Goal: Task Accomplishment & Management: Manage account settings

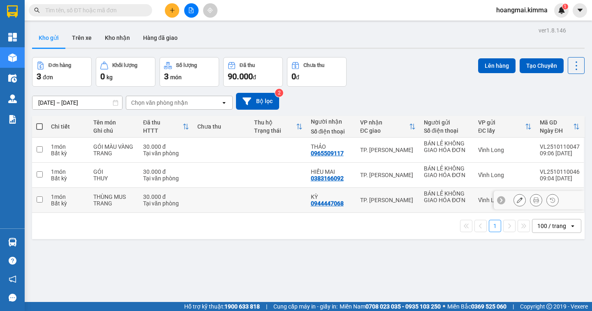
click at [42, 199] on input "checkbox" at bounding box center [40, 199] width 6 height 6
checkbox input "true"
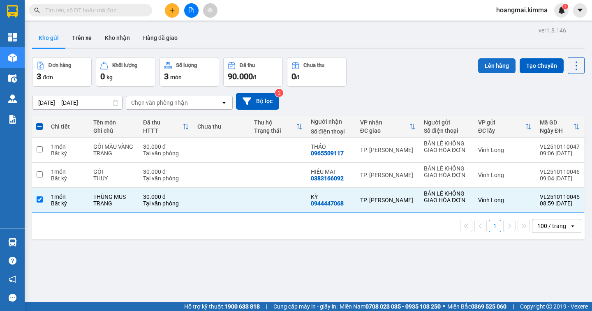
click at [496, 69] on button "Lên hàng" at bounding box center [496, 65] width 37 height 15
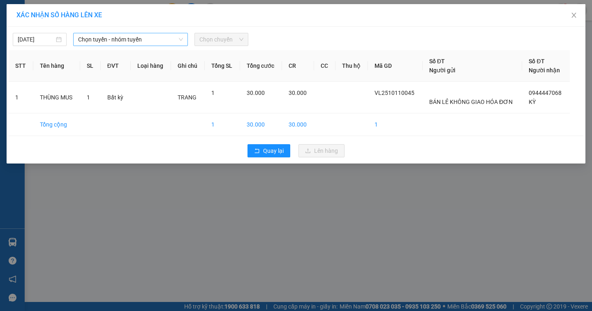
click at [115, 42] on span "Chọn tuyến - nhóm tuyến" at bounding box center [130, 39] width 105 height 12
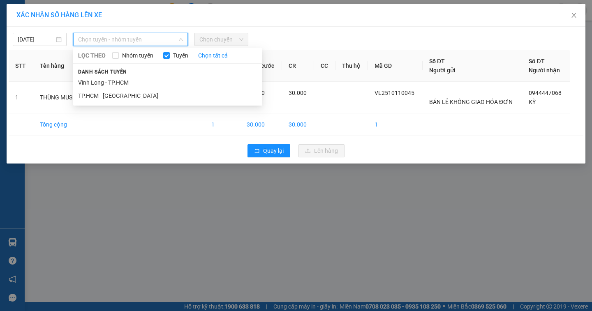
drag, startPoint x: 122, startPoint y: 83, endPoint x: 115, endPoint y: 79, distance: 7.4
click at [121, 84] on li "Vĩnh Long - TP.HCM" at bounding box center [167, 82] width 189 height 13
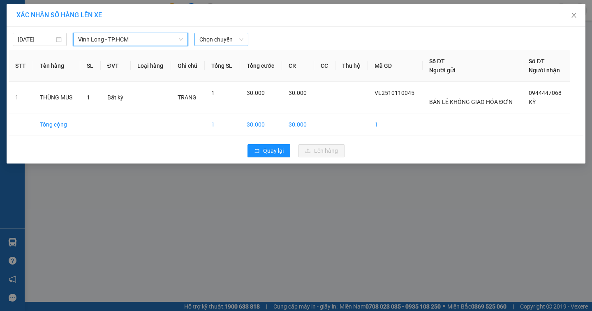
click at [214, 35] on span "Chọn chuyến" at bounding box center [221, 39] width 44 height 12
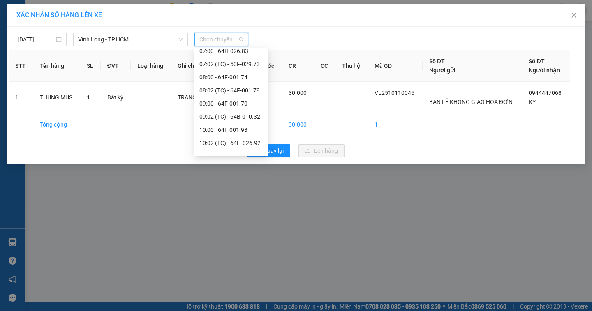
scroll to position [164, 0]
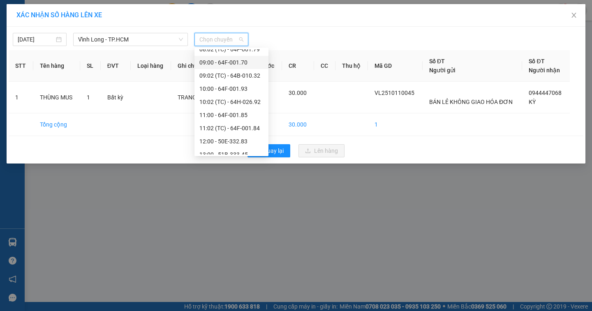
click at [217, 63] on div "09:00 - 64F-001.70" at bounding box center [231, 62] width 64 height 9
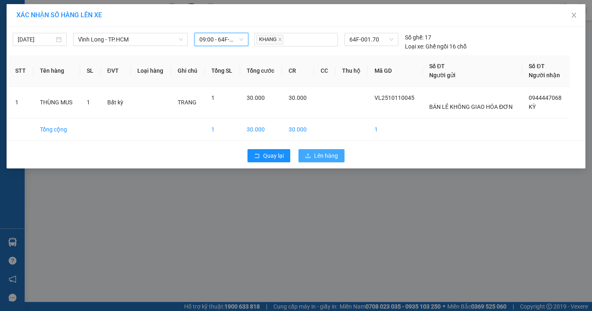
click at [337, 157] on span "Lên hàng" at bounding box center [326, 155] width 24 height 9
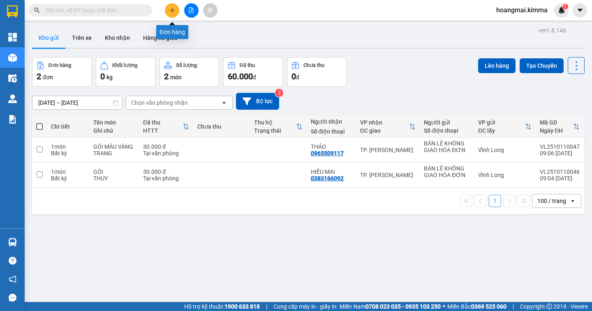
click at [165, 11] on button at bounding box center [172, 10] width 14 height 14
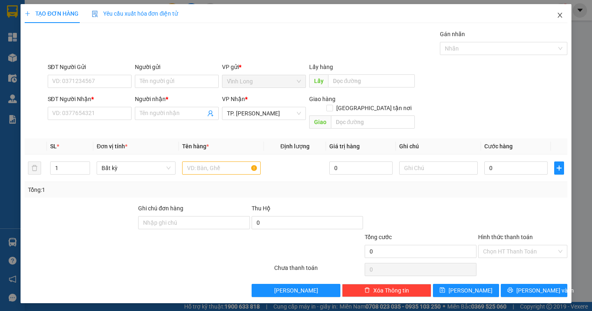
click at [557, 15] on icon "close" at bounding box center [559, 15] width 7 height 7
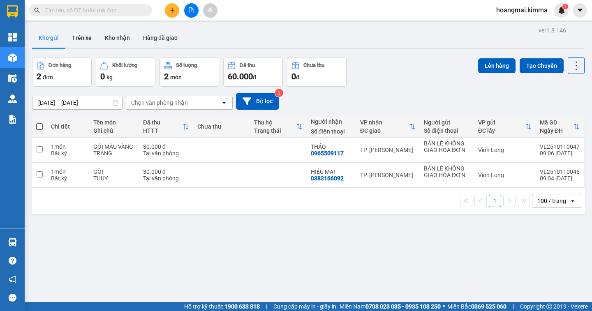
click at [190, 14] on button at bounding box center [191, 10] width 14 height 14
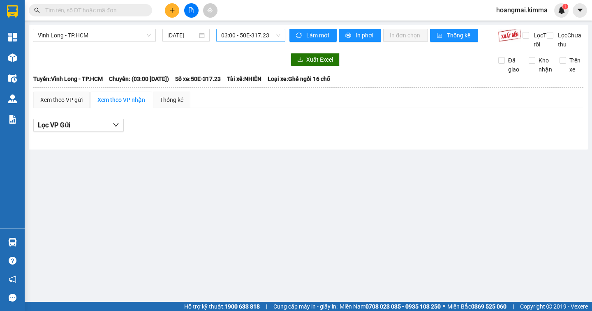
click at [243, 33] on span "03:00 - 50E-317.23" at bounding box center [250, 35] width 59 height 12
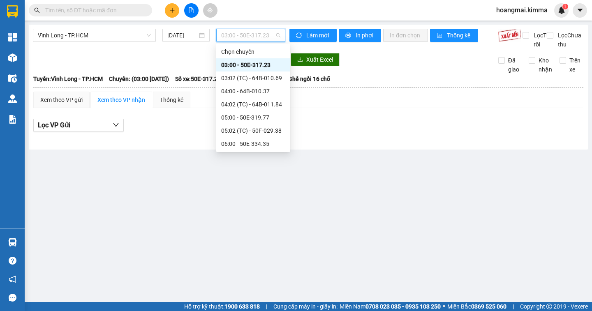
click at [237, 65] on div "03:00 - 50E-317.23" at bounding box center [253, 64] width 64 height 9
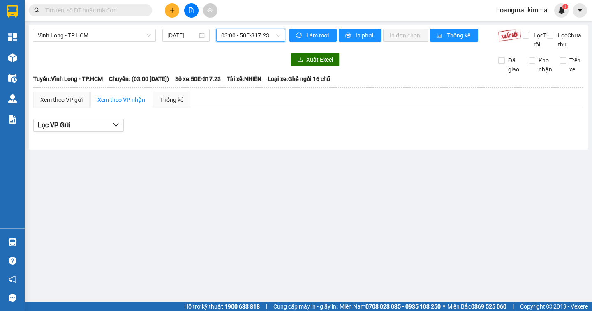
click at [242, 38] on span "03:00 - 50E-317.23" at bounding box center [250, 35] width 59 height 12
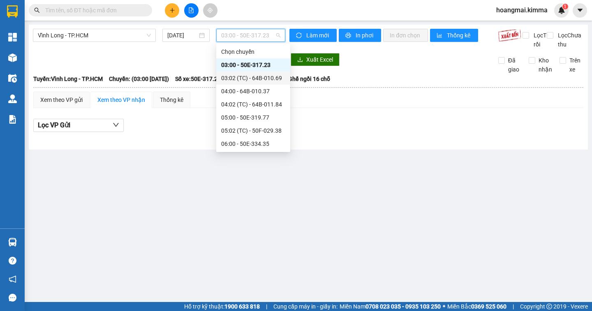
drag, startPoint x: 237, startPoint y: 81, endPoint x: 258, endPoint y: 80, distance: 21.8
click at [237, 81] on div "03:02 (TC) - 64B-010.69" at bounding box center [253, 78] width 64 height 9
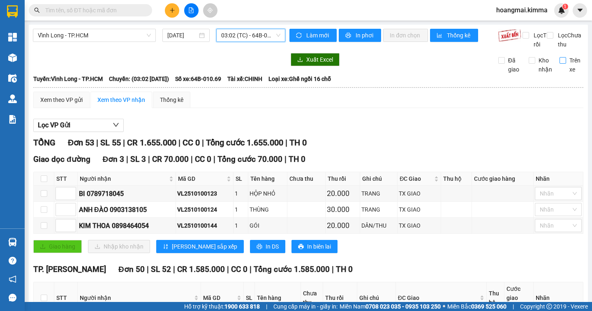
click at [559, 64] on input "Trên xe" at bounding box center [562, 60] width 7 height 7
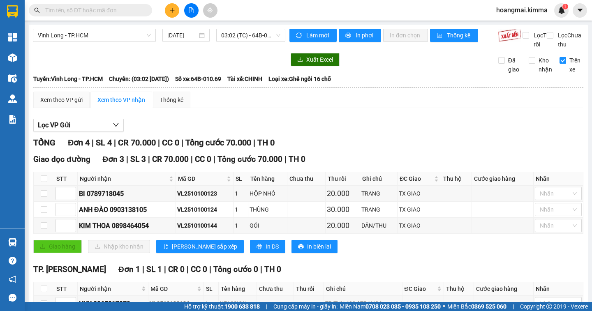
click at [559, 64] on input "Trên xe" at bounding box center [562, 60] width 7 height 7
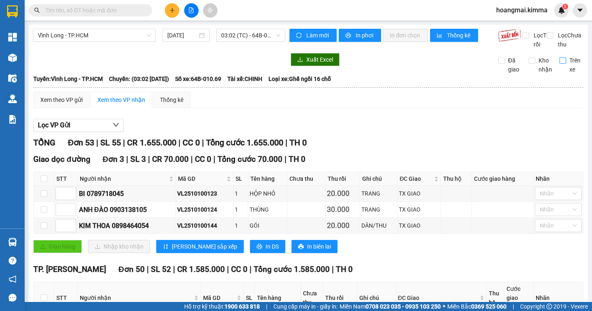
click at [559, 64] on input "Trên xe" at bounding box center [562, 60] width 7 height 7
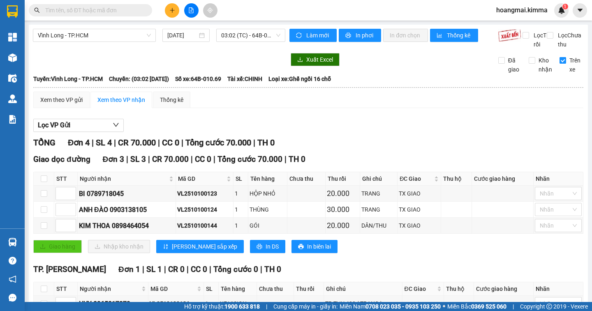
click at [559, 64] on input "Trên xe" at bounding box center [562, 60] width 7 height 7
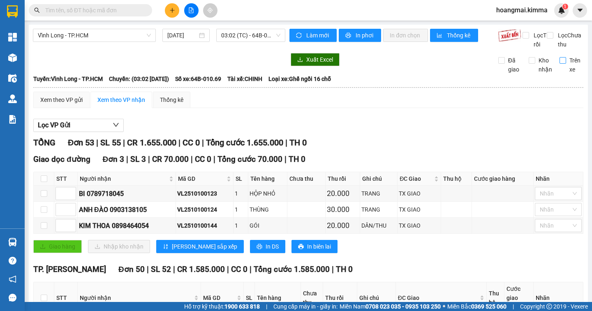
click at [559, 64] on input "Trên xe" at bounding box center [562, 60] width 7 height 7
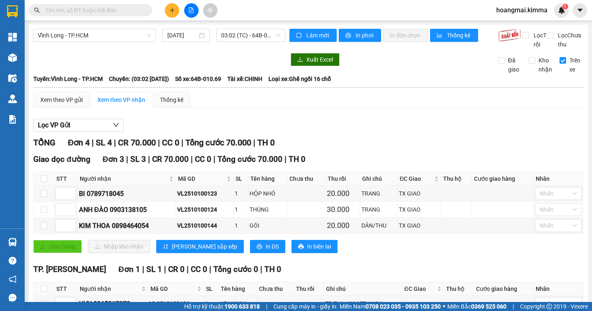
click at [559, 64] on input "Trên xe" at bounding box center [562, 60] width 7 height 7
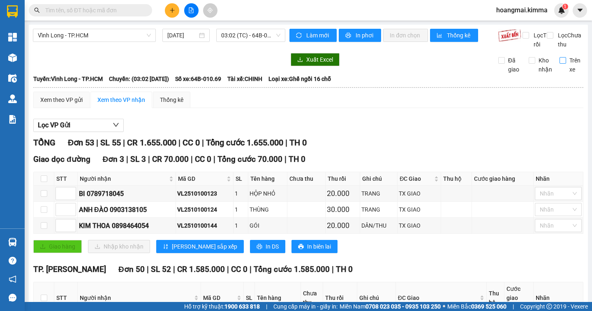
click at [559, 64] on input "Trên xe" at bounding box center [562, 60] width 7 height 7
checkbox input "true"
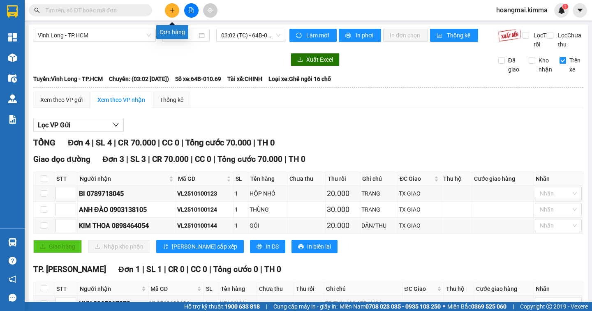
click at [168, 8] on button at bounding box center [172, 10] width 14 height 14
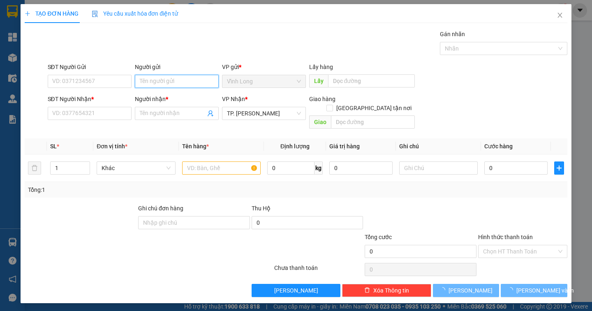
click at [148, 82] on input "Người gửi" at bounding box center [177, 81] width 84 height 13
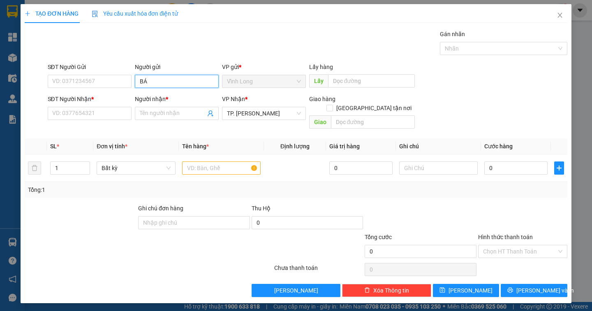
type input "BÁN"
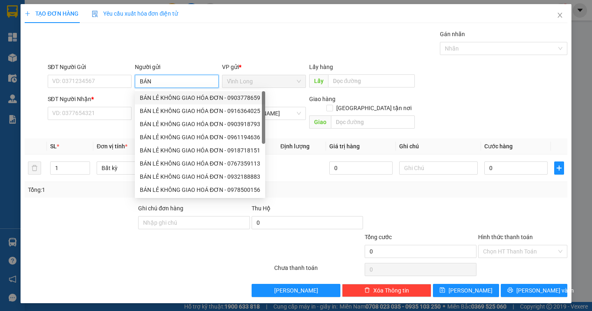
click at [156, 96] on div "BÁN LẺ KHÔNG GIAO HÓA ĐƠN - 0903778659" at bounding box center [200, 97] width 120 height 9
type input "0903778659"
type input "BÁN LẺ KHÔNG GIAO HÓA ĐƠN"
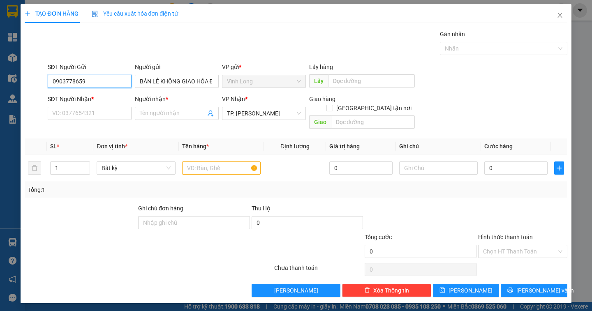
drag, startPoint x: 87, startPoint y: 82, endPoint x: 0, endPoint y: 87, distance: 86.8
click at [0, 87] on div "TẠO ĐƠN HÀNG Yêu cầu xuất hóa đơn điện tử Transit Pickup Surcharge Ids Transit …" at bounding box center [296, 155] width 592 height 311
click at [69, 112] on input "SĐT Người Nhận *" at bounding box center [90, 113] width 84 height 13
type input "0909466972"
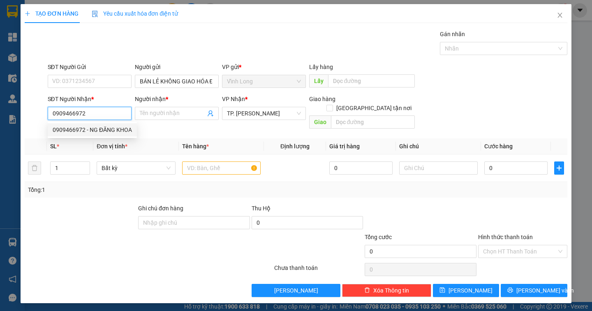
click at [109, 125] on div "0909466972 - NG ĐĂNG KHOA" at bounding box center [92, 129] width 89 height 13
type input "NG ĐĂNG KHOA"
type input "0909466972"
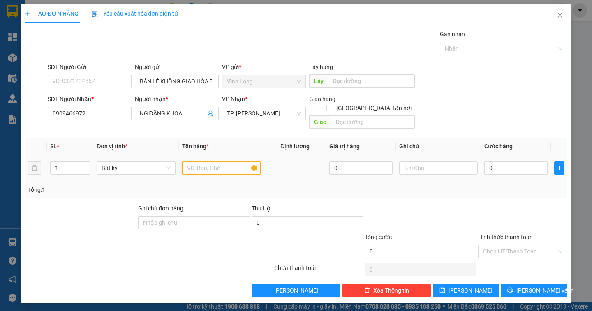
click at [221, 163] on input "text" at bounding box center [221, 167] width 78 height 13
type input "GÓI NP"
click at [410, 161] on input "text" at bounding box center [438, 167] width 78 height 13
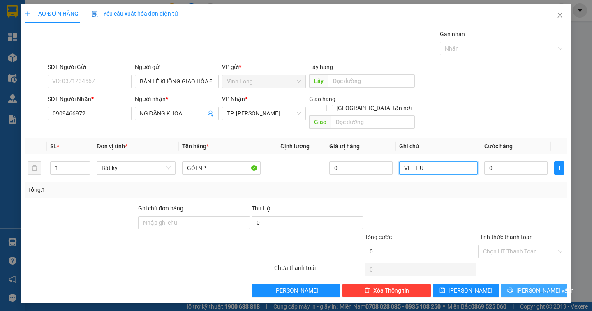
type input "VL THU"
click at [513, 287] on icon "printer" at bounding box center [510, 290] width 6 height 6
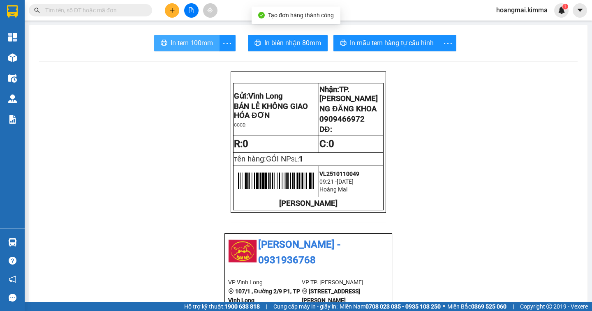
click at [181, 39] on span "In tem 100mm" at bounding box center [192, 43] width 42 height 10
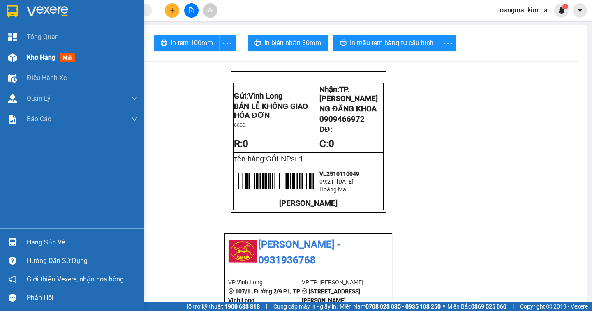
click at [31, 62] on div "Kho hàng mới" at bounding box center [52, 57] width 51 height 10
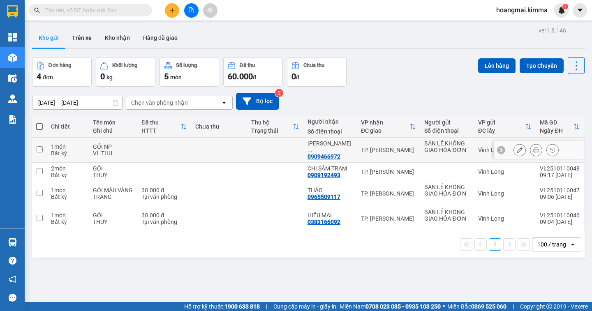
click at [516, 149] on icon at bounding box center [519, 150] width 6 height 6
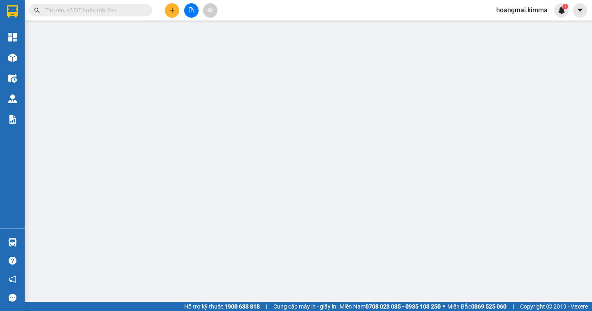
type input "BÁN LẺ KHÔNG GIAO HÓA ĐƠN"
type input "0909466972"
type input "NG ĐĂNG KHOA"
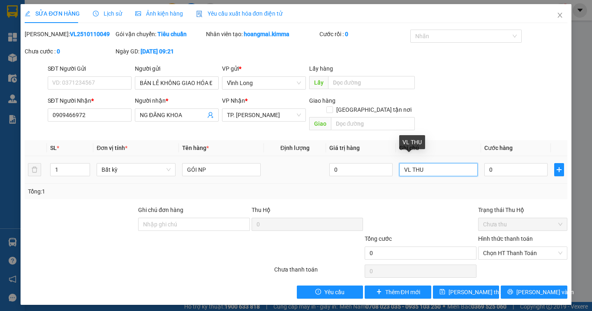
drag, startPoint x: 411, startPoint y: 162, endPoint x: 397, endPoint y: 162, distance: 14.0
click at [397, 162] on td "VL THU" at bounding box center [438, 170] width 85 height 28
click at [436, 165] on input "TP THU" at bounding box center [438, 169] width 78 height 13
type input "T"
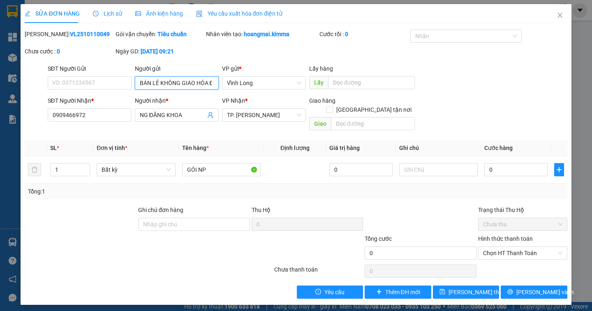
scroll to position [0, 11]
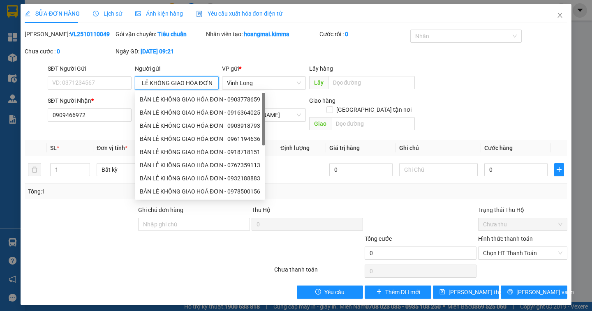
drag, startPoint x: 145, startPoint y: 78, endPoint x: 215, endPoint y: 91, distance: 71.4
click at [223, 92] on body "Kết quả tìm kiếm ( 0 ) Bộ lọc Ngày tạo đơn gần nhất No Data hoangmai.kimma 1 Tổ…" at bounding box center [296, 155] width 592 height 311
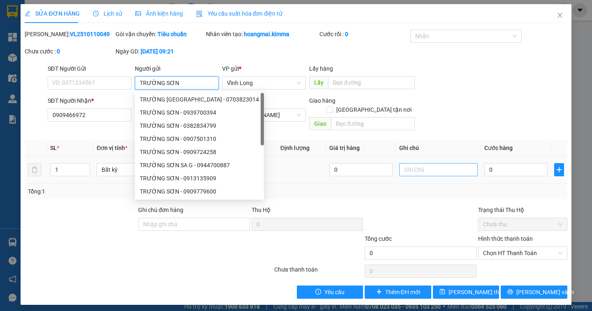
type input "TRƯỜNG SƠN"
click at [412, 164] on input "text" at bounding box center [438, 169] width 78 height 13
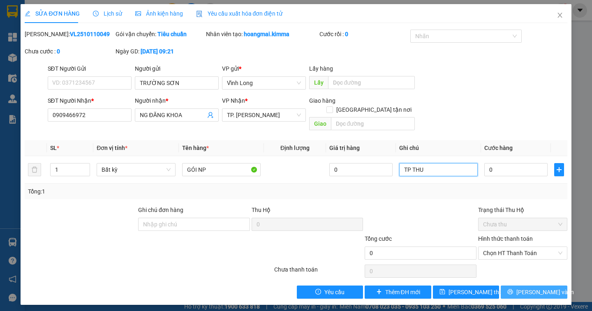
type input "TP THU"
click at [517, 286] on button "Lưu và In" at bounding box center [533, 292] width 66 height 13
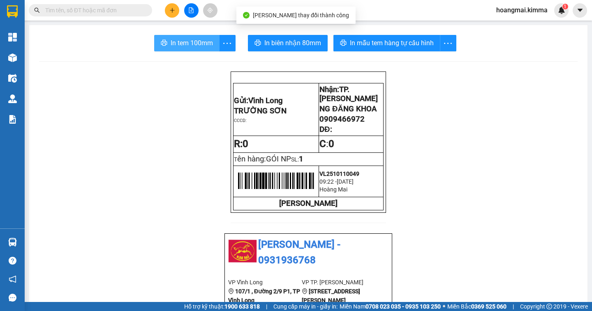
click at [186, 40] on span "In tem 100mm" at bounding box center [192, 43] width 42 height 10
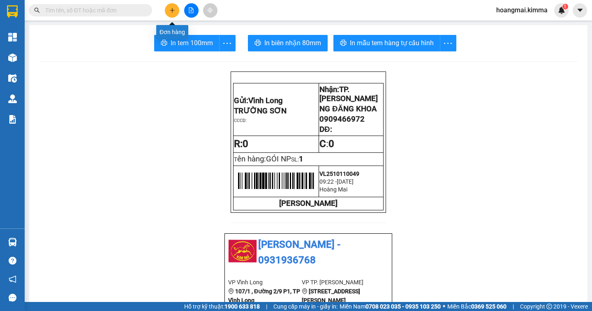
click at [173, 13] on button at bounding box center [172, 10] width 14 height 14
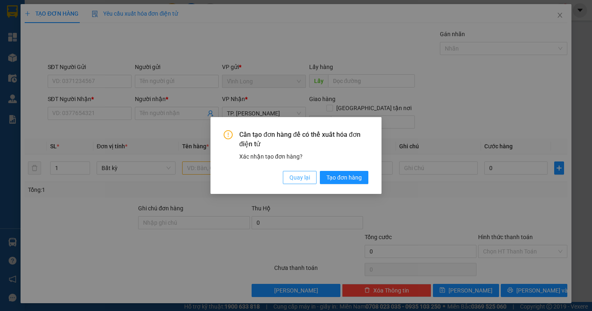
click at [300, 178] on span "Quay lại" at bounding box center [299, 177] width 21 height 9
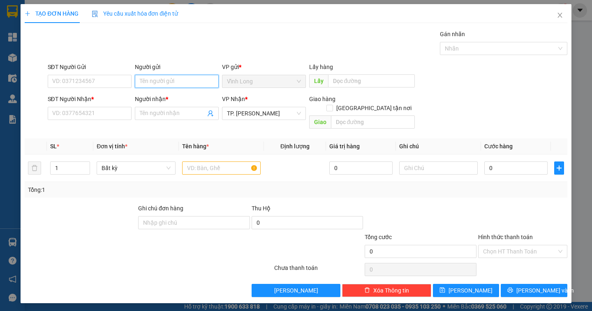
click at [159, 76] on input "Người gửi" at bounding box center [177, 81] width 84 height 13
type input "TRƯƠNG SƠN"
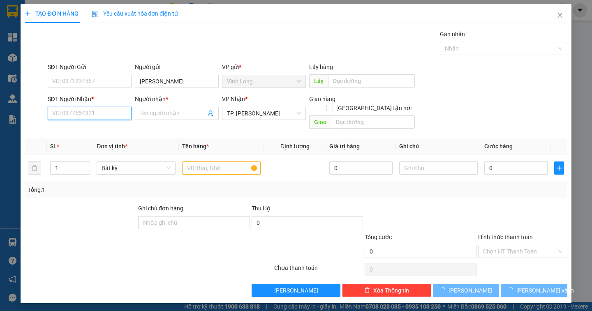
click at [79, 118] on input "SĐT Người Nhận *" at bounding box center [90, 113] width 84 height 13
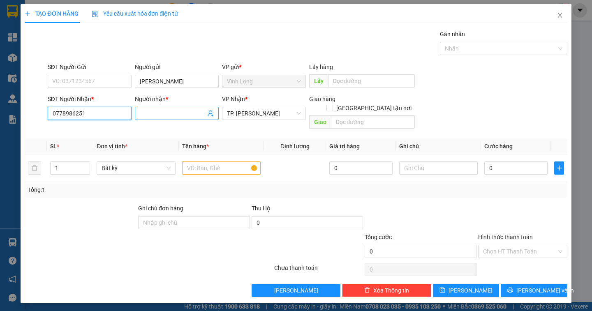
type input "0778986251"
click at [155, 114] on input "Người nhận *" at bounding box center [173, 113] width 66 height 9
type input "LINH"
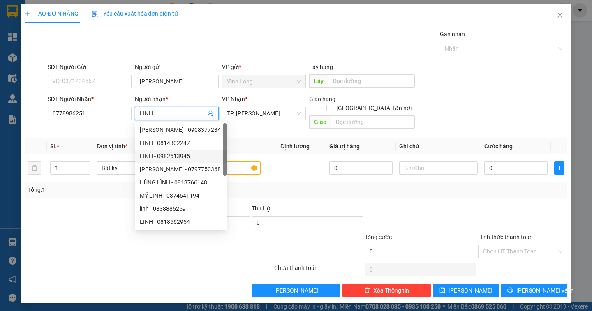
click at [220, 162] on div "LINH - 0982513945" at bounding box center [181, 156] width 92 height 13
type input "0982513945"
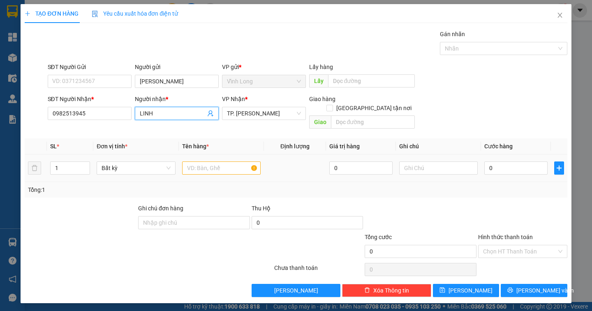
type input "LINH"
click at [238, 161] on input "text" at bounding box center [221, 167] width 78 height 13
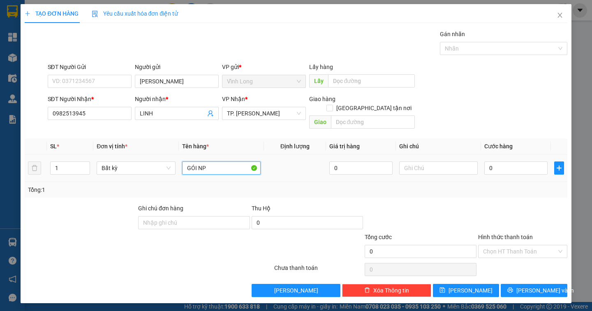
type input "GÓI NP"
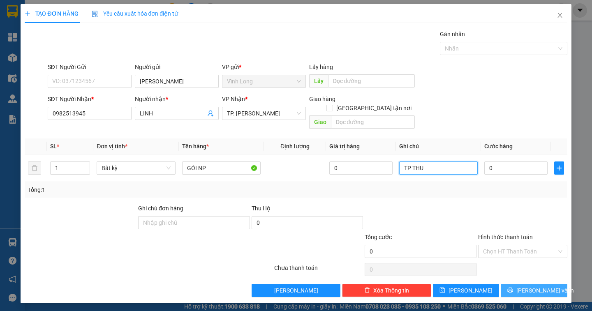
type input "TP THU"
click at [530, 286] on span "Lưu và In" at bounding box center [545, 290] width 58 height 9
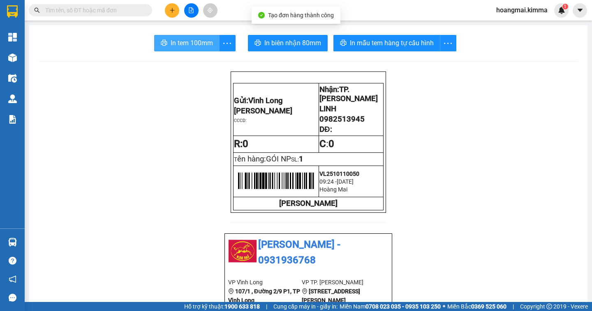
click at [191, 46] on span "In tem 100mm" at bounding box center [192, 43] width 42 height 10
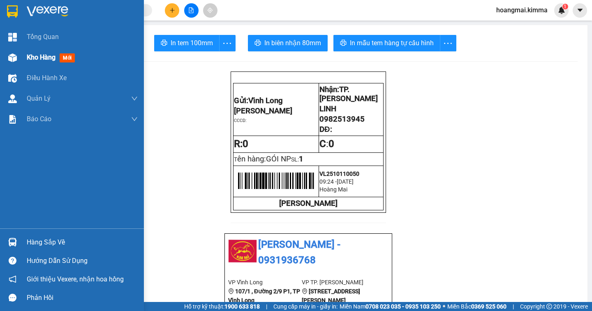
click at [28, 57] on span "Kho hàng" at bounding box center [41, 57] width 29 height 8
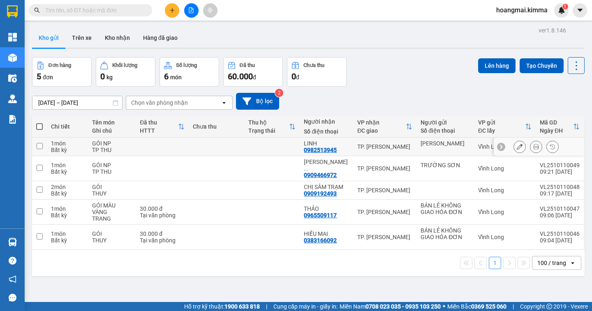
click at [514, 146] on button at bounding box center [520, 147] width 12 height 14
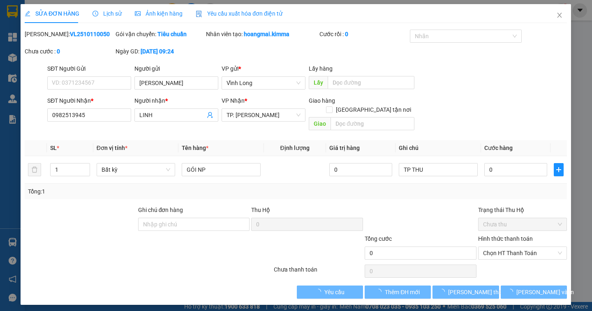
type input "TRƯƠNG SƠN"
type input "0982513945"
type input "LINH"
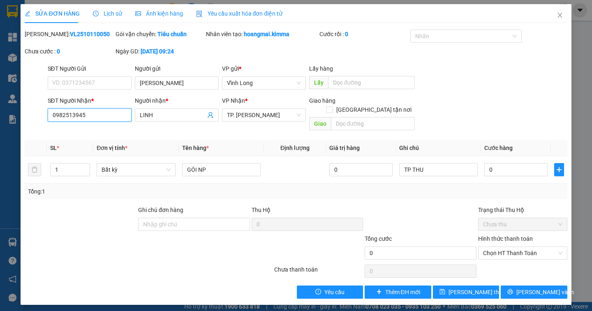
drag, startPoint x: 101, startPoint y: 115, endPoint x: 47, endPoint y: 118, distance: 54.4
click at [47, 118] on div "SĐT Người Nhận * 0982513945 0982513945" at bounding box center [89, 115] width 87 height 38
type input "0778986251"
click at [463, 288] on span "Lưu thay đổi" at bounding box center [481, 292] width 66 height 9
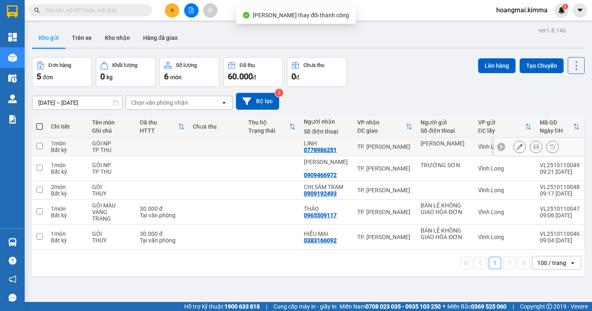
click at [533, 144] on icon at bounding box center [536, 147] width 6 height 6
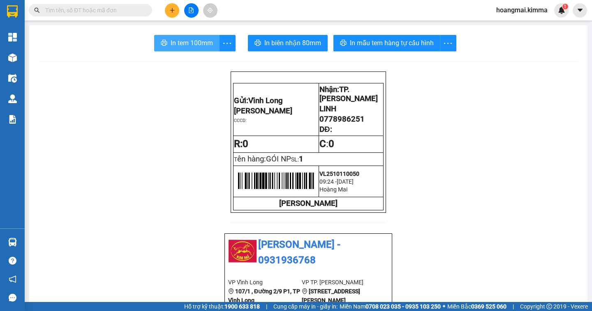
click at [175, 45] on span "In tem 100mm" at bounding box center [192, 43] width 42 height 10
click at [174, 5] on button at bounding box center [172, 10] width 14 height 14
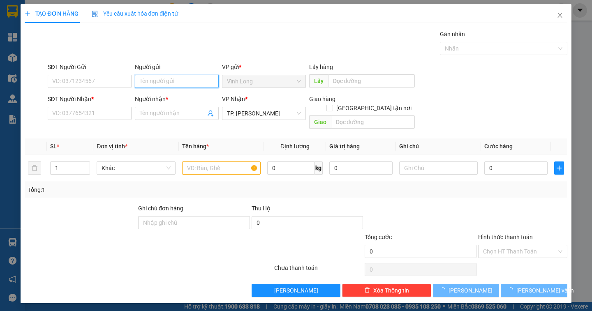
click at [166, 85] on input "Người gửi" at bounding box center [177, 81] width 84 height 13
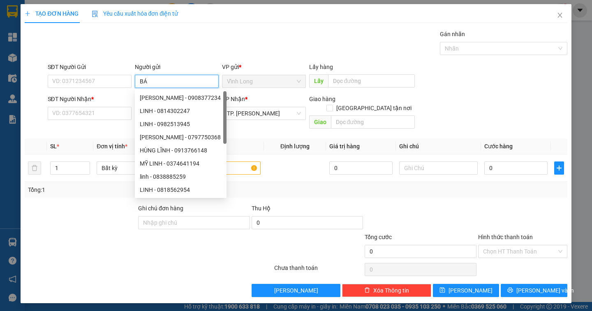
type input "BÁN"
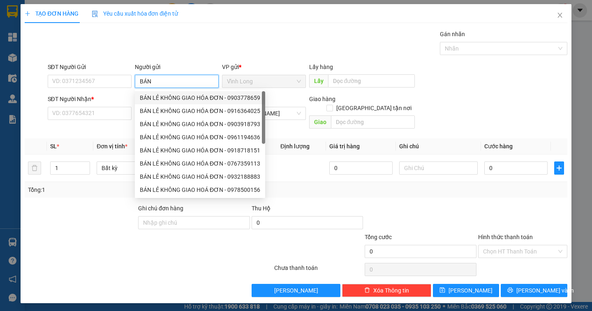
click at [159, 97] on div "BÁN LẺ KHÔNG GIAO HÓA ĐƠN - 0903778659" at bounding box center [200, 97] width 120 height 9
type input "0903778659"
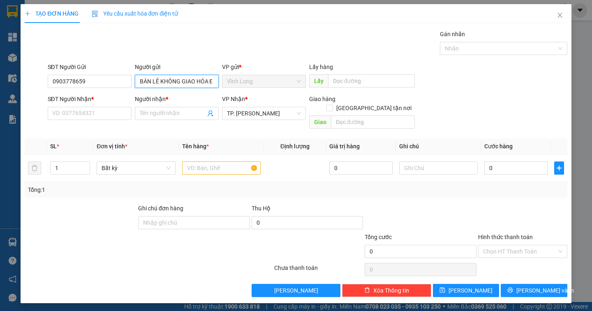
type input "BÁN LẺ KHÔNG GIAO HÓA ĐƠN"
drag, startPoint x: 61, startPoint y: 94, endPoint x: 25, endPoint y: 97, distance: 35.9
click at [25, 97] on form "SĐT Người Gửi 0903778659 0903778659 Người gửi BÁN LẺ KHÔNG GIAO HÓA ĐƠN VP gửi …" at bounding box center [296, 97] width 542 height 70
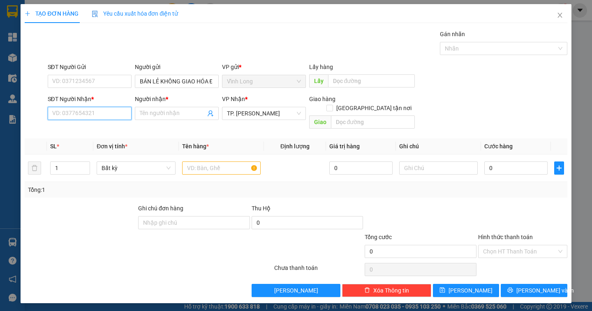
click at [55, 115] on input "SĐT Người Nhận *" at bounding box center [90, 113] width 84 height 13
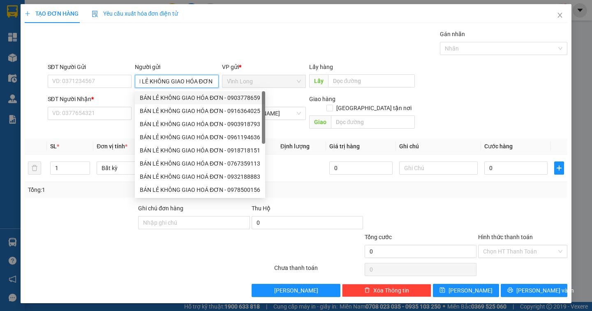
drag, startPoint x: 140, startPoint y: 81, endPoint x: 219, endPoint y: 85, distance: 79.0
click at [219, 85] on div "Người gửi BÁN LẺ KHÔNG GIAO HÓA ĐƠN" at bounding box center [176, 76] width 87 height 29
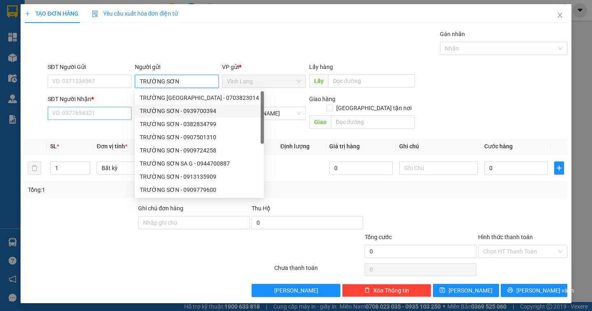
type input "TRƯỜNG SƠN"
click at [82, 113] on input "SĐT Người Nhận *" at bounding box center [90, 113] width 84 height 13
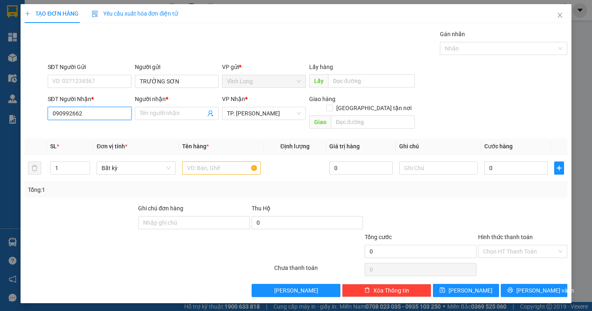
type input "0909926621"
click at [118, 131] on div "0909926621 - NGUYỄN THANH CHÁNH" at bounding box center [93, 129] width 81 height 9
type input "NGUYỄN THANH CHÁNH"
type input "0909926621"
click at [205, 161] on input "text" at bounding box center [221, 167] width 78 height 13
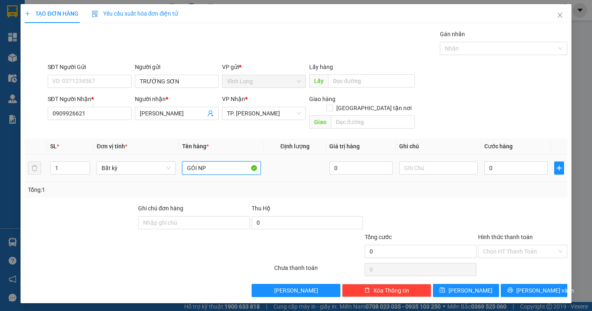
type input "GÓI NP"
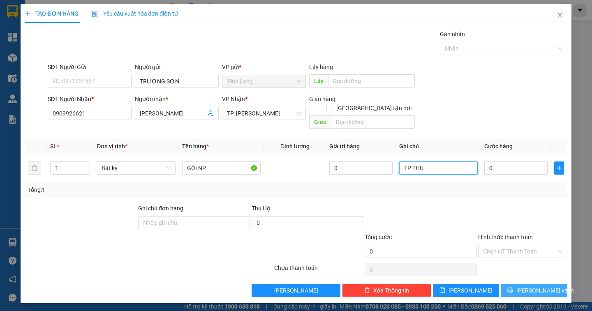
type input "TP THU"
click at [539, 286] on span "Lưu và In" at bounding box center [545, 290] width 58 height 9
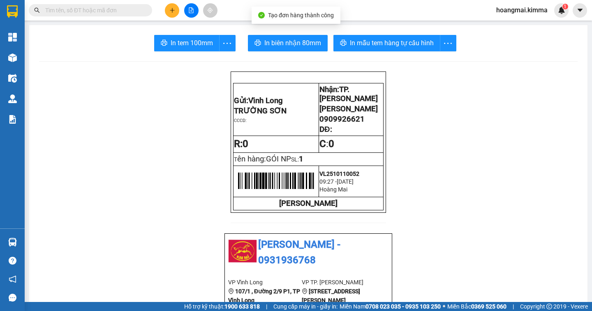
click at [194, 43] on span "In tem 100mm" at bounding box center [192, 43] width 42 height 10
click at [171, 8] on icon "plus" at bounding box center [172, 10] width 6 height 6
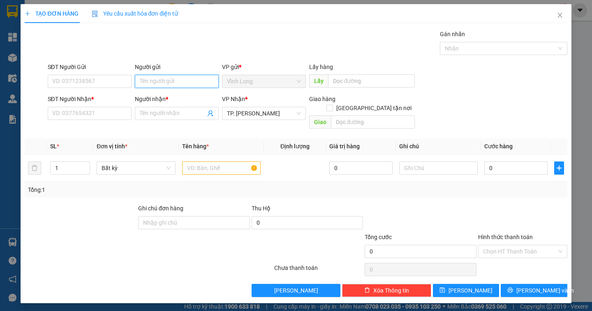
click at [144, 85] on input "Người gửi" at bounding box center [177, 81] width 84 height 13
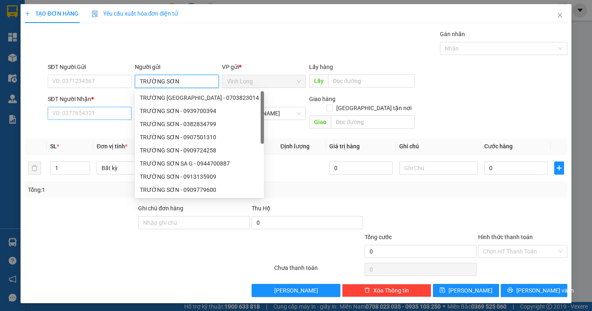
type input "TRƯỜNG SƠN"
click at [86, 111] on input "SĐT Người Nhận *" at bounding box center [90, 113] width 84 height 13
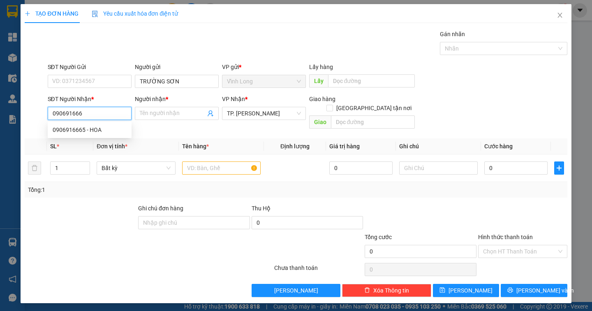
type input "0906916665"
click at [92, 130] on div "0906916665 - HOA" at bounding box center [90, 129] width 74 height 9
type input "HOA"
type input "0906916665"
click at [213, 161] on input "text" at bounding box center [221, 167] width 78 height 13
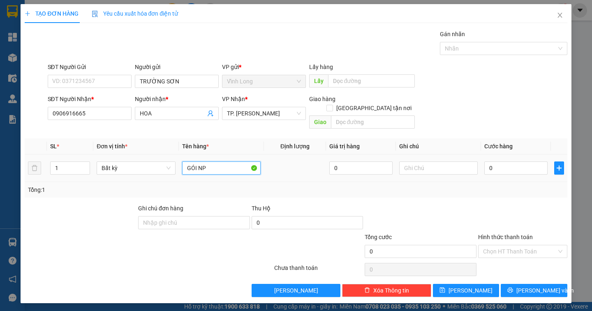
type input "GÓI NP"
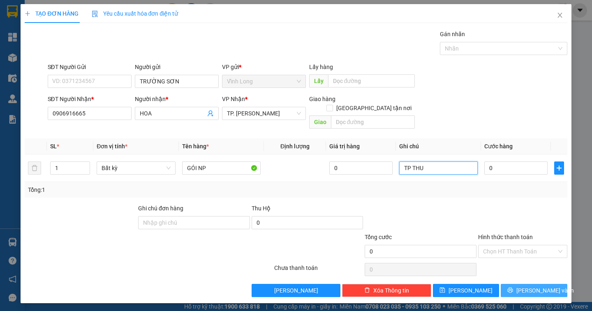
type input "TP THU"
click at [531, 286] on span "Lưu và In" at bounding box center [545, 290] width 58 height 9
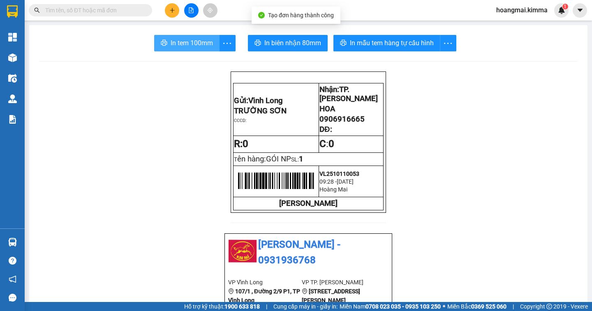
click at [177, 39] on span "In tem 100mm" at bounding box center [192, 43] width 42 height 10
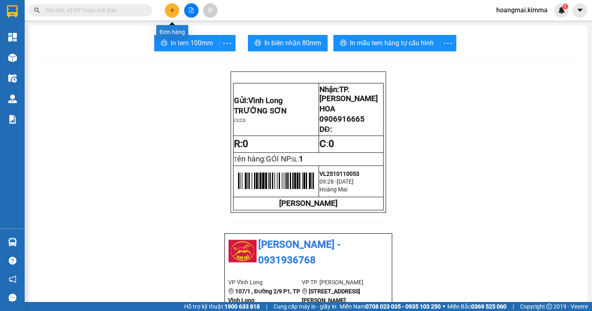
click at [178, 11] on button at bounding box center [172, 10] width 14 height 14
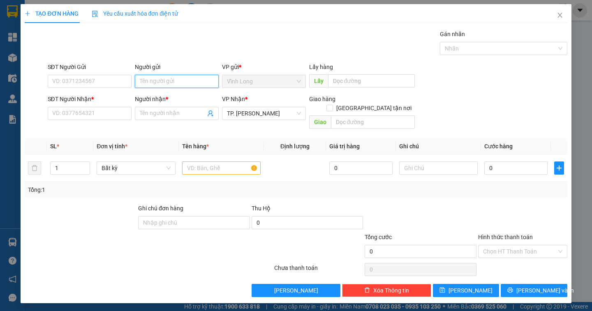
click at [163, 81] on input "Người gửi" at bounding box center [177, 81] width 84 height 13
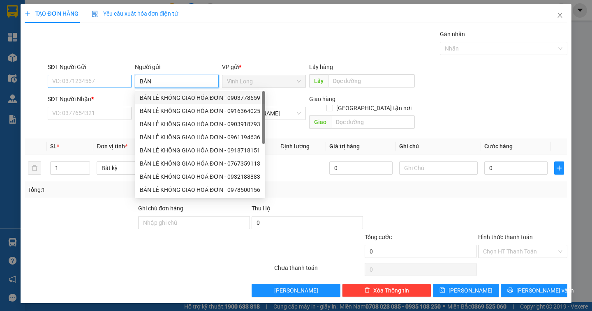
drag, startPoint x: 159, startPoint y: 81, endPoint x: 115, endPoint y: 84, distance: 44.4
click at [115, 84] on div "SĐT Người Gửi VD: 0371234567 Người gửi BÁN VP gửi * Vĩnh Long Lấy hàng Lấy" at bounding box center [307, 76] width 523 height 29
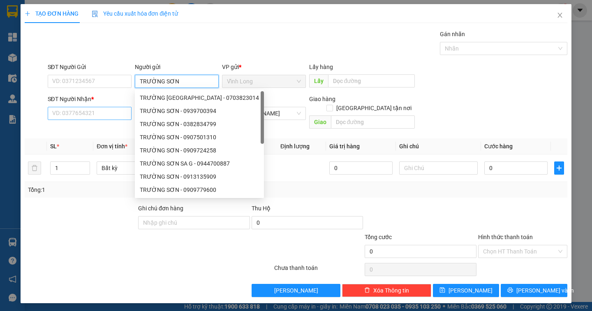
type input "TRƯỜNG SƠN"
click at [75, 114] on input "SĐT Người Nhận *" at bounding box center [90, 113] width 84 height 13
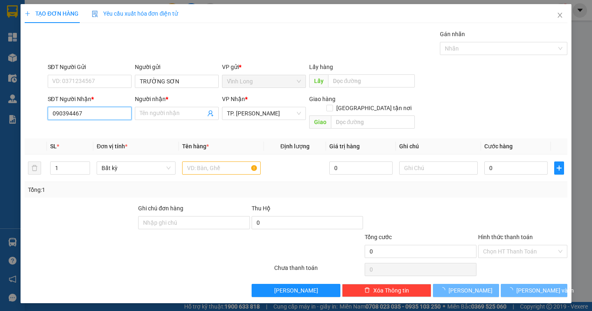
type input "0903944674"
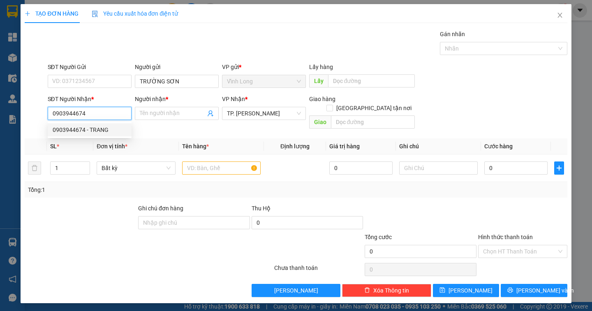
click at [93, 130] on div "0903944674 - TRANG" at bounding box center [90, 129] width 74 height 9
type input "TRANG"
type input "0903944674"
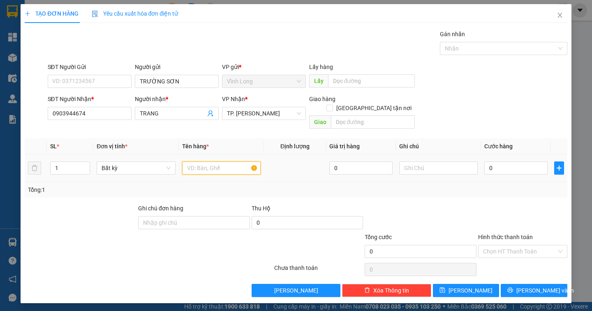
click at [198, 161] on input "text" at bounding box center [221, 167] width 78 height 13
type input "GÓI NP"
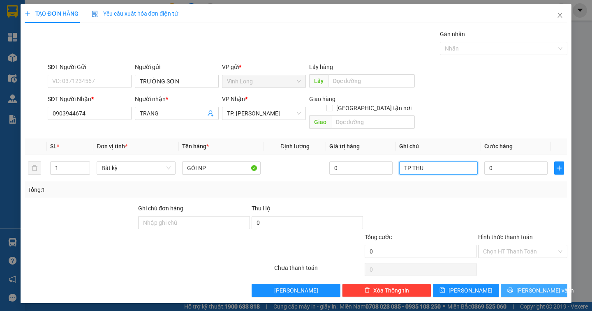
type input "TP THU"
click at [535, 286] on span "Lưu và In" at bounding box center [545, 290] width 58 height 9
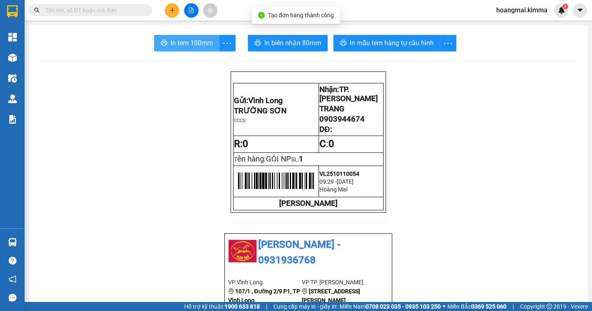
click at [205, 48] on span "In tem 100mm" at bounding box center [192, 43] width 42 height 10
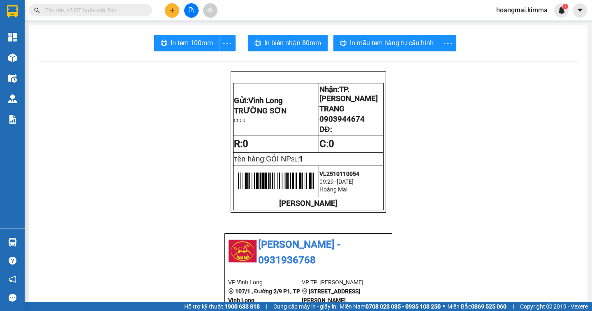
click at [95, 9] on input "text" at bounding box center [93, 10] width 97 height 9
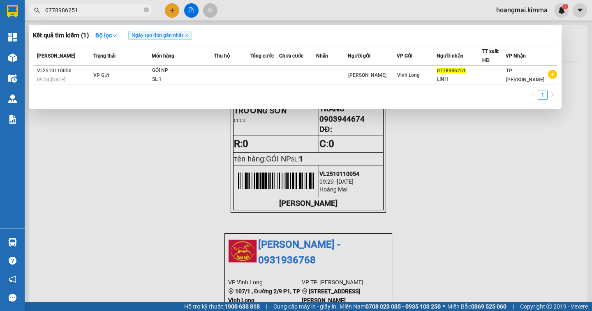
type input "0778986251"
click at [166, 9] on div at bounding box center [296, 155] width 592 height 311
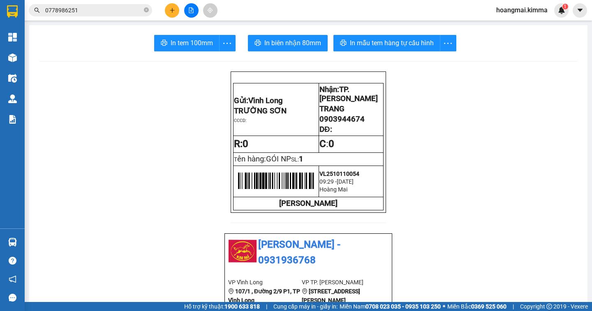
click at [164, 7] on div at bounding box center [191, 10] width 62 height 14
click at [180, 10] on div at bounding box center [191, 10] width 62 height 14
click at [174, 11] on icon "plus" at bounding box center [172, 10] width 6 height 6
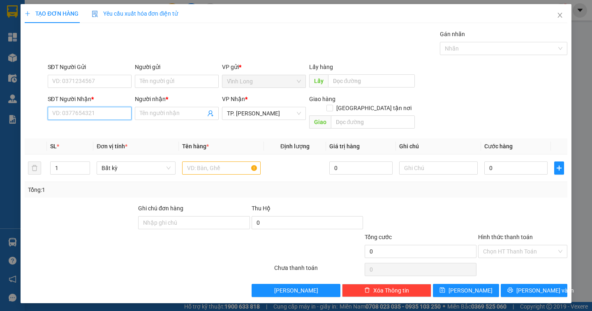
click at [61, 113] on input "SĐT Người Nhận *" at bounding box center [90, 113] width 84 height 13
type input "0909037886"
click at [106, 129] on div "0909037886 - TRẦN ĐỈNH LẬP" at bounding box center [93, 129] width 81 height 9
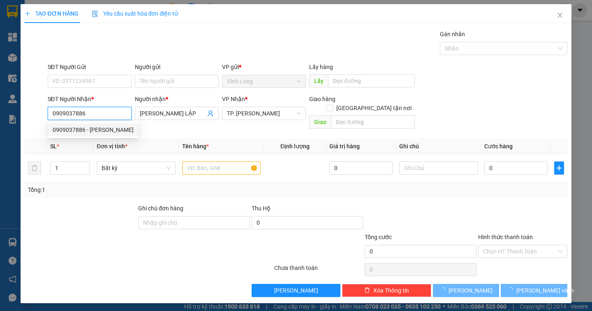
type input "TRẦN ĐỈNH LẬP"
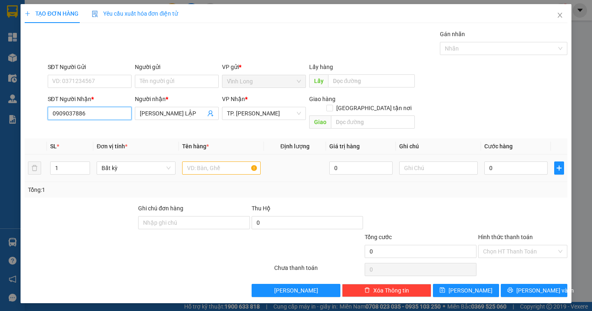
type input "0909037886"
click at [189, 161] on input "text" at bounding box center [221, 167] width 78 height 13
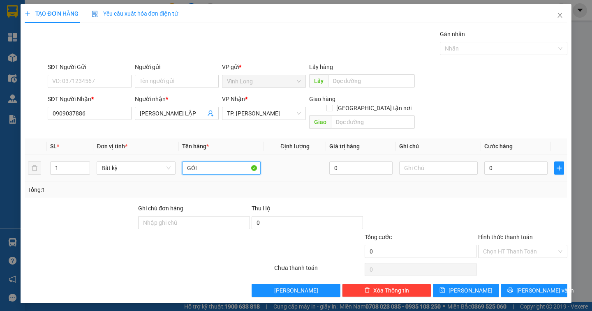
type input "GÓI"
type input "DÂN"
type input "3"
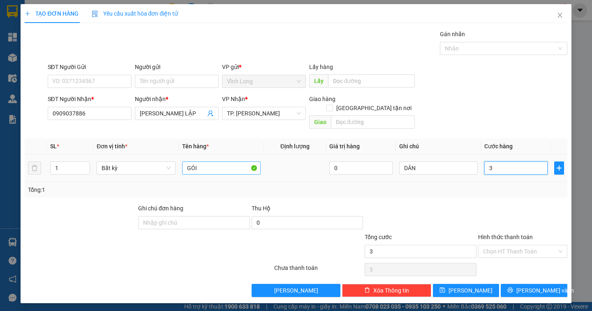
type input "30"
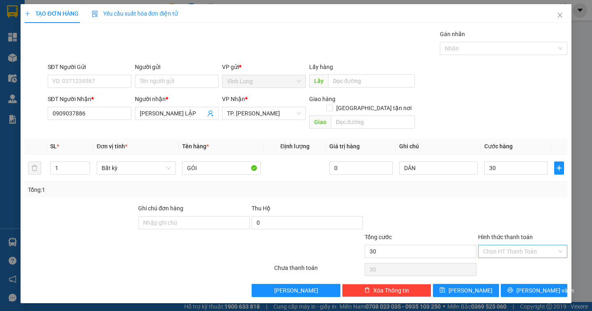
click at [492, 245] on input "Hình thức thanh toán" at bounding box center [520, 251] width 74 height 12
type input "30.000"
click at [486, 259] on div "Tại văn phòng" at bounding box center [522, 258] width 79 height 9
type input "0"
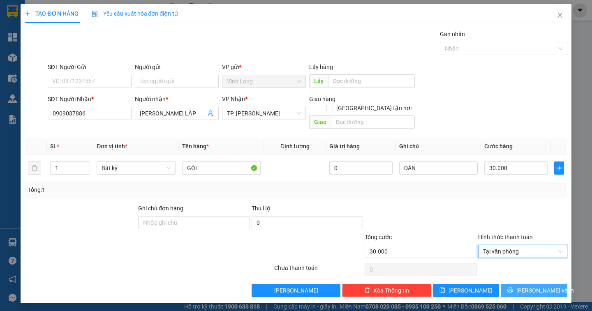
click at [542, 286] on span "Lưu và In" at bounding box center [545, 290] width 58 height 9
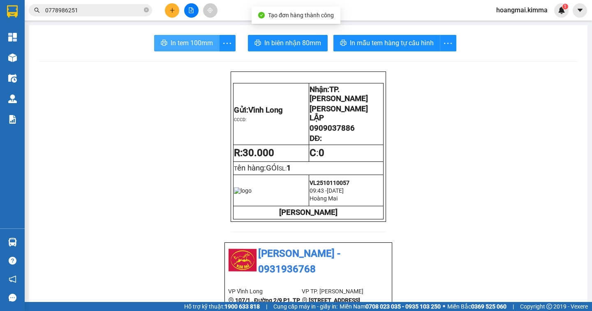
click at [191, 47] on span "In tem 100mm" at bounding box center [192, 43] width 42 height 10
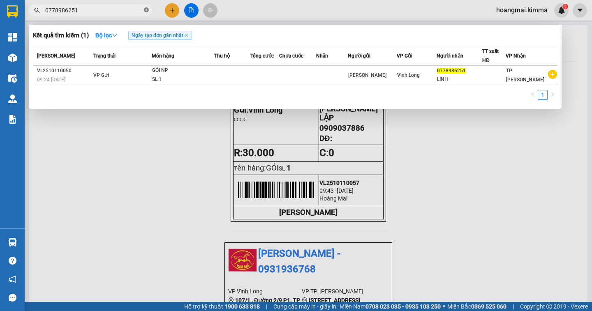
click at [144, 9] on icon "close-circle" at bounding box center [146, 9] width 5 height 5
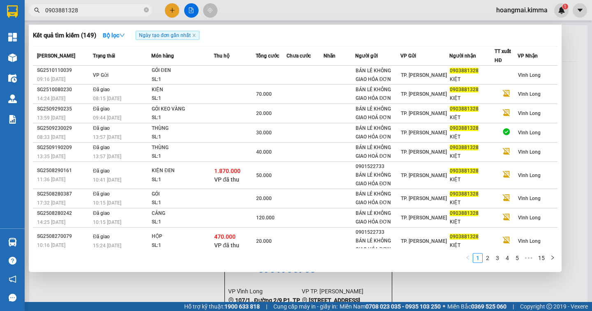
type input "0903881328"
click at [170, 10] on div at bounding box center [296, 155] width 592 height 311
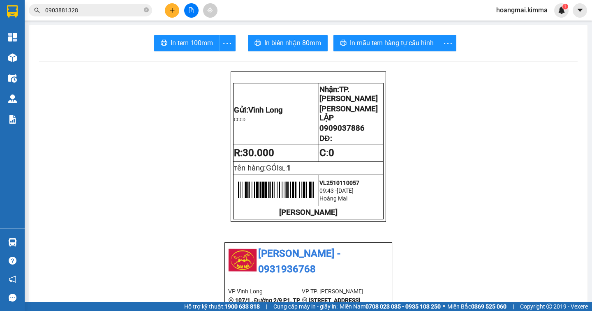
click at [170, 11] on icon "plus" at bounding box center [172, 10] width 6 height 6
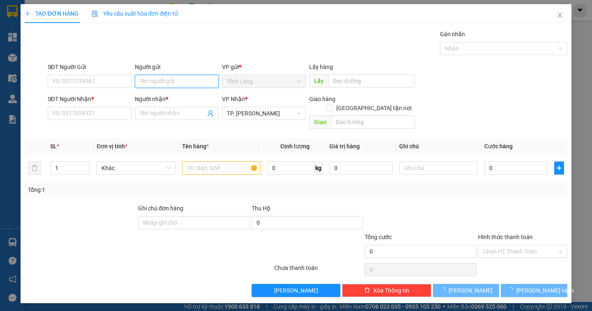
click at [141, 83] on input "Người gửi" at bounding box center [177, 81] width 84 height 13
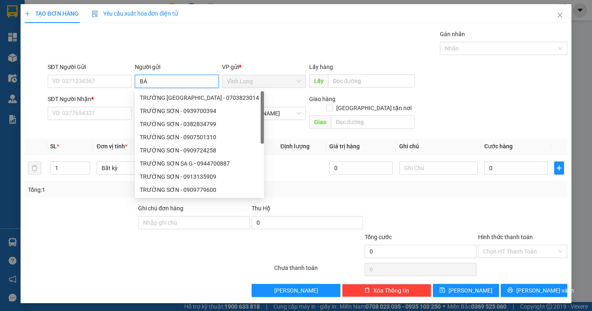
type input "BÁN"
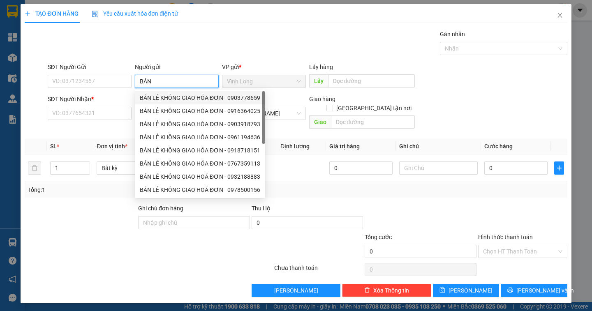
click at [166, 97] on div "BÁN LẺ KHÔNG GIAO HÓA ĐƠN - 0903778659" at bounding box center [200, 97] width 120 height 9
type input "0903778659"
type input "BÁN LẺ KHÔNG GIAO HÓA ĐƠN"
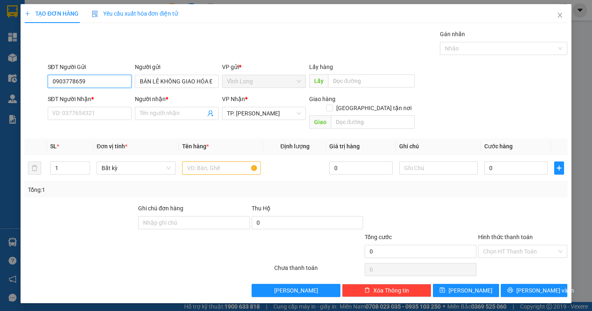
drag, startPoint x: 85, startPoint y: 84, endPoint x: 11, endPoint y: 86, distance: 74.0
click at [11, 86] on div "TẠO ĐƠN HÀNG Yêu cầu xuất hóa đơn điện tử Transit Pickup Surcharge Ids Transit …" at bounding box center [296, 155] width 592 height 311
click at [79, 115] on input "SĐT Người Nhận *" at bounding box center [90, 113] width 84 height 13
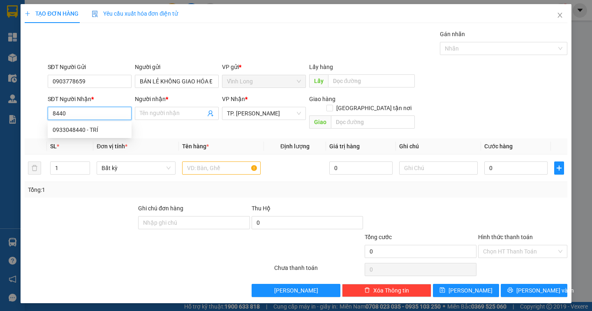
click at [103, 135] on div "0933048440 - TRÍ" at bounding box center [90, 129] width 84 height 13
type input "0933048440"
type input "TRÍ"
type input "0933048440"
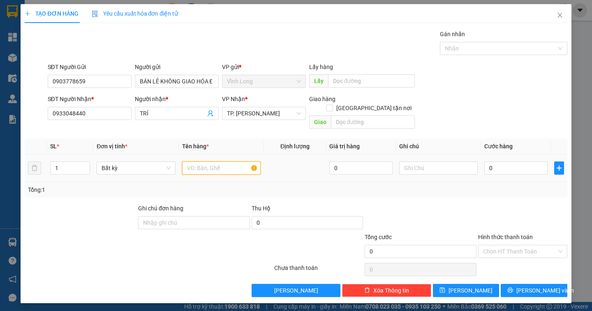
click at [203, 161] on input "text" at bounding box center [221, 167] width 78 height 13
type input "HỘP"
type input "DÂN"
type input "2"
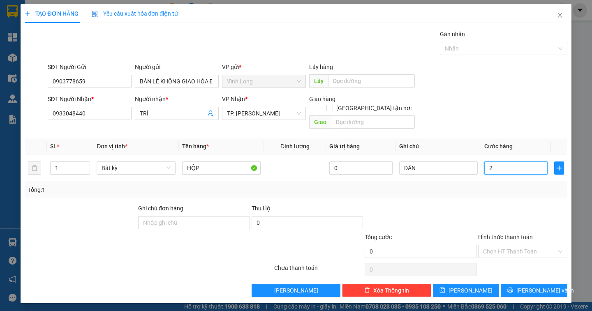
type input "2"
type input "20"
type input "20.000"
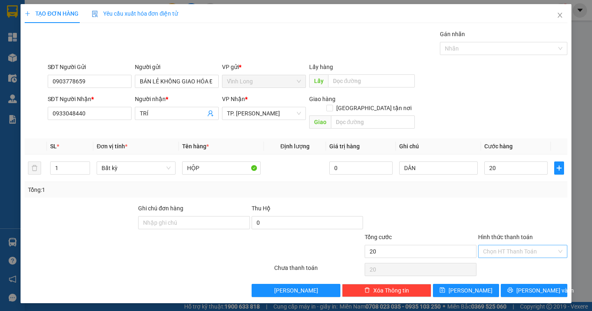
type input "20.000"
click at [536, 245] on input "Hình thức thanh toán" at bounding box center [520, 251] width 74 height 12
click at [521, 260] on div "Tại văn phòng" at bounding box center [522, 258] width 79 height 9
type input "0"
click at [513, 287] on icon "printer" at bounding box center [510, 290] width 6 height 6
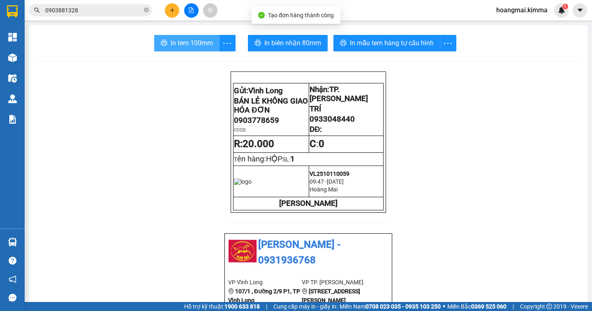
drag, startPoint x: 186, startPoint y: 48, endPoint x: 180, endPoint y: 44, distance: 7.6
click at [184, 48] on button "In tem 100mm" at bounding box center [186, 43] width 65 height 16
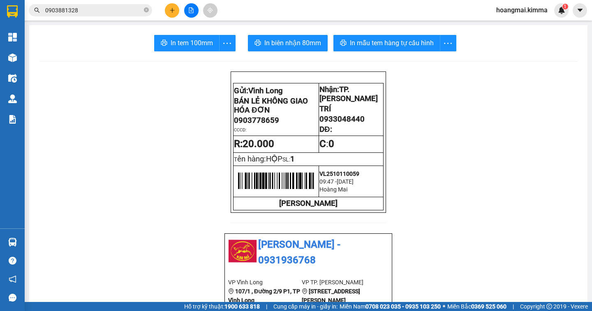
click at [174, 19] on div "Kết quả tìm kiếm ( 149 ) Bộ lọc Ngày tạo đơn gần nhất Mã ĐH Trạng thái Món hàng…" at bounding box center [296, 10] width 592 height 21
click at [169, 10] on icon "plus" at bounding box center [172, 10] width 6 height 6
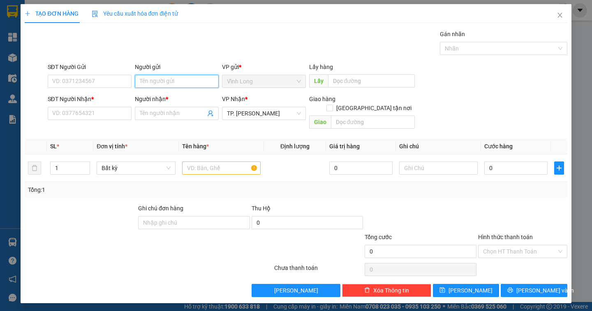
click at [194, 83] on input "Người gửi" at bounding box center [177, 81] width 84 height 13
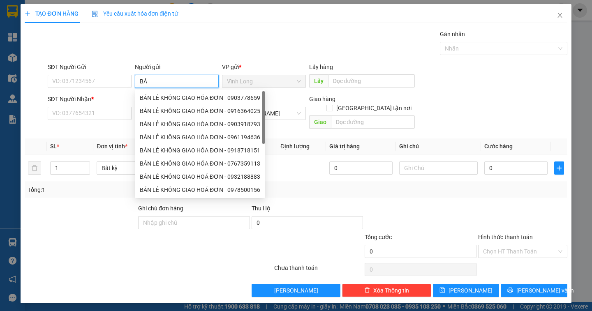
type input "BÁN"
click at [161, 96] on div "BÁN LẺ KHÔNG GIAO HÓA ĐƠN - 0903778659" at bounding box center [200, 97] width 120 height 9
type input "0903778659"
type input "BÁN LẺ KHÔNG GIAO HÓA ĐƠN"
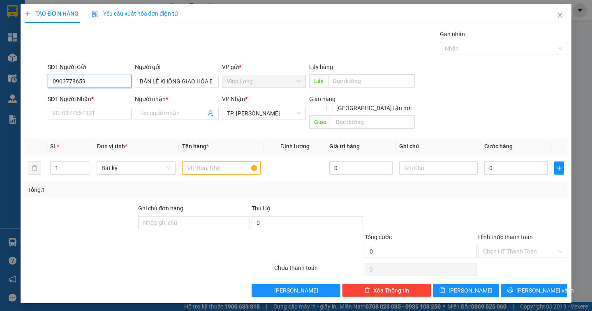
drag, startPoint x: 100, startPoint y: 83, endPoint x: 23, endPoint y: 81, distance: 76.4
click at [21, 83] on div "TẠO ĐƠN HÀNG Yêu cầu xuất hóa đơn điện tử Transit Pickup Surcharge Ids Transit …" at bounding box center [296, 153] width 550 height 299
click at [70, 116] on input "SĐT Người Nhận *" at bounding box center [90, 113] width 84 height 13
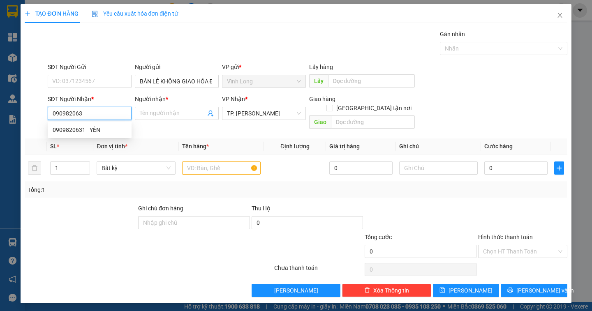
type input "0909820631"
click at [86, 127] on div "0909820631 - YẾN" at bounding box center [90, 129] width 74 height 9
type input "YẾN"
type input "0909820631"
click at [203, 161] on input "text" at bounding box center [221, 167] width 78 height 13
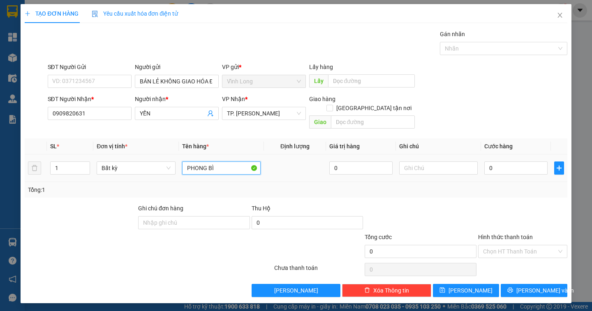
type input "PHONG BÌ"
type input "DÂN"
type input "2"
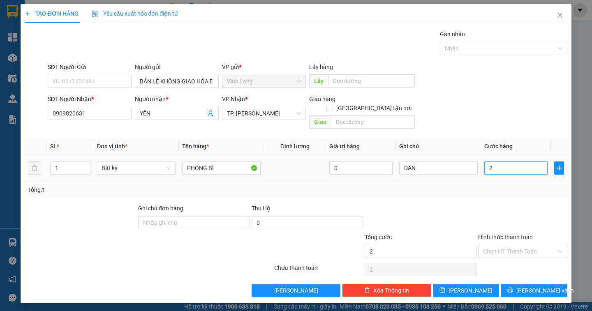
type input "20"
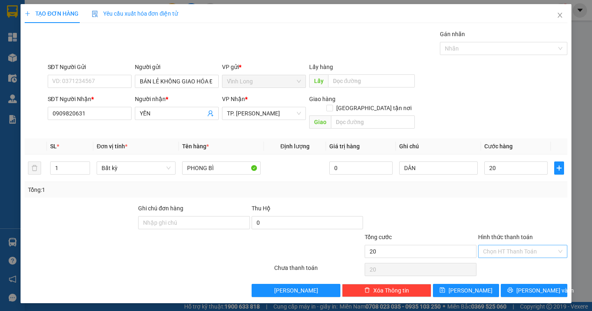
type input "20.000"
click at [527, 245] on input "Hình thức thanh toán" at bounding box center [520, 251] width 74 height 12
click at [519, 260] on div "Tại văn phòng" at bounding box center [522, 258] width 79 height 9
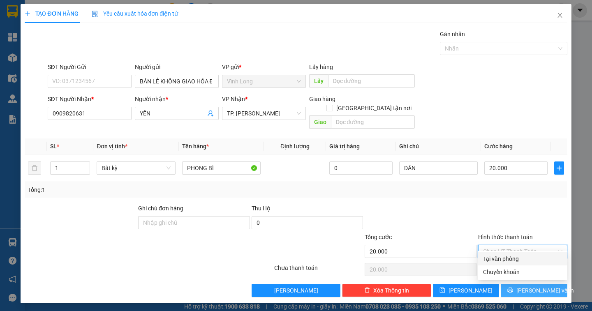
type input "0"
click at [541, 286] on span "Lưu và In" at bounding box center [545, 290] width 58 height 9
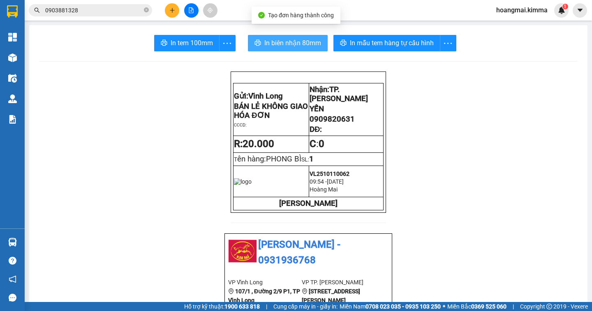
click at [277, 44] on span "In biên nhận 80mm" at bounding box center [292, 43] width 57 height 10
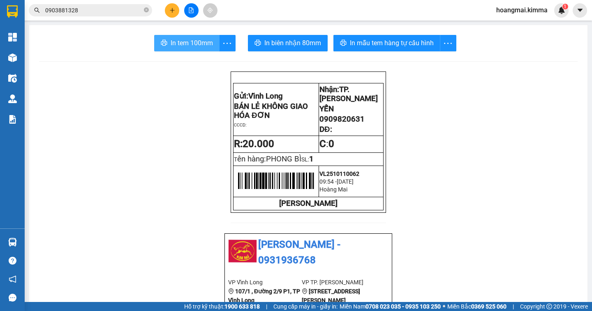
click at [191, 45] on span "In tem 100mm" at bounding box center [192, 43] width 42 height 10
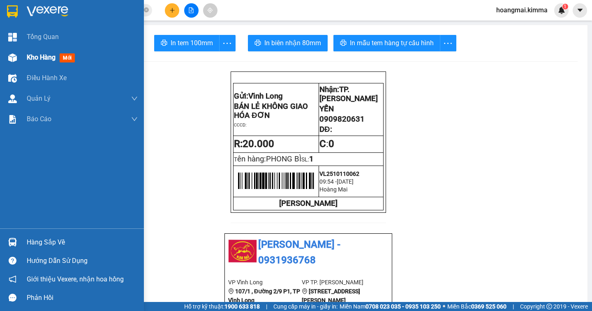
click at [36, 65] on div "Kho hàng mới" at bounding box center [82, 57] width 111 height 21
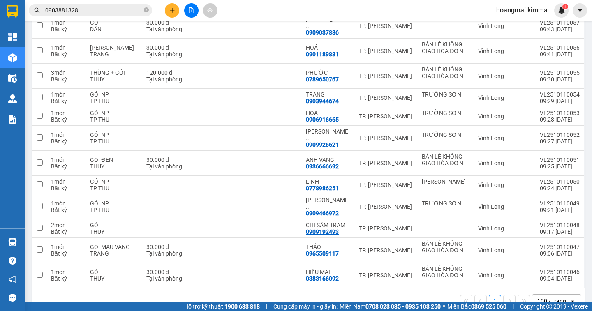
scroll to position [31, 0]
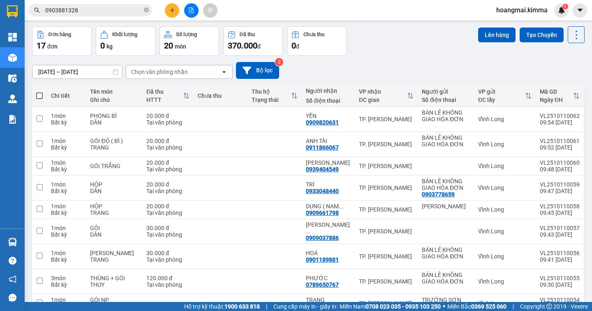
click at [40, 96] on span at bounding box center [39, 95] width 7 height 7
click at [39, 92] on input "checkbox" at bounding box center [39, 92] width 0 height 0
checkbox input "true"
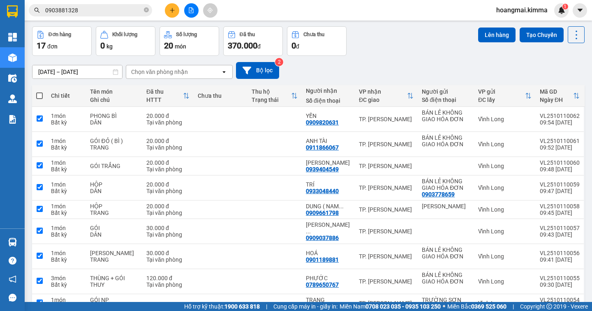
checkbox input "true"
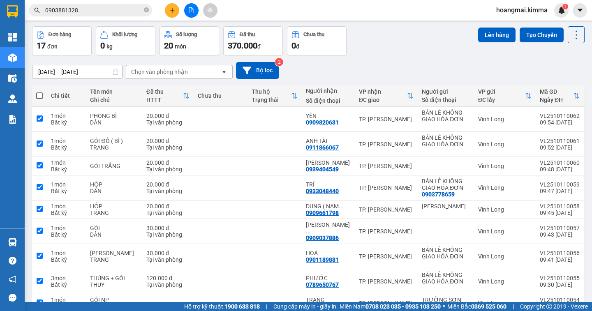
checkbox input "true"
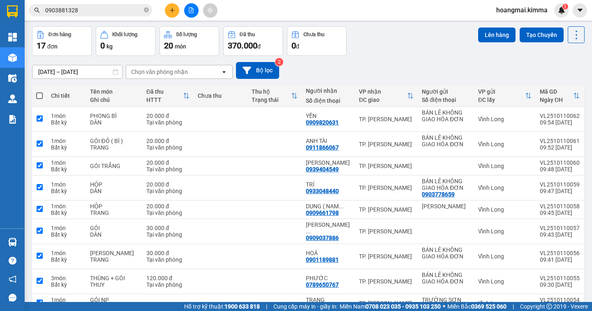
checkbox input "true"
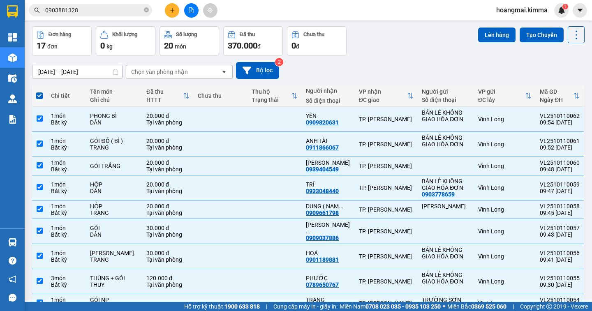
click at [480, 42] on div "Lên hàng Tạo Chuyến" at bounding box center [531, 34] width 106 height 17
click at [483, 36] on button "Lên hàng" at bounding box center [496, 35] width 37 height 15
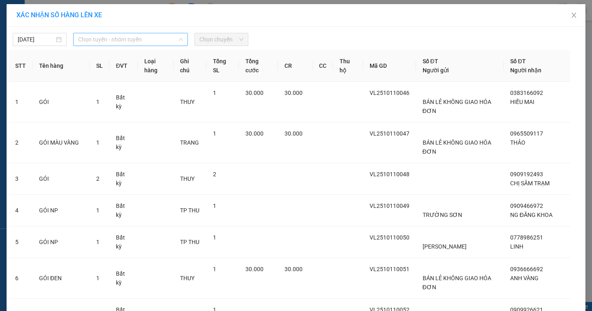
click at [95, 37] on span "Chọn tuyến - nhóm tuyến" at bounding box center [130, 39] width 105 height 12
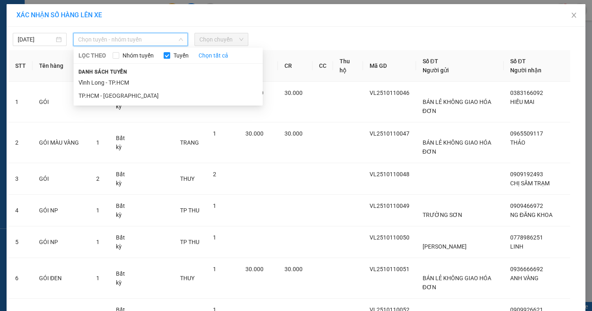
drag, startPoint x: 93, startPoint y: 83, endPoint x: 182, endPoint y: 55, distance: 93.7
click at [100, 82] on li "Vĩnh Long - TP.HCM" at bounding box center [168, 82] width 189 height 13
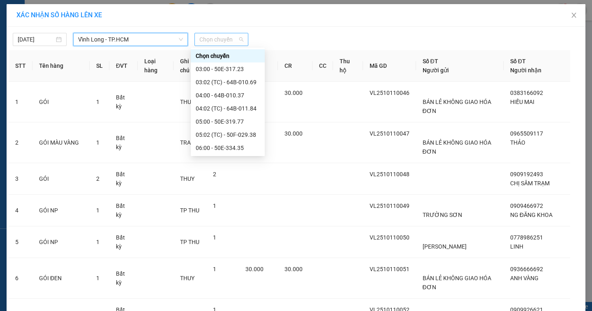
click at [216, 39] on span "Chọn chuyến" at bounding box center [221, 39] width 44 height 12
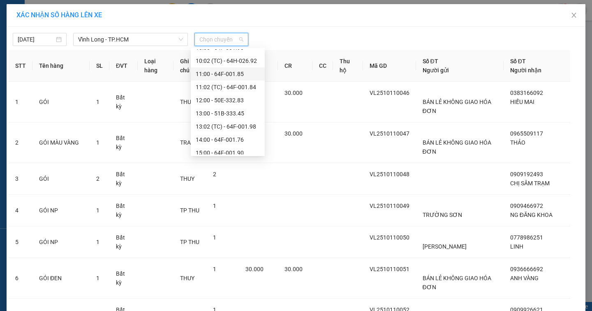
scroll to position [164, 0]
click at [221, 89] on div "10:00 - 64F-001.93" at bounding box center [228, 88] width 64 height 9
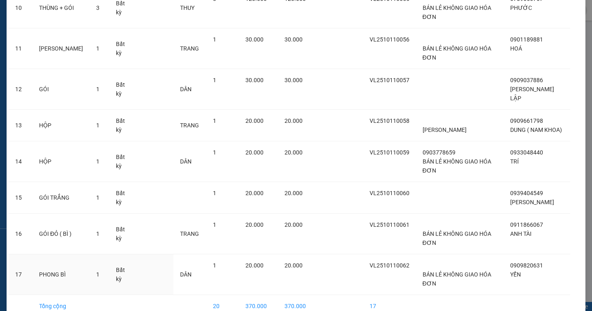
scroll to position [455, 0]
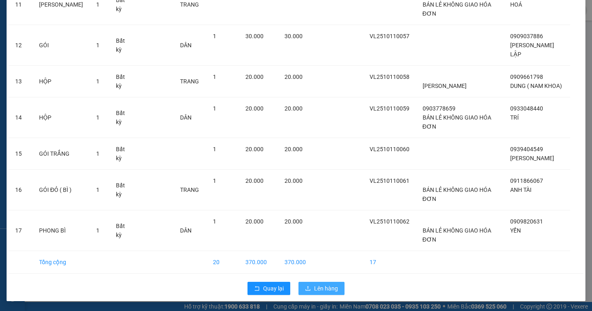
click at [321, 288] on span "Lên hàng" at bounding box center [326, 288] width 24 height 9
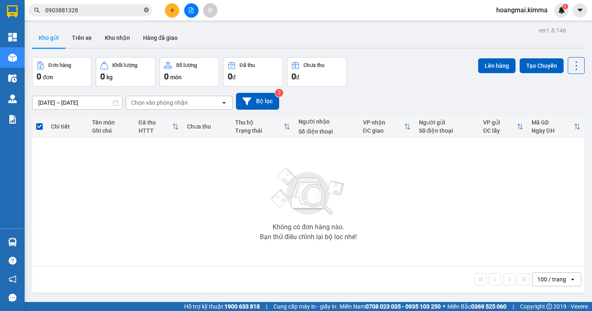
click at [145, 12] on icon "close-circle" at bounding box center [146, 9] width 5 height 5
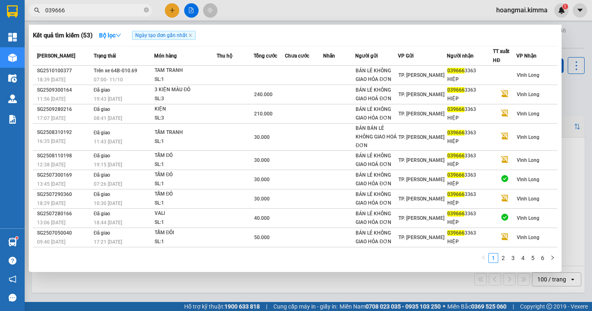
type input "039666"
click at [170, 12] on div at bounding box center [296, 155] width 592 height 311
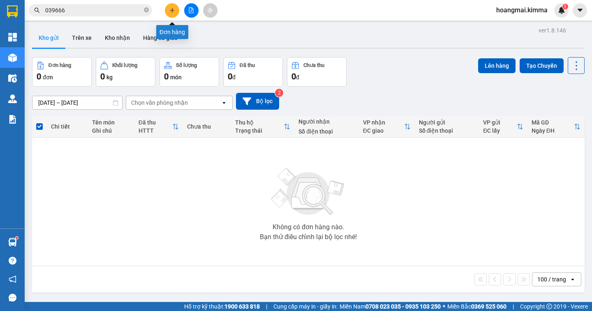
click at [175, 12] on button at bounding box center [172, 10] width 14 height 14
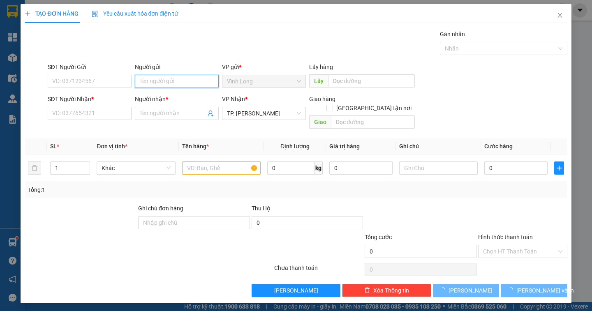
click at [165, 77] on input "Người gửi" at bounding box center [177, 81] width 84 height 13
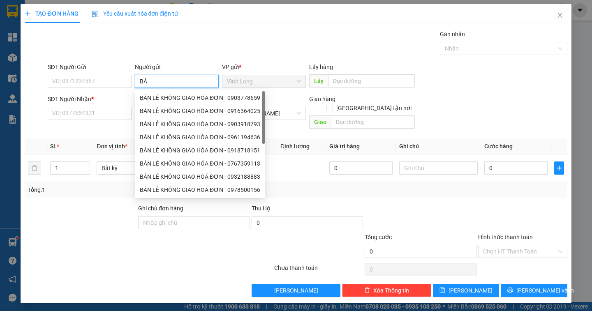
type input "BÁN"
click at [148, 100] on div "BÁN LẺ KHÔNG GIAO HÓA ĐƠN - 0886805796" at bounding box center [200, 97] width 120 height 9
type input "0886805796"
type input "BÁN LẺ KHÔNG GIAO HÓA ĐƠN"
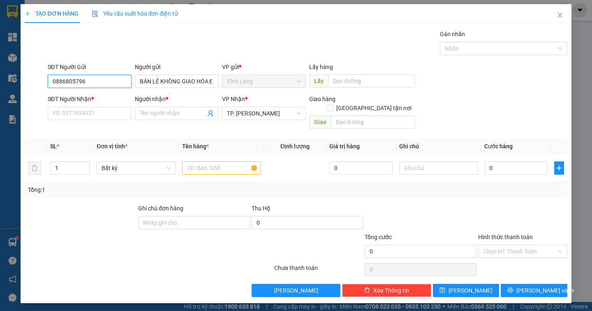
drag, startPoint x: 86, startPoint y: 86, endPoint x: 41, endPoint y: 81, distance: 45.0
click at [41, 81] on div "SĐT Người Gửi 0886805796 0886805796 Người gửi BÁN LẺ KHÔNG GIAO HÓA ĐƠN VP gửi …" at bounding box center [296, 76] width 544 height 29
click at [67, 111] on input "SĐT Người Nhận *" at bounding box center [90, 113] width 84 height 13
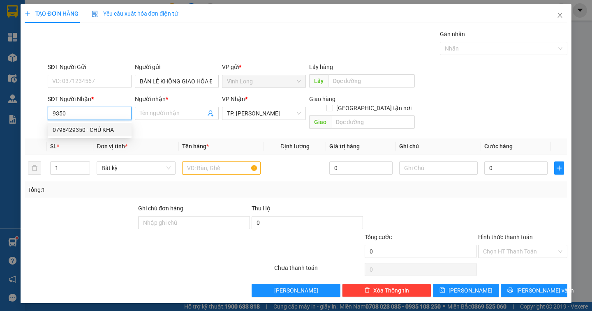
drag, startPoint x: 95, startPoint y: 127, endPoint x: 148, endPoint y: 145, distance: 56.1
click at [94, 127] on div "0798429350 - CHÚ KHA" at bounding box center [90, 129] width 74 height 9
type input "0798429350"
type input "CHÚ KHA"
type input "0798429350"
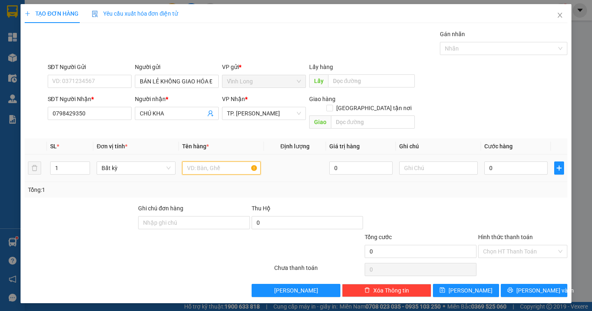
click at [203, 161] on input "text" at bounding box center [221, 167] width 78 height 13
type input "GÓI"
type input "DÂN"
type input "2"
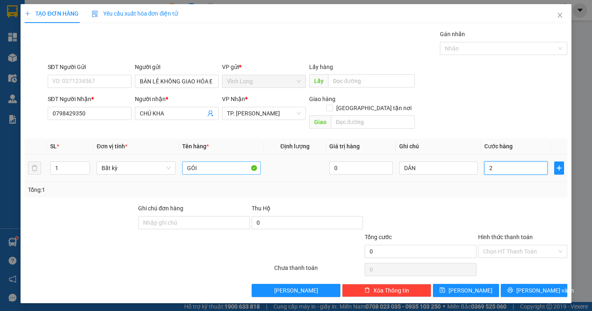
type input "2"
type input "20"
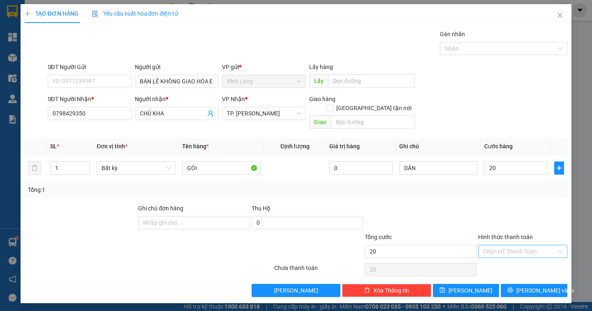
type input "20.000"
click at [508, 245] on input "Hình thức thanh toán" at bounding box center [520, 251] width 74 height 12
click at [505, 261] on div "Tại văn phòng" at bounding box center [522, 258] width 79 height 9
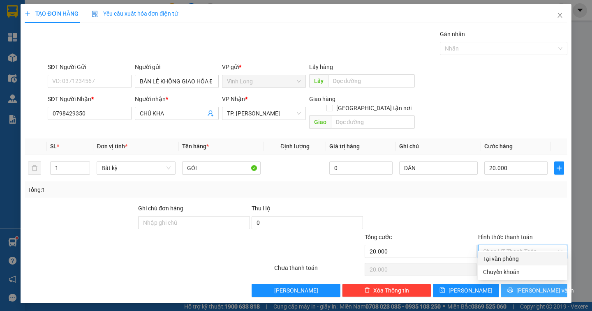
type input "0"
click at [549, 286] on span "Lưu và In" at bounding box center [545, 290] width 58 height 9
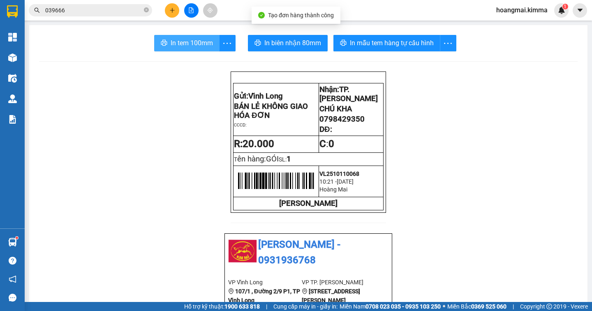
click at [189, 43] on span "In tem 100mm" at bounding box center [192, 43] width 42 height 10
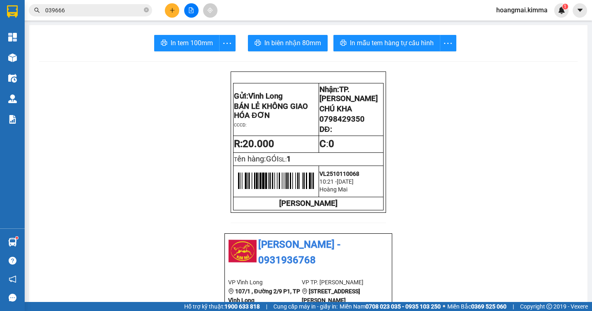
click at [143, 11] on span "039666" at bounding box center [90, 10] width 123 height 12
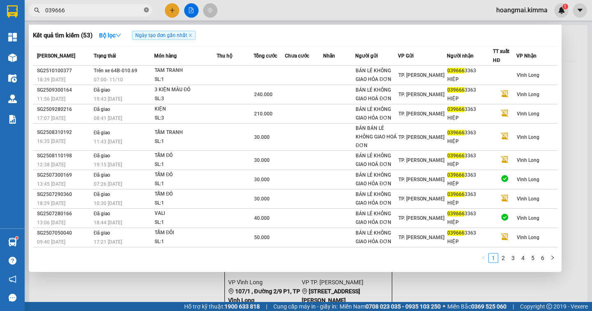
click at [146, 9] on icon "close-circle" at bounding box center [146, 9] width 5 height 5
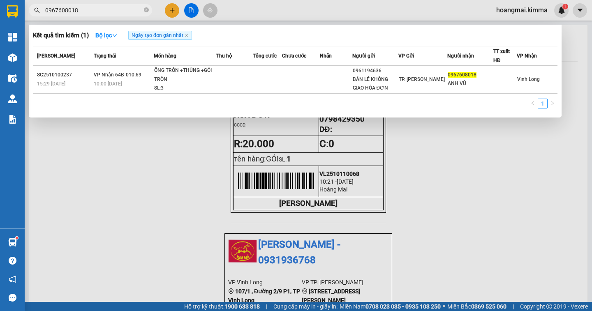
type input "0967608018"
click at [171, 13] on div at bounding box center [296, 155] width 592 height 311
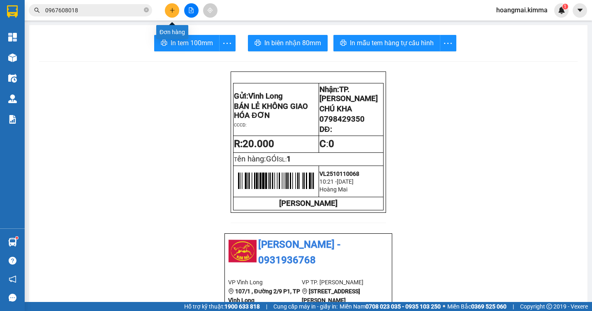
click at [171, 13] on button at bounding box center [172, 10] width 14 height 14
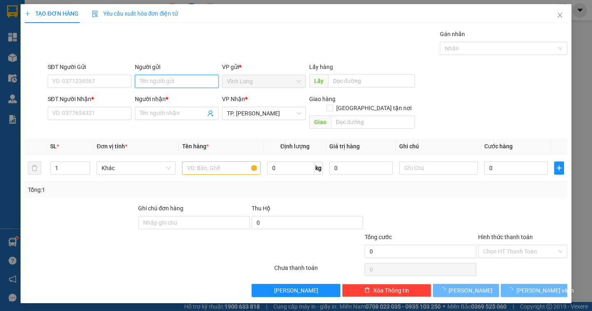
click at [154, 83] on input "Người gửi" at bounding box center [177, 81] width 84 height 13
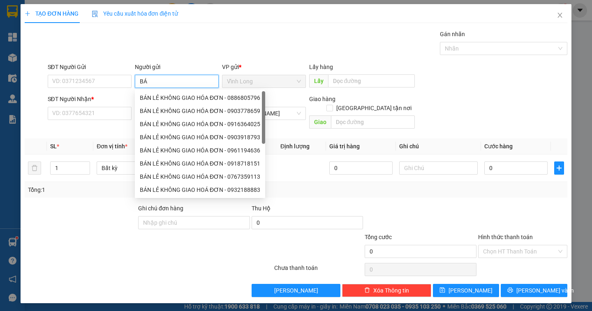
type input "BÁN"
click at [167, 101] on div "BÁN LẺ KHÔNG GIAO HÓA ĐƠN - 0886805796" at bounding box center [200, 97] width 120 height 9
type input "0886805796"
type input "BÁN LẺ KHÔNG GIAO HÓA ĐƠN"
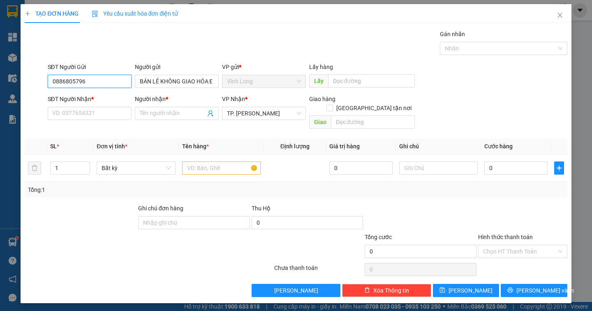
drag, startPoint x: 89, startPoint y: 85, endPoint x: 25, endPoint y: 89, distance: 64.2
click at [25, 89] on div "SĐT Người Gửi 0886805796 Người gửi BÁN LẺ KHÔNG GIAO HÓA ĐƠN BÁN LẺ KHÔNG GIAO …" at bounding box center [296, 76] width 544 height 29
click at [67, 115] on input "SĐT Người Nhận *" at bounding box center [90, 113] width 84 height 13
click at [147, 113] on input "Người nhận *" at bounding box center [173, 113] width 66 height 9
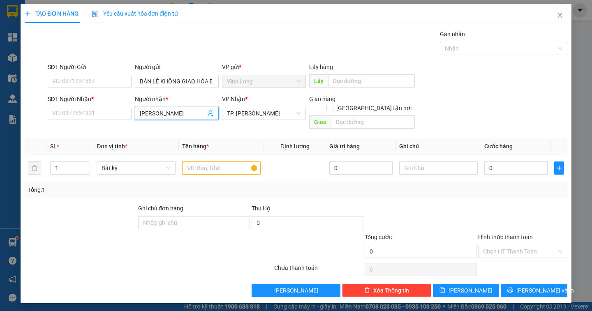
click at [155, 114] on input "LÝ MINH THIỆN" at bounding box center [173, 113] width 66 height 9
drag, startPoint x: 161, startPoint y: 112, endPoint x: 148, endPoint y: 118, distance: 14.2
click at [148, 118] on input "LÝ MINH THIỆN" at bounding box center [173, 113] width 66 height 9
type input "LÝ THANH THIỆN"
click at [157, 125] on div "LÝ THANH THIỆN - 0977776279" at bounding box center [180, 129] width 81 height 9
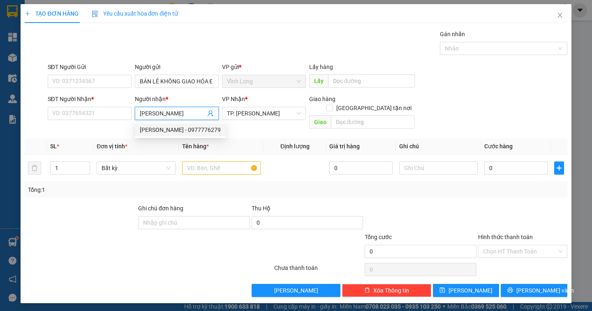
type input "0977776279"
type input "LÝ THANH THIỆN"
click at [212, 161] on input "text" at bounding box center [221, 167] width 78 height 13
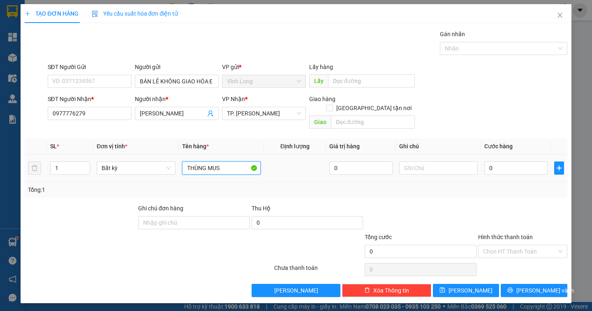
type input "THÙNG MUS"
type input "DÂN"
type input "2"
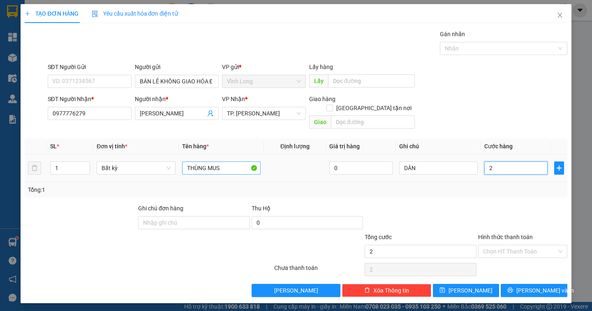
type input "20"
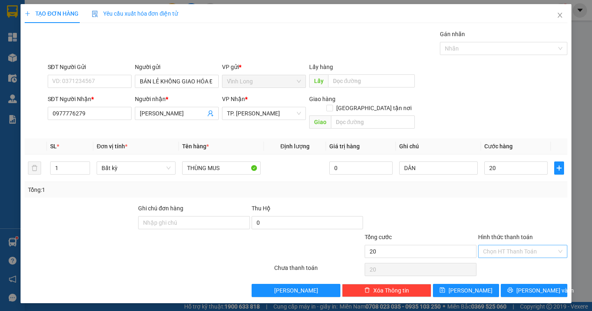
drag, startPoint x: 511, startPoint y: 238, endPoint x: 511, endPoint y: 250, distance: 11.9
click at [511, 245] on input "Hình thức thanh toán" at bounding box center [520, 251] width 74 height 12
type input "20.000"
click at [510, 258] on div "Tại văn phòng" at bounding box center [522, 258] width 79 height 9
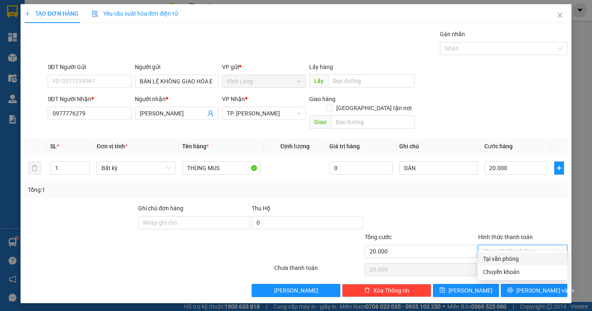
type input "0"
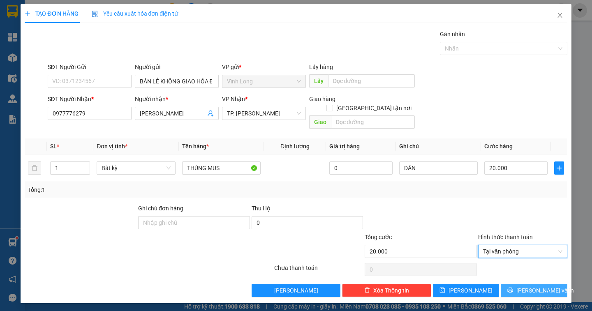
click at [546, 286] on span "Lưu và In" at bounding box center [545, 290] width 58 height 9
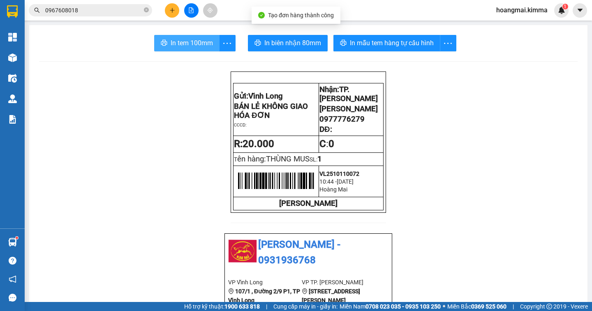
drag, startPoint x: 192, startPoint y: 39, endPoint x: 196, endPoint y: 36, distance: 5.6
click at [182, 44] on span "In tem 100mm" at bounding box center [192, 43] width 42 height 10
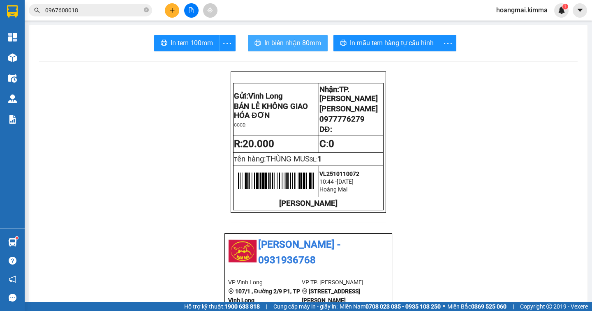
click at [272, 42] on span "In biên nhận 80mm" at bounding box center [292, 43] width 57 height 10
click at [173, 13] on button at bounding box center [172, 10] width 14 height 14
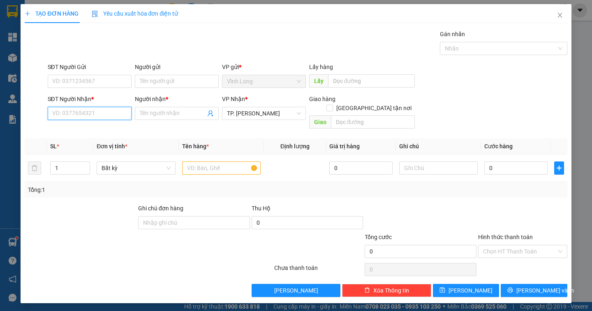
click at [92, 112] on input "SĐT Người Nhận *" at bounding box center [90, 113] width 84 height 13
type input "0933330119"
click at [89, 131] on div "0933330119 - PHỤNG" at bounding box center [90, 129] width 74 height 9
type input "PHỤNG"
type input "0933330119"
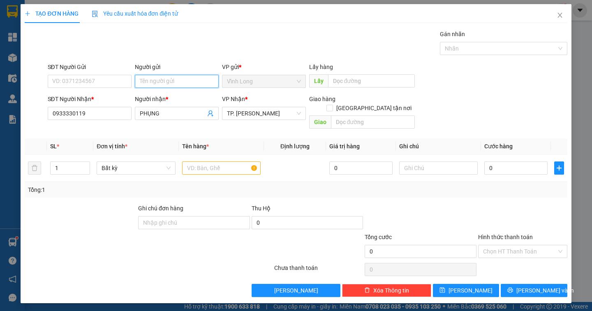
click at [146, 88] on input "Người gửi" at bounding box center [177, 81] width 84 height 13
type input "BÁN"
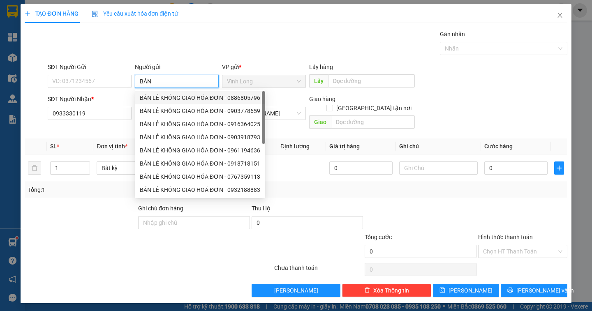
click at [161, 100] on div "BÁN LẺ KHÔNG GIAO HÓA ĐƠN - 0886805796" at bounding box center [200, 97] width 120 height 9
type input "0886805796"
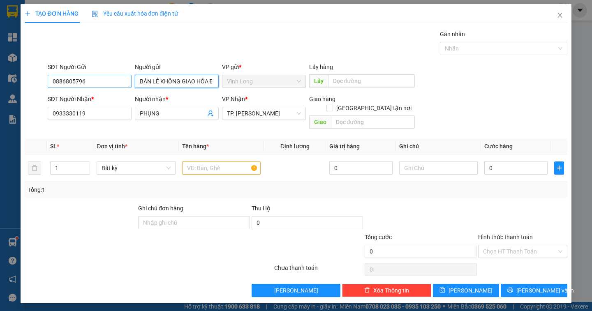
type input "BÁN LẺ KHÔNG GIAO HÓA ĐƠN"
drag, startPoint x: 98, startPoint y: 87, endPoint x: 47, endPoint y: 87, distance: 50.5
click at [48, 87] on input "0886805796" at bounding box center [90, 81] width 84 height 13
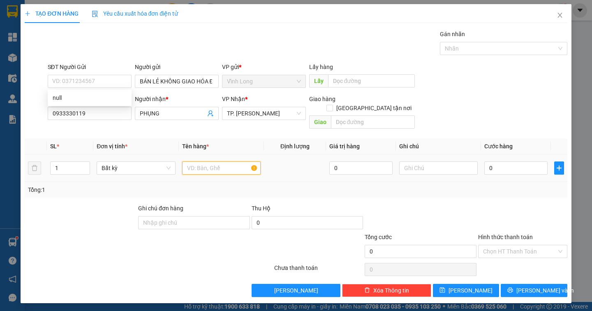
click at [192, 161] on input "text" at bounding box center [221, 167] width 78 height 13
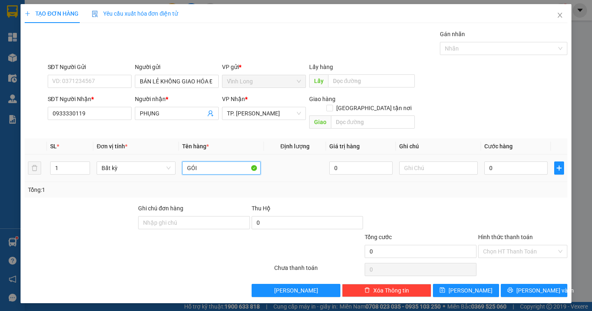
type input "GÓI"
type input "DÂN"
type input "3"
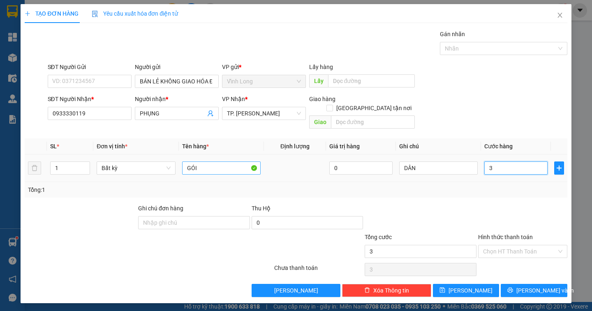
type input "30"
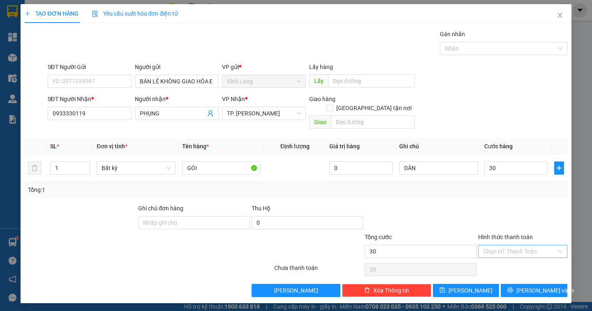
type input "30.000"
click at [508, 245] on input "Hình thức thanh toán" at bounding box center [520, 251] width 74 height 12
click at [505, 254] on div "Tại văn phòng" at bounding box center [522, 258] width 79 height 9
type input "0"
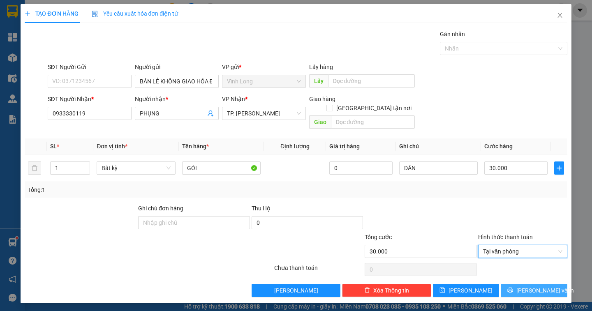
click at [530, 286] on span "Lưu và In" at bounding box center [545, 290] width 58 height 9
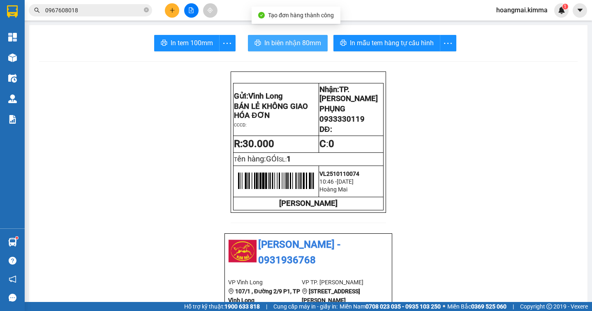
click at [283, 46] on span "In biên nhận 80mm" at bounding box center [292, 43] width 57 height 10
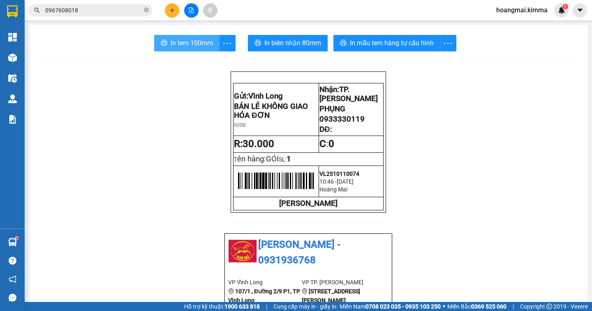
click at [178, 44] on span "In tem 100mm" at bounding box center [192, 43] width 42 height 10
click at [173, 12] on icon "plus" at bounding box center [172, 10] width 6 height 6
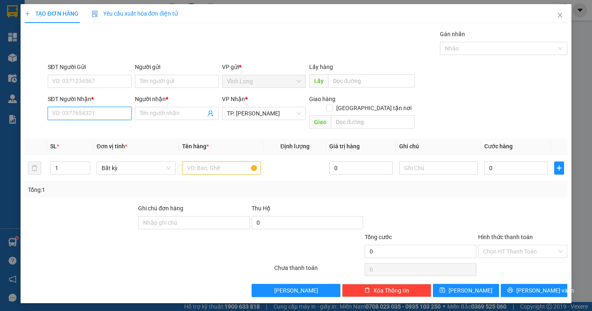
click at [111, 115] on input "SĐT Người Nhận *" at bounding box center [90, 113] width 84 height 13
drag, startPoint x: 106, startPoint y: 128, endPoint x: 127, endPoint y: 114, distance: 25.2
click at [108, 126] on div "0931003938 - THÀNH" at bounding box center [90, 129] width 74 height 9
type input "0931003938"
type input "THÀNH"
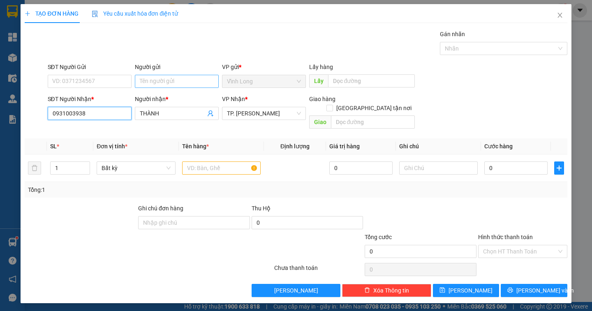
type input "0931003938"
click at [152, 86] on input "Người gửi" at bounding box center [177, 81] width 84 height 13
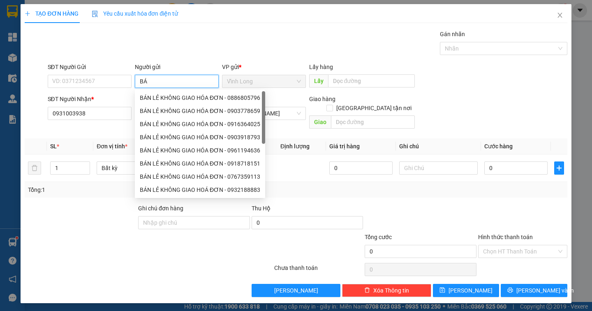
type input "BÁN"
click at [162, 100] on div "BÁN LẺ KHÔNG GIAO HÓA ĐƠN - 0886805796" at bounding box center [200, 97] width 120 height 9
type input "0886805796"
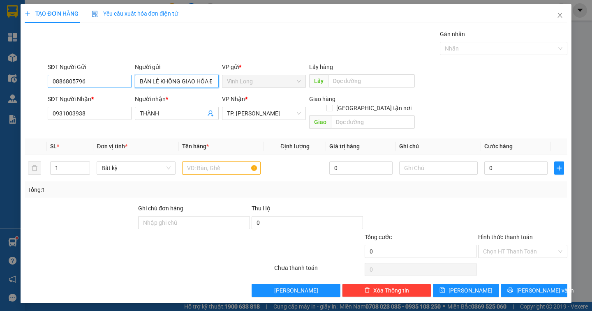
type input "BÁN LẺ KHÔNG GIAO HÓA ĐƠN"
drag, startPoint x: 104, startPoint y: 85, endPoint x: 15, endPoint y: 93, distance: 90.0
click at [15, 94] on div "TẠO ĐƠN HÀNG Yêu cầu xuất hóa đơn điện tử Transit Pickup Surcharge Ids Transit …" at bounding box center [296, 155] width 592 height 311
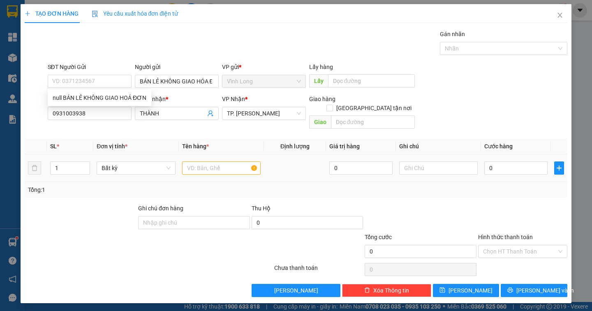
click at [223, 166] on div at bounding box center [221, 168] width 78 height 16
click at [216, 161] on input "text" at bounding box center [221, 167] width 78 height 13
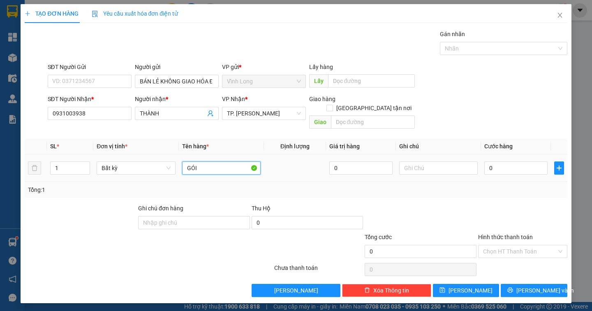
type input "GÓI"
type input "DÂN"
type input "2"
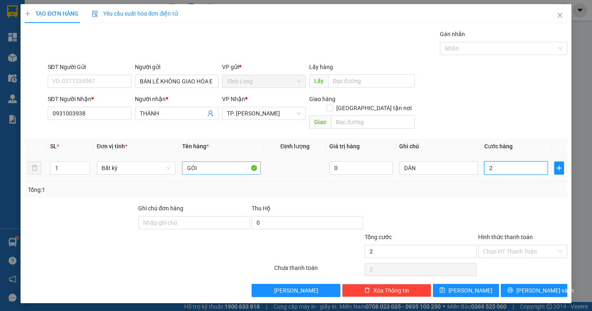
type input "20"
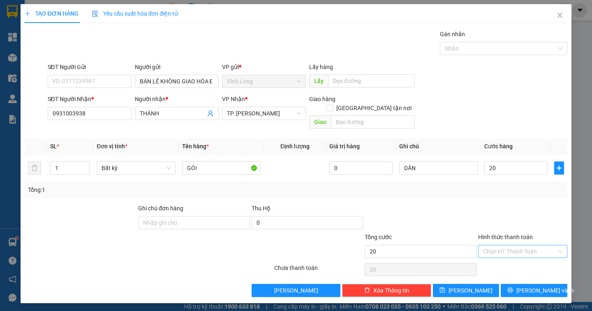
click at [531, 245] on input "Hình thức thanh toán" at bounding box center [520, 251] width 74 height 12
type input "20.000"
drag, startPoint x: 524, startPoint y: 256, endPoint x: 528, endPoint y: 261, distance: 5.8
click at [523, 256] on div "Tại văn phòng" at bounding box center [522, 258] width 79 height 9
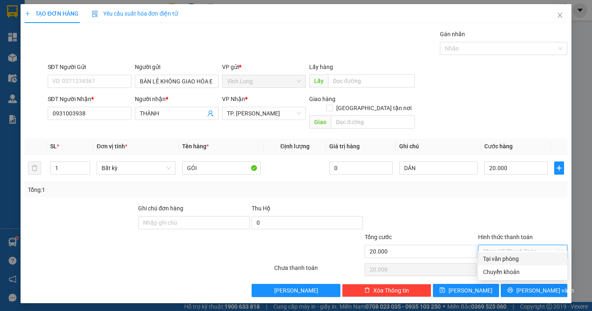
type input "0"
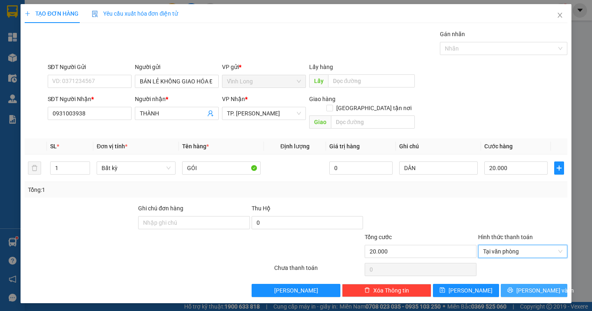
click at [550, 287] on button "Lưu và In" at bounding box center [533, 290] width 66 height 13
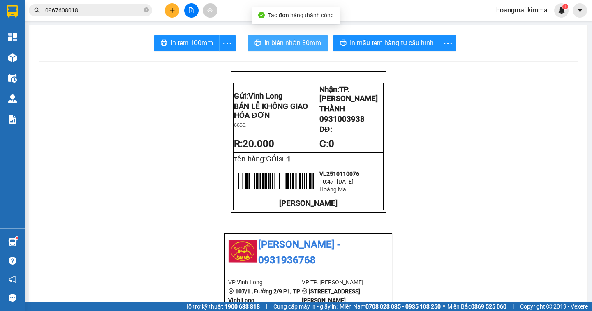
click at [275, 40] on span "In biên nhận 80mm" at bounding box center [292, 43] width 57 height 10
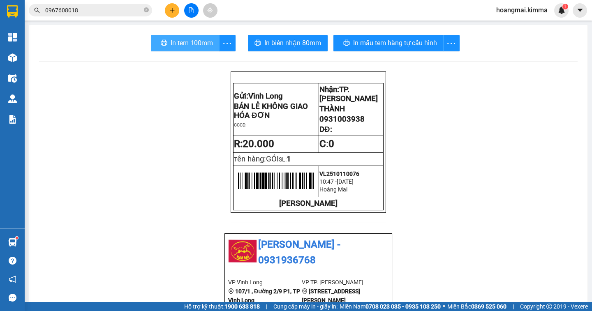
click at [171, 44] on span "In tem 100mm" at bounding box center [192, 43] width 42 height 10
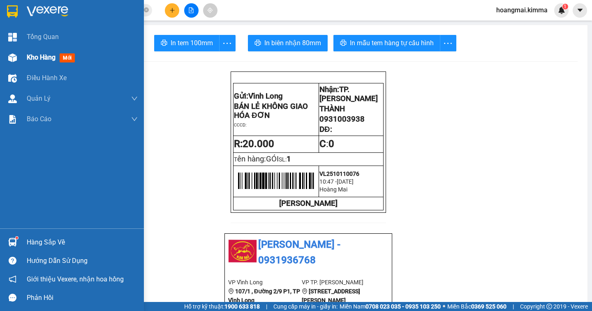
click at [26, 57] on div "Kho hàng mới" at bounding box center [72, 57] width 144 height 21
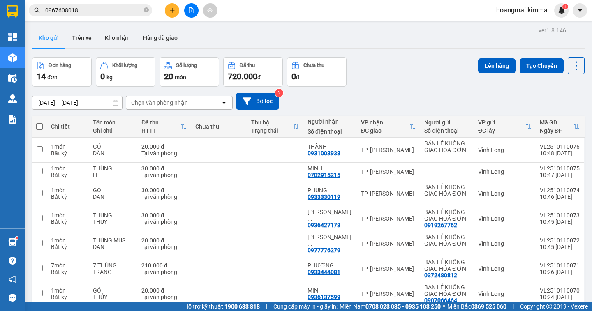
click at [41, 127] on span at bounding box center [39, 126] width 7 height 7
click at [39, 122] on input "checkbox" at bounding box center [39, 122] width 0 height 0
checkbox input "true"
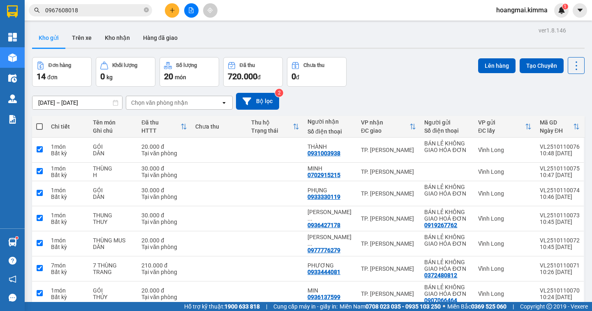
checkbox input "true"
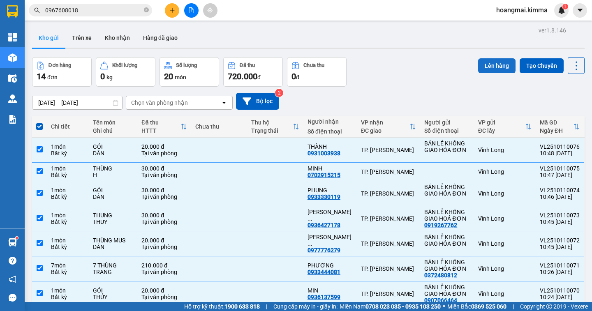
click at [496, 65] on button "Lên hàng" at bounding box center [496, 65] width 37 height 15
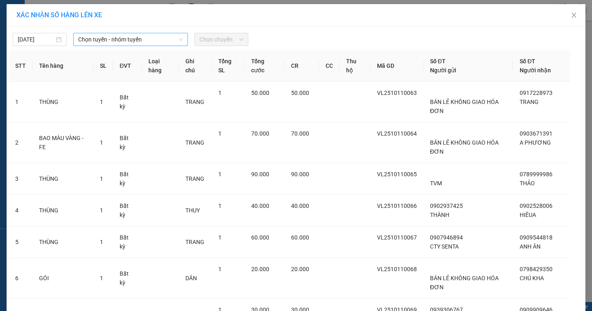
click at [104, 35] on span "Chọn tuyến - nhóm tuyến" at bounding box center [130, 39] width 105 height 12
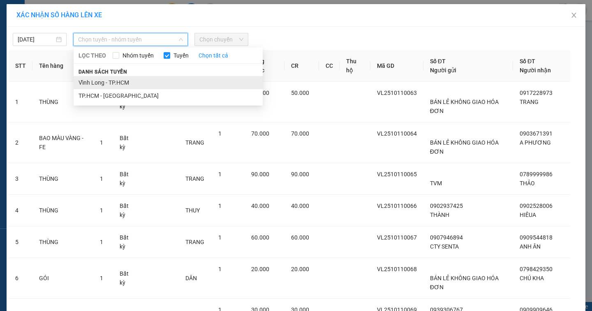
click at [99, 83] on li "Vĩnh Long - TP.HCM" at bounding box center [168, 82] width 189 height 13
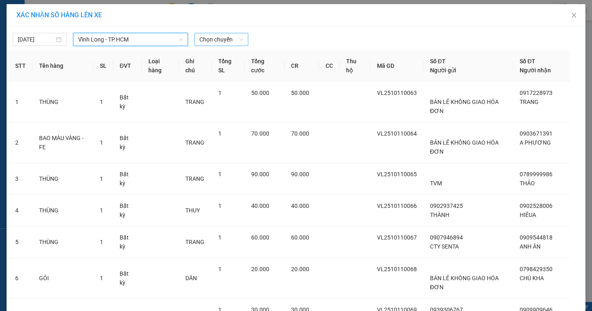
click at [210, 40] on span "Chọn chuyến" at bounding box center [221, 39] width 44 height 12
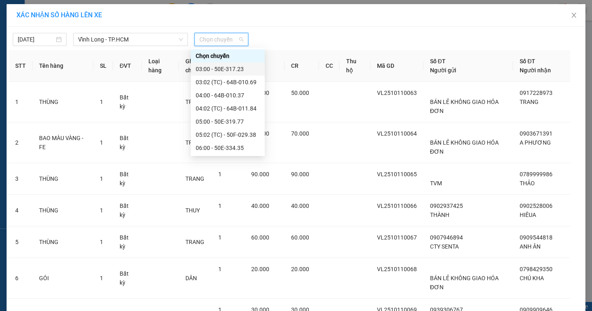
scroll to position [164, 0]
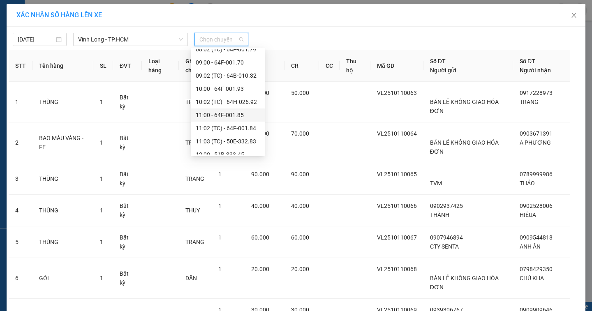
click at [215, 115] on div "11:00 - 64F-001.85" at bounding box center [228, 115] width 64 height 9
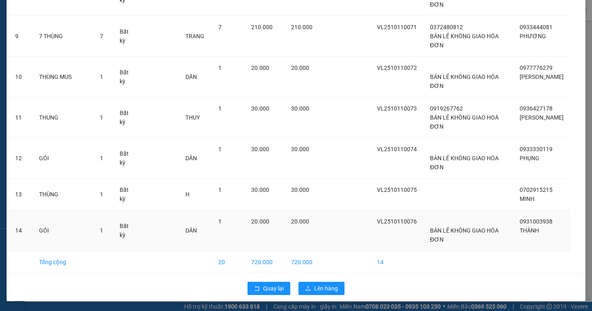
scroll to position [369, 0]
click at [324, 288] on span "Lên hàng" at bounding box center [326, 288] width 24 height 9
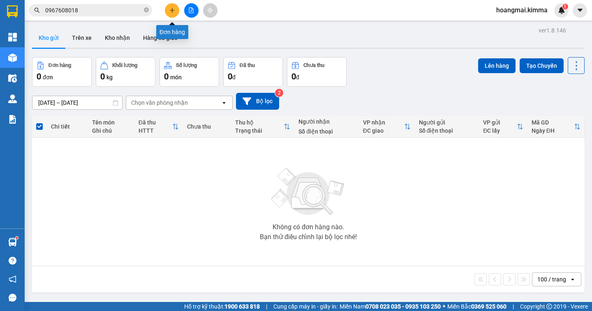
click at [171, 13] on icon "plus" at bounding box center [172, 10] width 6 height 6
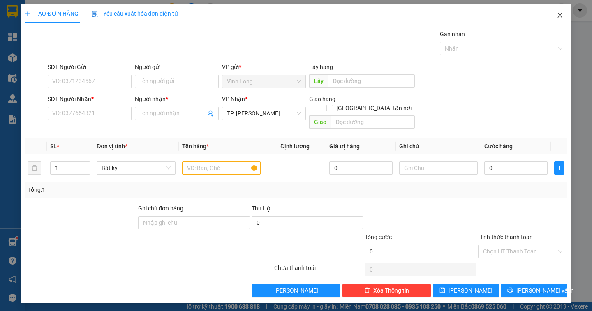
click at [561, 14] on icon "close" at bounding box center [559, 15] width 5 height 5
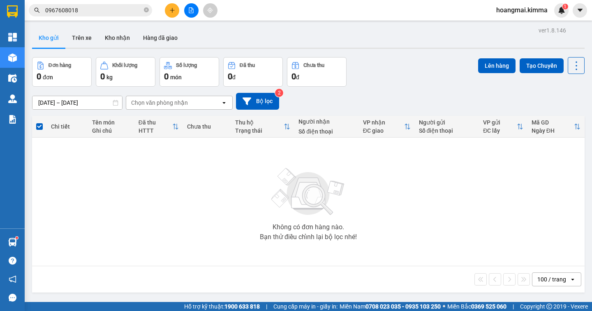
click at [189, 13] on button at bounding box center [191, 10] width 14 height 14
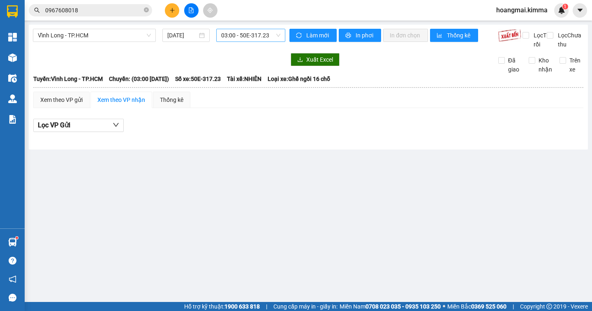
click at [246, 37] on span "03:00 - 50E-317.23" at bounding box center [250, 35] width 59 height 12
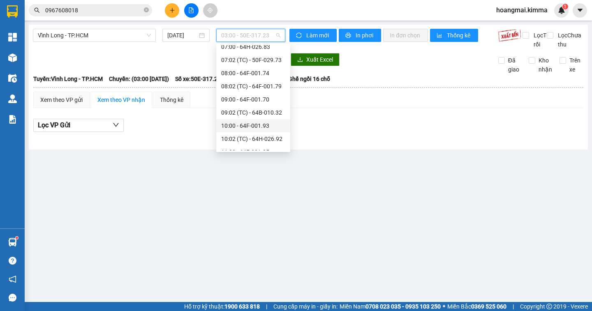
scroll to position [205, 0]
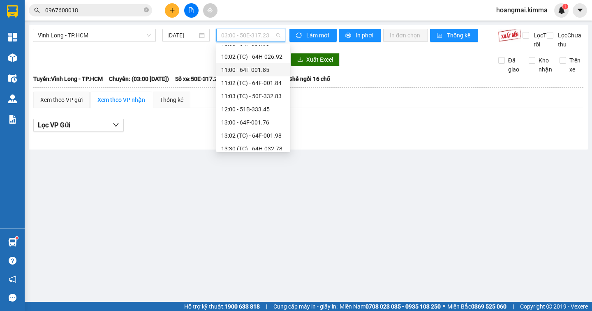
click at [251, 71] on div "11:00 - 64F-001.85" at bounding box center [253, 69] width 64 height 9
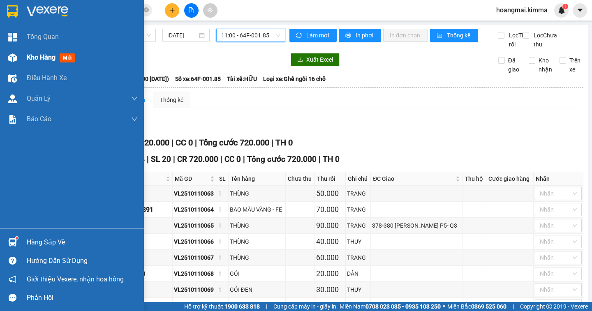
click at [27, 58] on span "Kho hàng" at bounding box center [41, 57] width 29 height 8
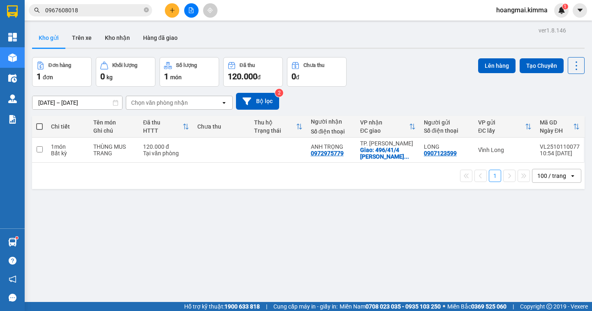
click at [41, 129] on span at bounding box center [39, 126] width 7 height 7
click at [39, 122] on input "checkbox" at bounding box center [39, 122] width 0 height 0
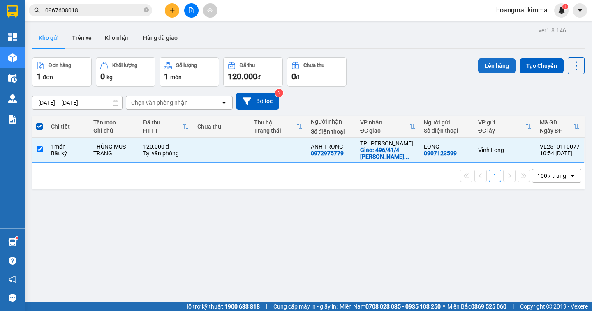
click at [487, 66] on button "Lên hàng" at bounding box center [496, 65] width 37 height 15
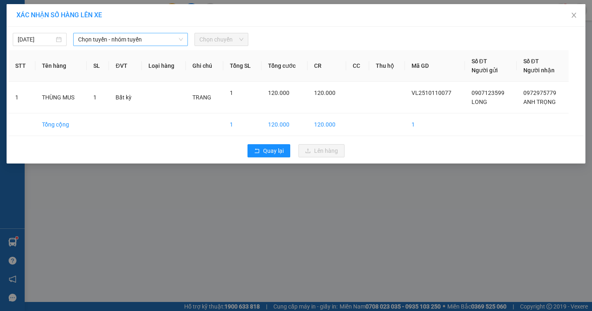
click at [127, 41] on span "Chọn tuyến - nhóm tuyến" at bounding box center [130, 39] width 105 height 12
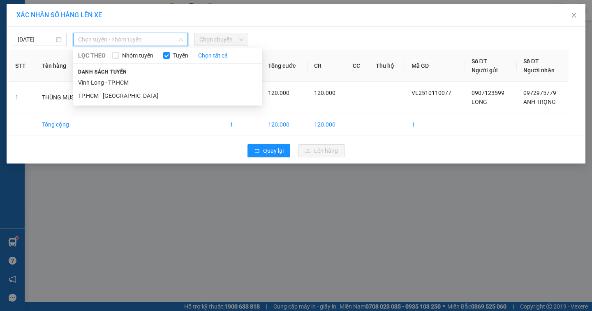
drag, startPoint x: 113, startPoint y: 83, endPoint x: 124, endPoint y: 76, distance: 12.9
click at [113, 83] on li "Vĩnh Long - TP.HCM" at bounding box center [167, 82] width 189 height 13
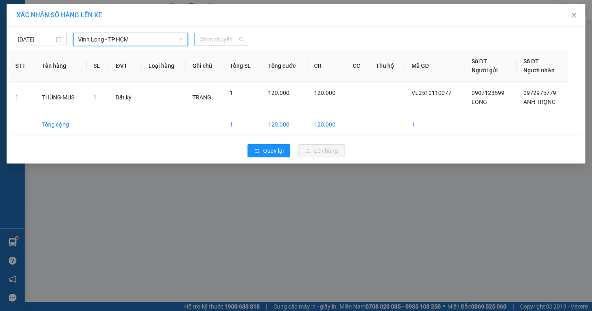
click at [214, 36] on span "Chọn chuyến" at bounding box center [221, 39] width 44 height 12
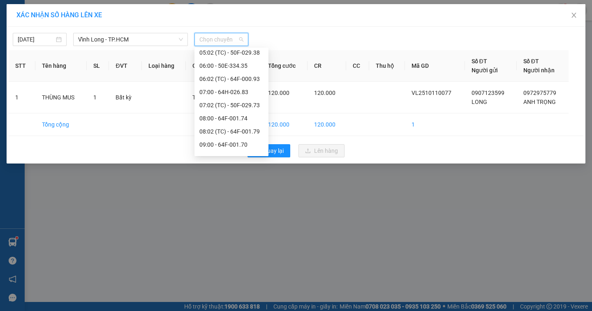
scroll to position [164, 0]
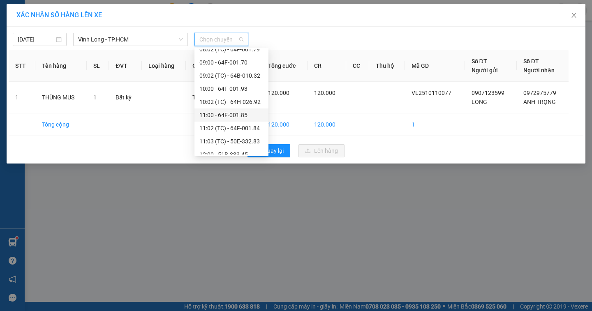
click at [240, 116] on div "11:00 - 64F-001.85" at bounding box center [231, 115] width 64 height 9
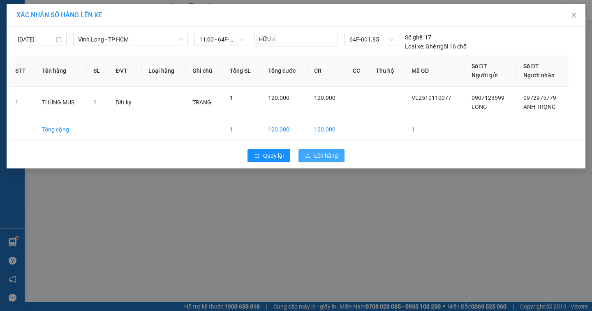
click at [319, 154] on span "Lên hàng" at bounding box center [326, 155] width 24 height 9
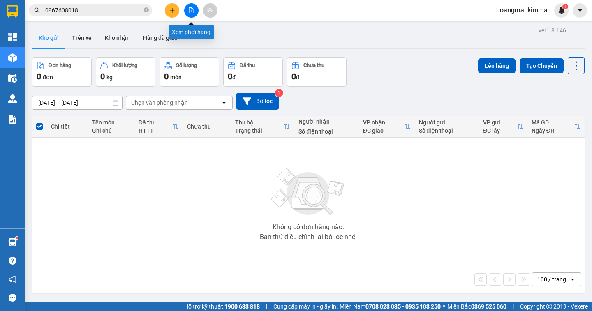
click at [193, 12] on icon "file-add" at bounding box center [191, 10] width 5 height 6
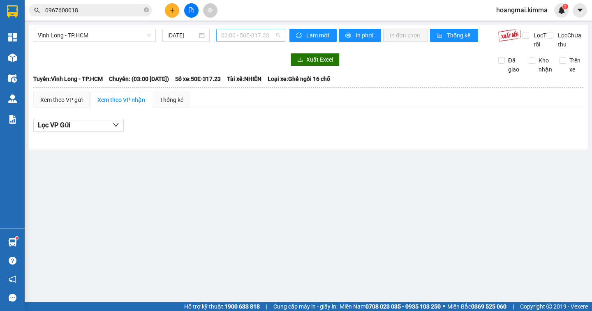
click at [255, 38] on span "03:00 - 50E-317.23" at bounding box center [250, 35] width 59 height 12
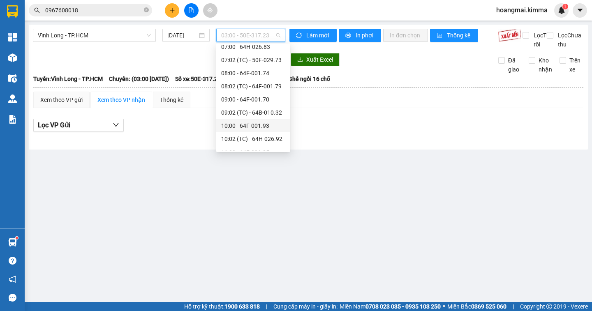
scroll to position [205, 0]
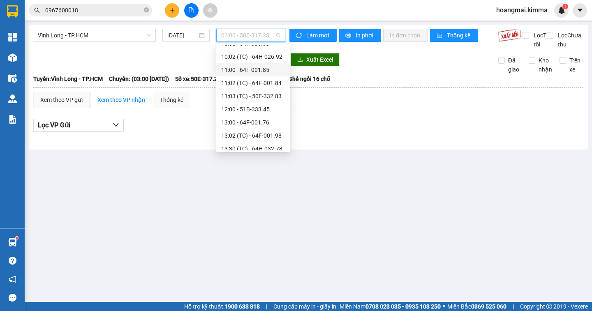
click at [255, 74] on div "11:00 - 64F-001.85" at bounding box center [253, 69] width 74 height 13
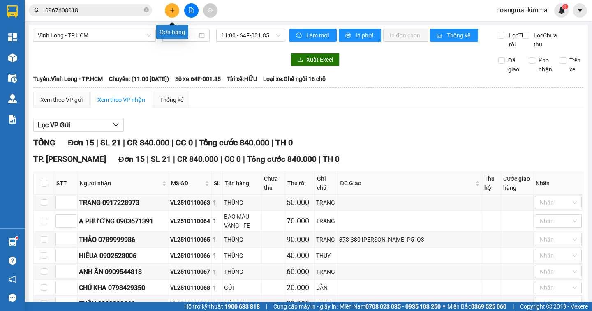
click at [170, 10] on icon "plus" at bounding box center [172, 10] width 6 height 6
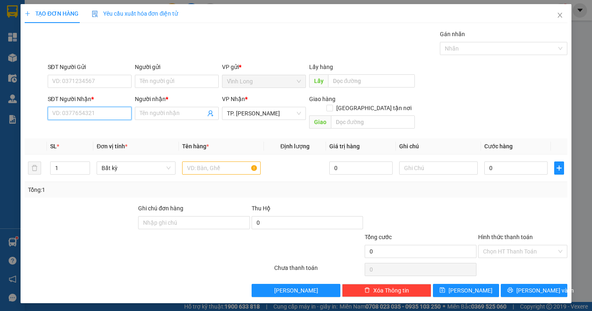
click at [81, 114] on input "SĐT Người Nhận *" at bounding box center [90, 113] width 84 height 13
click at [99, 129] on div "0898826768 - KHANG" at bounding box center [90, 129] width 74 height 9
click at [217, 161] on input "text" at bounding box center [221, 167] width 78 height 13
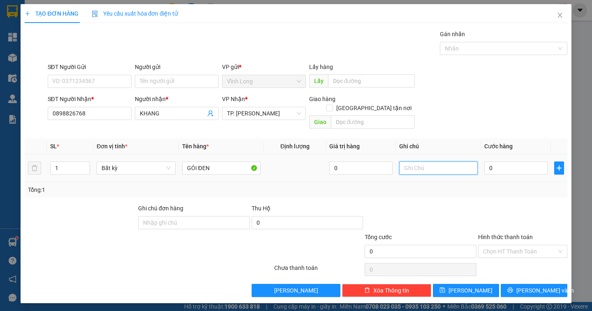
click at [426, 161] on input "text" at bounding box center [438, 167] width 78 height 13
click at [503, 162] on input "0" at bounding box center [515, 167] width 63 height 13
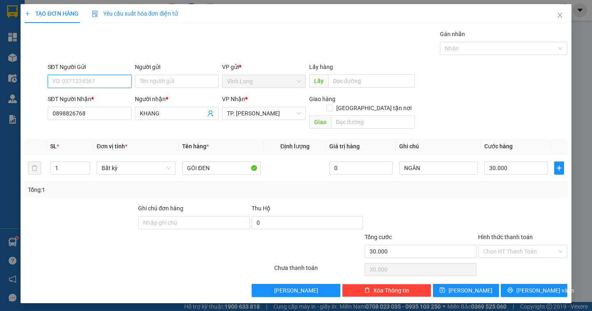
click at [101, 81] on input "SĐT Người Gửi" at bounding box center [90, 81] width 84 height 13
click at [90, 97] on div "0939806993 - HỢP" at bounding box center [90, 97] width 74 height 9
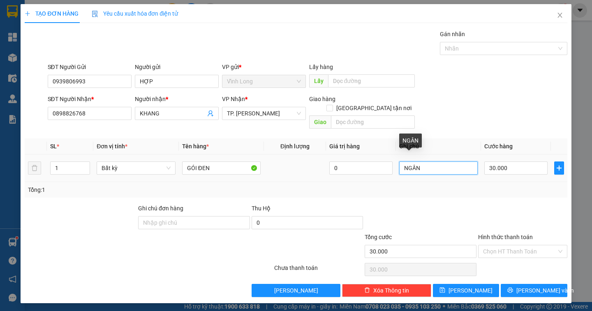
click at [424, 161] on input "NGÂN" at bounding box center [438, 167] width 78 height 13
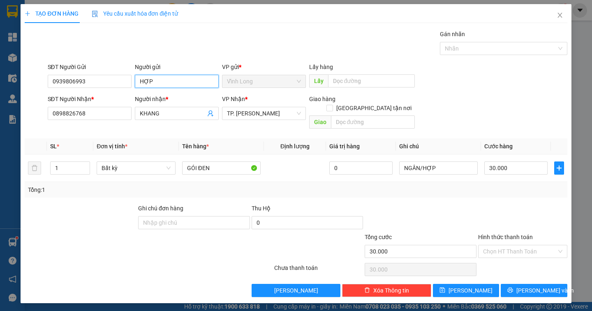
click at [156, 83] on input "HỢP" at bounding box center [177, 81] width 84 height 13
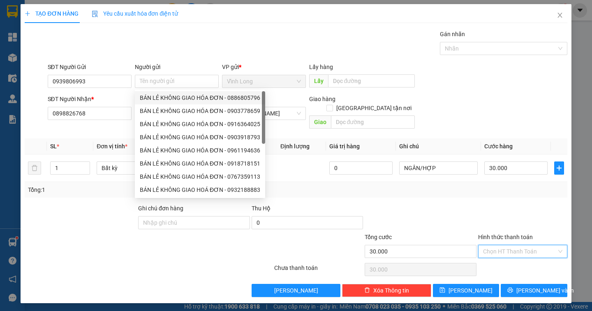
click at [527, 245] on input "Hình thức thanh toán" at bounding box center [520, 251] width 74 height 12
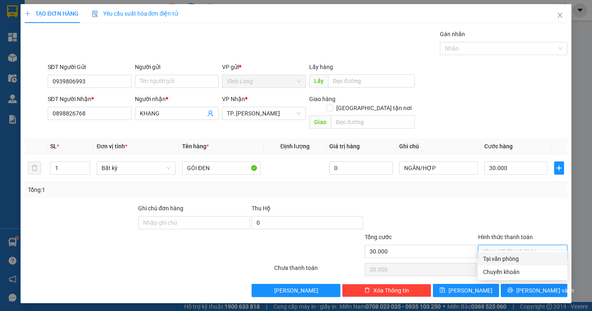
click at [511, 258] on div "Tại văn phòng" at bounding box center [522, 258] width 79 height 9
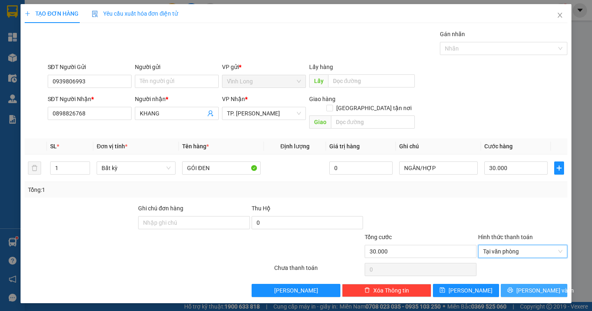
click at [534, 286] on span "Lưu và In" at bounding box center [545, 290] width 58 height 9
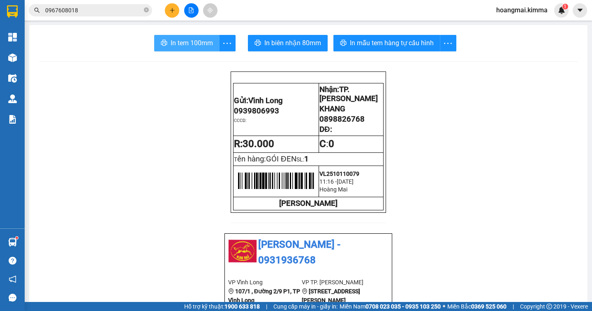
click at [172, 48] on button "In tem 100mm" at bounding box center [186, 43] width 65 height 16
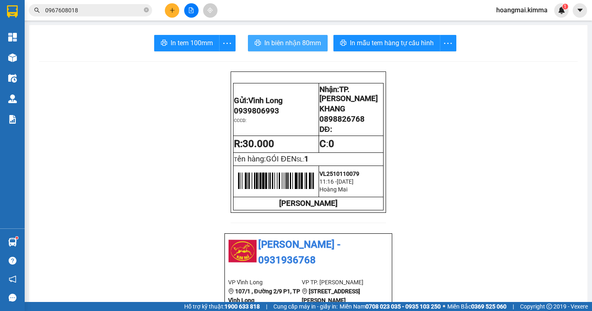
click at [288, 43] on span "In biên nhận 80mm" at bounding box center [292, 43] width 57 height 10
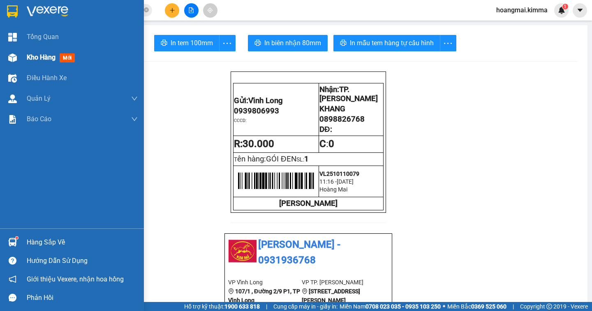
click at [42, 60] on span "Kho hàng" at bounding box center [41, 57] width 29 height 8
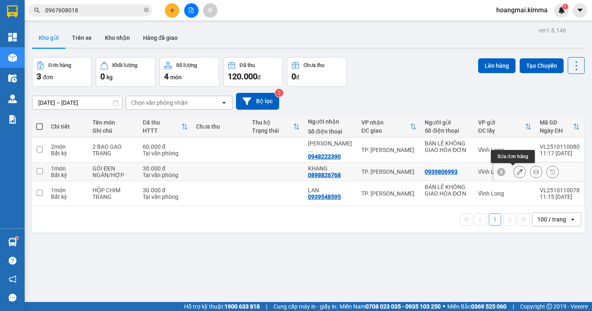
click at [516, 173] on button at bounding box center [520, 172] width 12 height 14
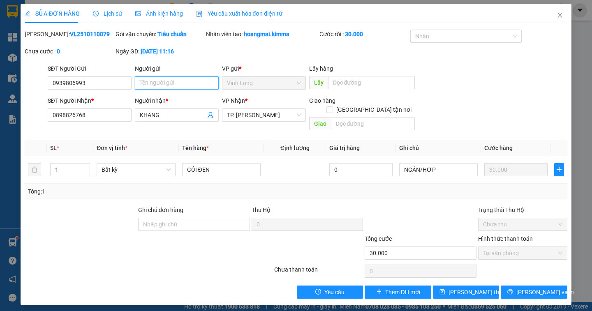
click at [144, 85] on input "Người gửi" at bounding box center [177, 82] width 84 height 13
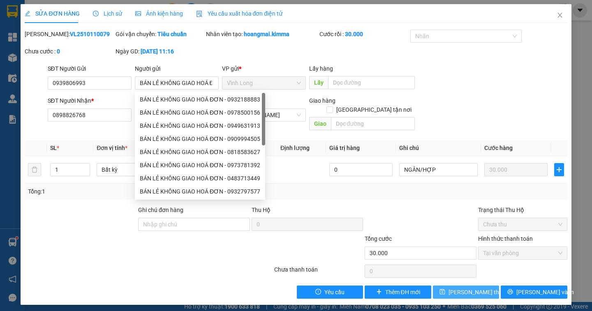
click at [468, 288] on span "Lưu thay đổi" at bounding box center [481, 292] width 66 height 9
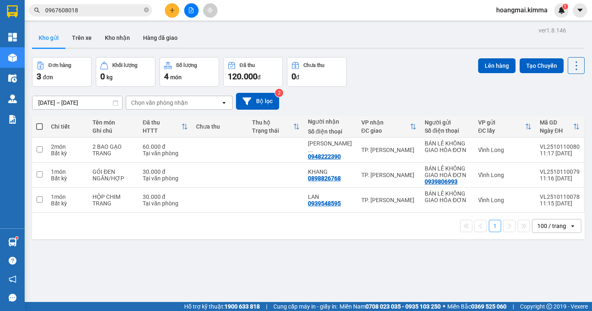
click at [168, 10] on button at bounding box center [172, 10] width 14 height 14
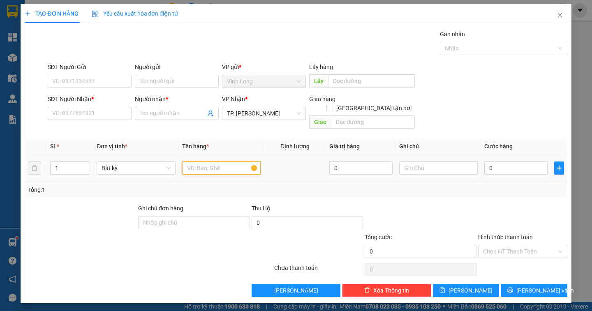
click at [219, 161] on input "text" at bounding box center [221, 167] width 78 height 13
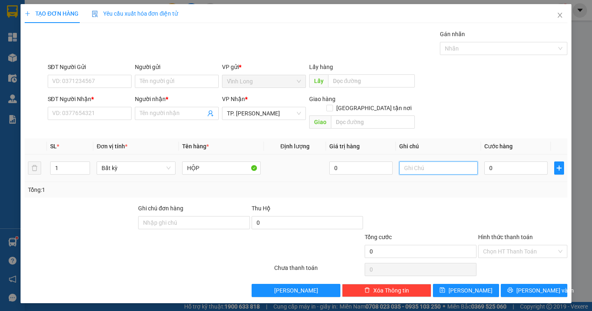
click at [418, 161] on input "text" at bounding box center [438, 167] width 78 height 13
click at [514, 163] on input "0" at bounding box center [515, 167] width 63 height 13
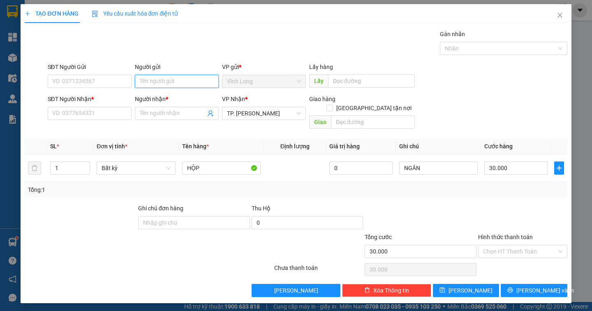
click at [140, 81] on input "Người gửi" at bounding box center [177, 81] width 84 height 13
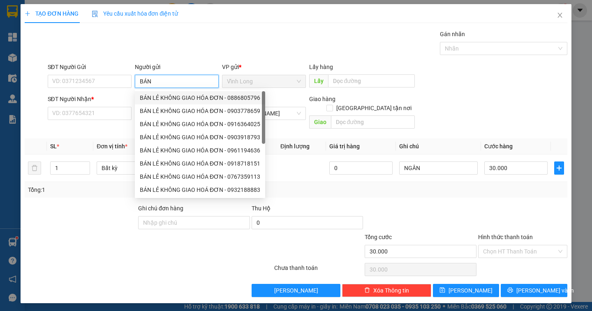
click at [177, 95] on div "BÁN LẺ KHÔNG GIAO HÓA ĐƠN - 0886805796" at bounding box center [200, 97] width 120 height 9
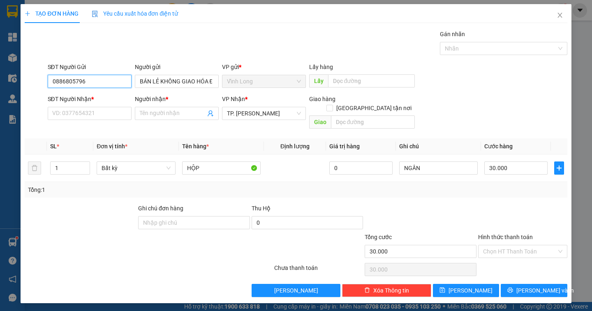
drag, startPoint x: 106, startPoint y: 84, endPoint x: 0, endPoint y: 96, distance: 106.7
click at [0, 96] on div "TẠO ĐƠN HÀNG Yêu cầu xuất hóa đơn điện tử Transit Pickup Surcharge Ids Transit …" at bounding box center [296, 155] width 592 height 311
click at [101, 116] on input "SĐT Người Nhận *" at bounding box center [90, 113] width 84 height 13
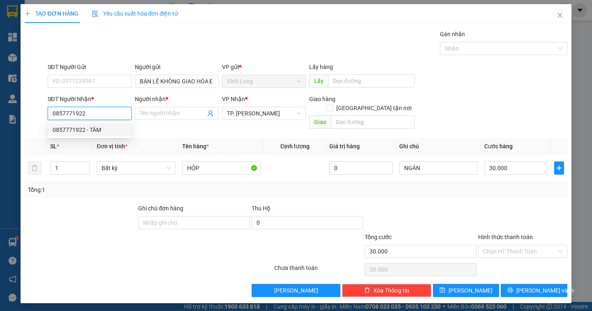
click at [90, 129] on div "0857771922 - TÂM" at bounding box center [90, 129] width 74 height 9
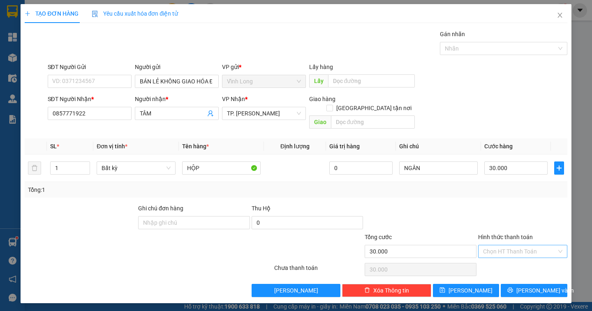
click at [529, 245] on input "Hình thức thanh toán" at bounding box center [520, 251] width 74 height 12
click at [523, 262] on div "Tại văn phòng" at bounding box center [522, 258] width 79 height 9
click at [526, 284] on button "Lưu và In" at bounding box center [533, 290] width 66 height 13
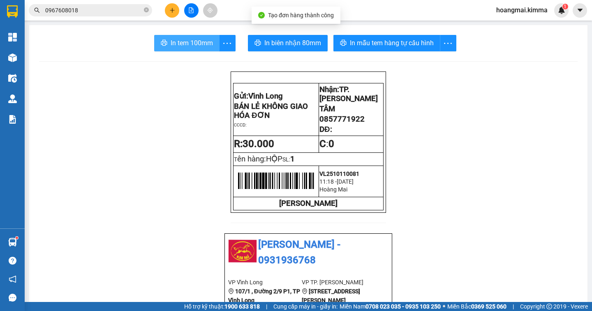
click at [187, 42] on span "In tem 100mm" at bounding box center [192, 43] width 42 height 10
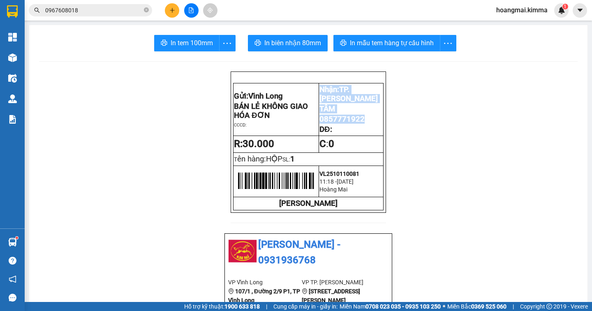
drag, startPoint x: 363, startPoint y: 127, endPoint x: 319, endPoint y: 127, distance: 43.6
click at [309, 126] on tr "Gửi: Vĩnh Long BÁN LẺ KHÔNG GIAO HÓA ĐƠN CCCD: Nhận: TP. Hồ Chí Minh TÂM 085…" at bounding box center [308, 109] width 150 height 53
copy tr "Nhận: TP. Hồ Chí Minh TÂM 0857771922"
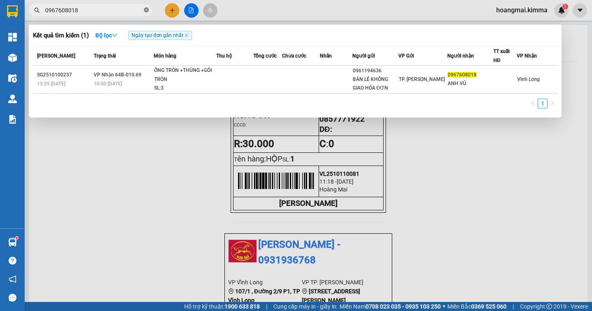
click at [144, 9] on icon "close-circle" at bounding box center [146, 9] width 5 height 5
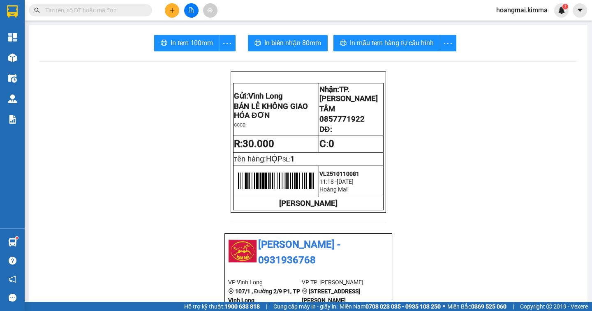
paste input "Nhận: TP. Hồ Chí Minh TÂM 0857771922"
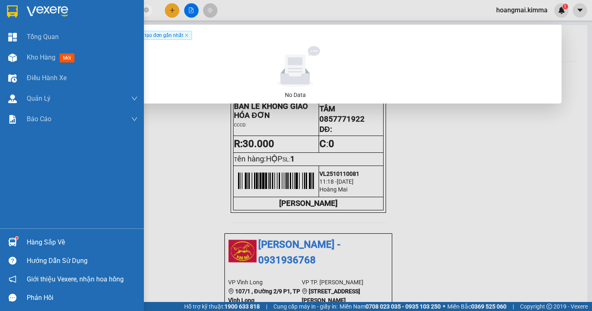
drag, startPoint x: 112, startPoint y: 9, endPoint x: 0, endPoint y: 11, distance: 111.8
click at [0, 11] on section "Kết quả tìm kiếm ( 0 ) Bộ lọc Ngày tạo đơn gần nhất No Data Nhận: TP. Hồ Chí M…" at bounding box center [296, 155] width 592 height 311
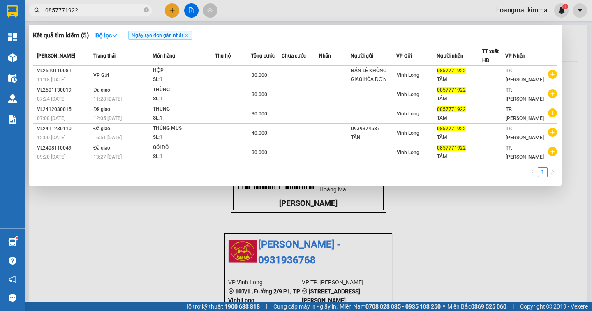
click at [173, 14] on div at bounding box center [296, 155] width 592 height 311
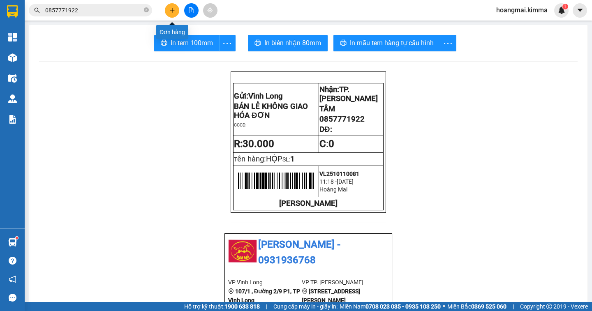
click at [170, 14] on button at bounding box center [172, 10] width 14 height 14
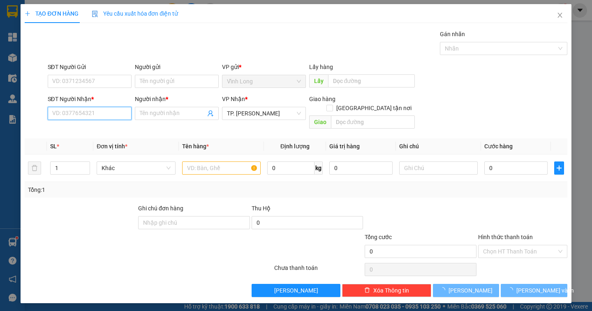
click at [97, 115] on input "SĐT Người Nhận *" at bounding box center [90, 113] width 84 height 13
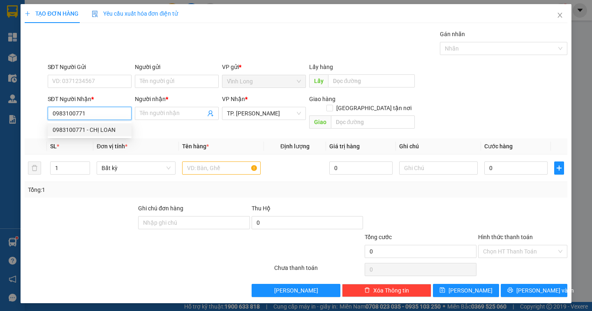
click at [112, 127] on div "0983100771 - CHỊ LOAN" at bounding box center [90, 129] width 74 height 9
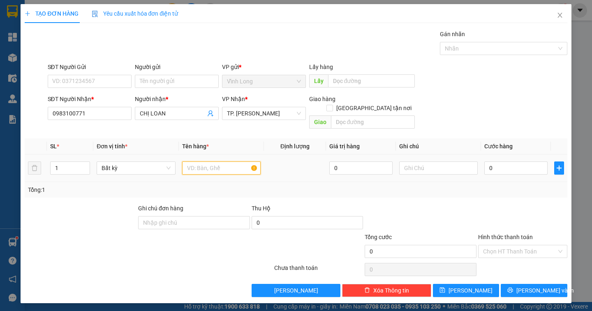
click at [208, 161] on input "text" at bounding box center [221, 167] width 78 height 13
click at [423, 161] on input "text" at bounding box center [438, 167] width 78 height 13
click at [492, 161] on input "0" at bounding box center [515, 167] width 63 height 13
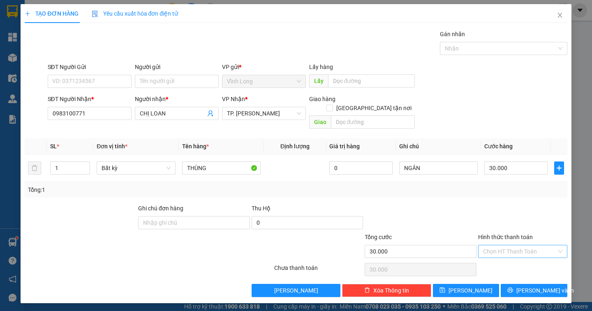
click at [511, 245] on input "Hình thức thanh toán" at bounding box center [520, 251] width 74 height 12
click at [507, 255] on div "Tại văn phòng" at bounding box center [522, 258] width 79 height 9
click at [520, 284] on button "Lưu và In" at bounding box center [533, 290] width 66 height 13
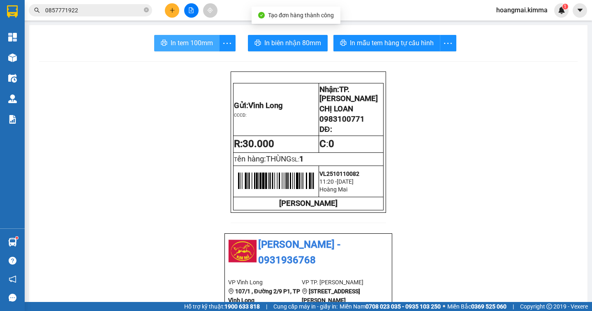
click at [178, 40] on span "In tem 100mm" at bounding box center [192, 43] width 42 height 10
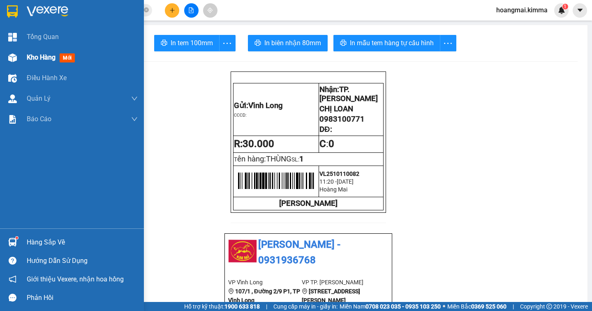
click at [32, 58] on span "Kho hàng" at bounding box center [41, 57] width 29 height 8
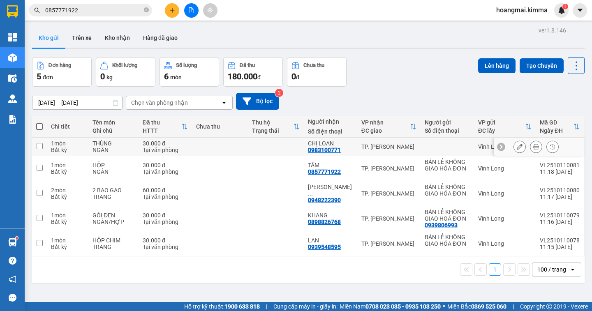
click at [514, 150] on button at bounding box center [520, 147] width 12 height 14
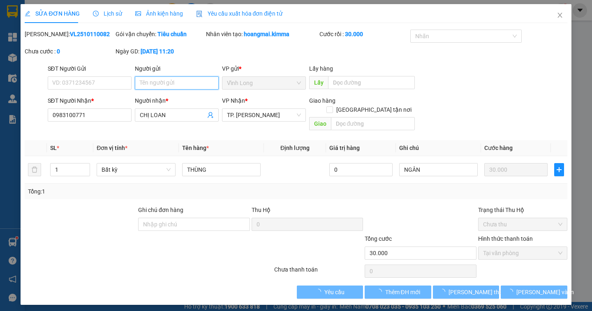
click at [142, 82] on input "Người gửi" at bounding box center [177, 82] width 84 height 13
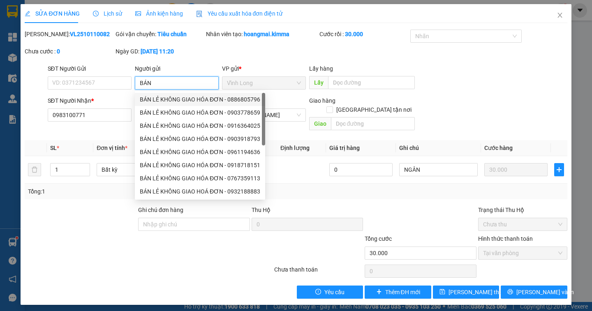
click at [171, 101] on div "BÁN LẺ KHÔNG GIAO HÓA ĐƠN - 0886805796" at bounding box center [200, 99] width 120 height 9
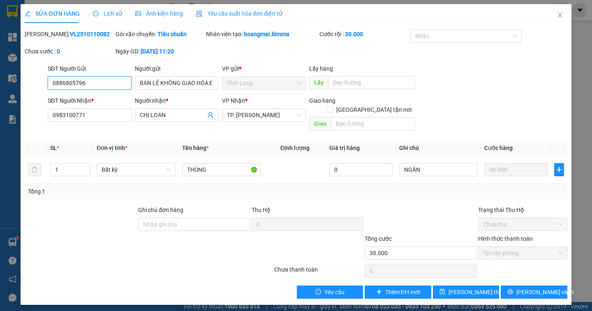
drag, startPoint x: 100, startPoint y: 83, endPoint x: 0, endPoint y: 79, distance: 100.4
click at [0, 79] on div "SỬA ĐƠN HÀNG Lịch sử Ảnh kiện hàng Yêu cầu xuất hóa đơn điện tử Total Paid Fee …" at bounding box center [296, 155] width 592 height 311
click at [479, 288] on span "Lưu thay đổi" at bounding box center [481, 292] width 66 height 9
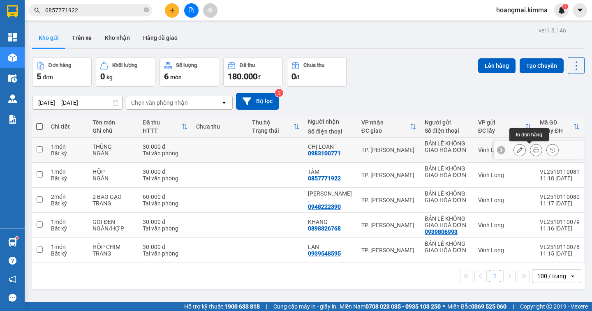
click at [533, 152] on icon at bounding box center [536, 150] width 6 height 6
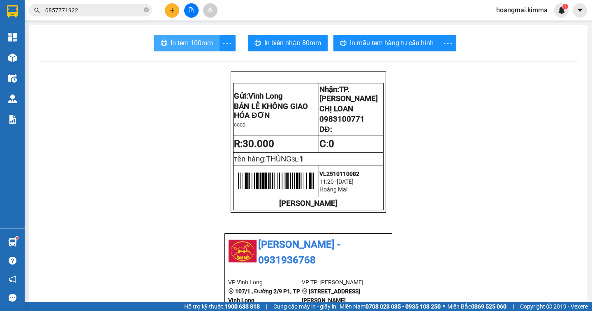
click at [206, 41] on span "In tem 100mm" at bounding box center [192, 43] width 42 height 10
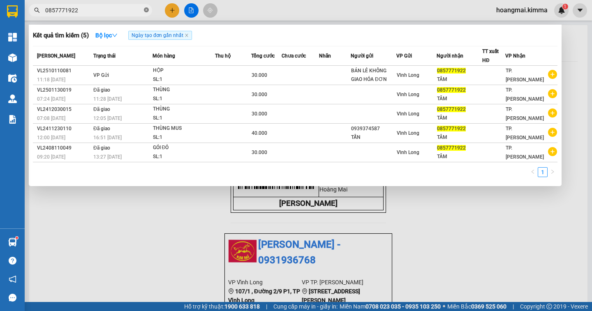
click at [145, 9] on icon "close-circle" at bounding box center [146, 9] width 5 height 5
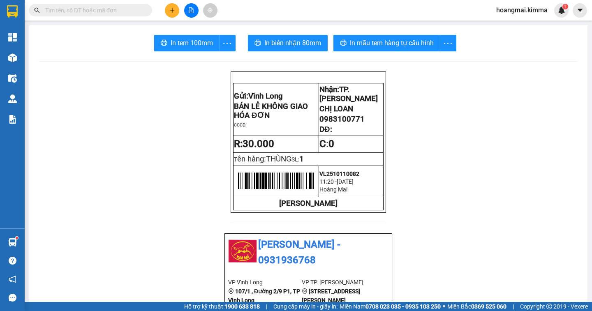
click at [126, 12] on input "text" at bounding box center [93, 10] width 97 height 9
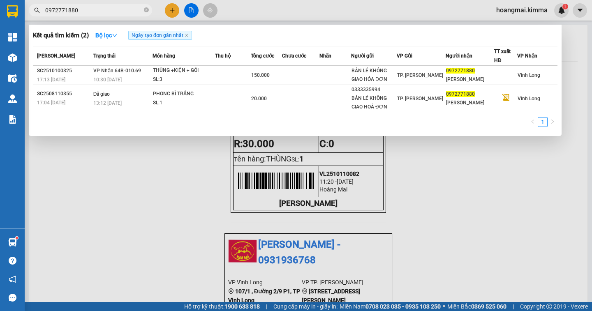
click at [176, 12] on div at bounding box center [296, 155] width 592 height 311
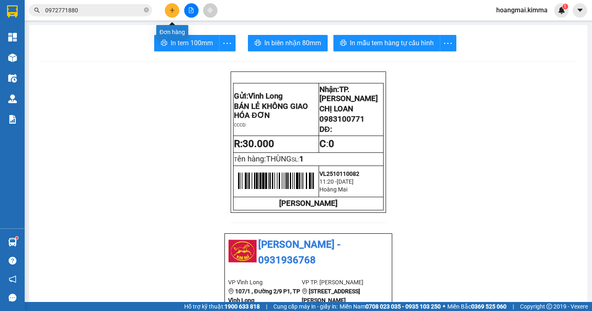
click at [174, 14] on button at bounding box center [172, 10] width 14 height 14
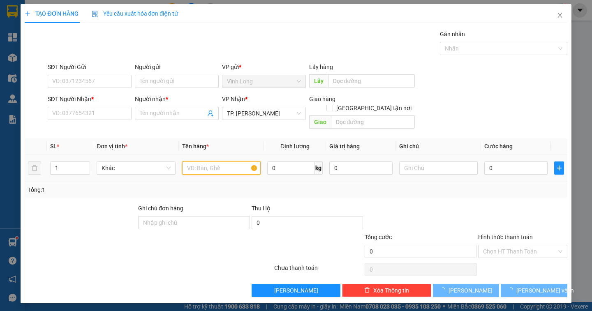
click at [221, 161] on input "text" at bounding box center [221, 167] width 78 height 13
drag, startPoint x: 221, startPoint y: 156, endPoint x: 510, endPoint y: 167, distance: 289.1
click at [224, 161] on input "text" at bounding box center [221, 167] width 78 height 13
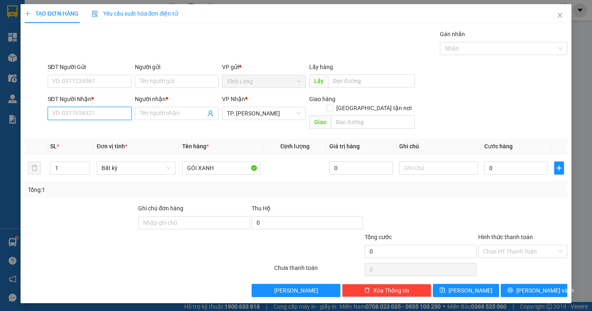
click at [89, 115] on input "SĐT Người Nhận *" at bounding box center [90, 113] width 84 height 13
click at [106, 126] on div "0915439045 - PHI VÂN" at bounding box center [93, 129] width 81 height 9
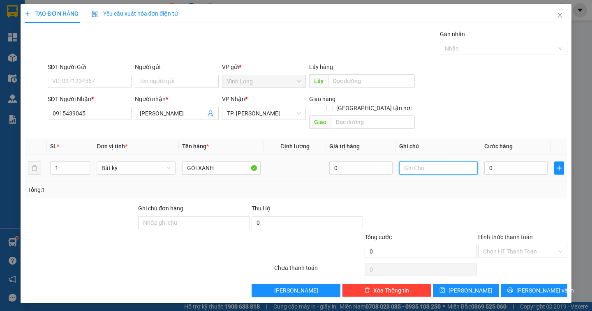
click at [418, 161] on input "text" at bounding box center [438, 167] width 78 height 13
click at [501, 161] on input "0" at bounding box center [515, 167] width 63 height 13
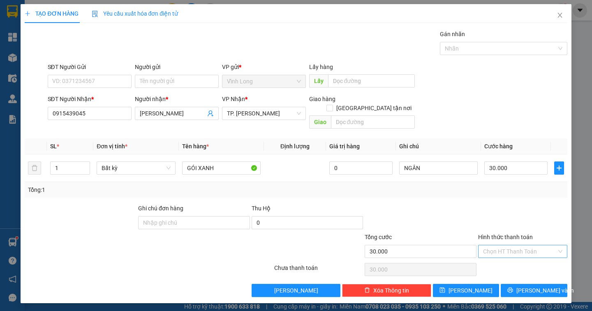
click at [533, 245] on input "Hình thức thanh toán" at bounding box center [520, 251] width 74 height 12
click at [526, 257] on div "Tại văn phòng" at bounding box center [522, 258] width 79 height 9
click at [513, 288] on icon "printer" at bounding box center [509, 290] width 5 height 5
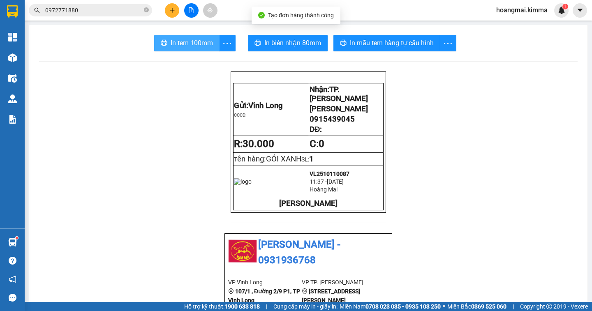
click at [190, 45] on span "In tem 100mm" at bounding box center [192, 43] width 42 height 10
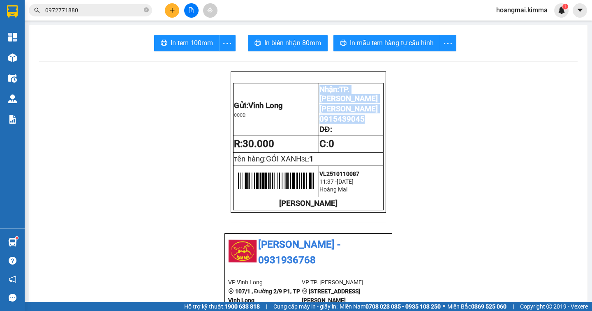
drag, startPoint x: 360, startPoint y: 125, endPoint x: 302, endPoint y: 128, distance: 58.8
click at [302, 128] on tr "Gửi: Vĩnh Long CCCD: Nhận: TP. Hồ Chí Minh PHI VÂN 0915439045 DĐ:" at bounding box center [308, 109] width 150 height 53
drag, startPoint x: 442, startPoint y: 121, endPoint x: 424, endPoint y: 127, distance: 18.7
drag, startPoint x: 362, startPoint y: 126, endPoint x: 318, endPoint y: 129, distance: 44.0
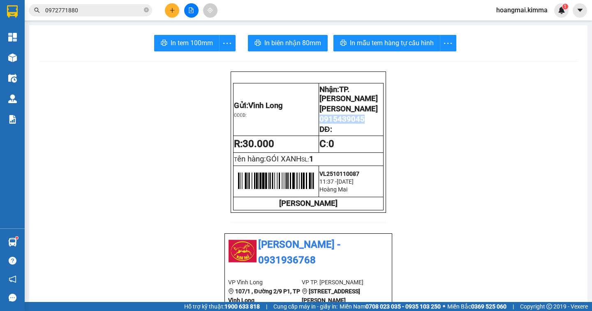
click at [319, 124] on p "0915439045" at bounding box center [350, 119] width 63 height 9
copy span "0915439045"
click at [144, 9] on icon "close-circle" at bounding box center [146, 9] width 5 height 5
paste input "0915439045"
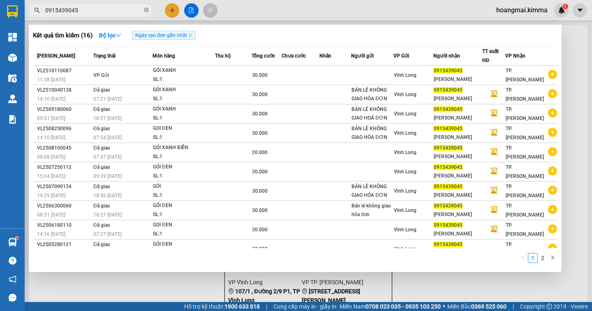
click at [574, 59] on div at bounding box center [296, 155] width 592 height 311
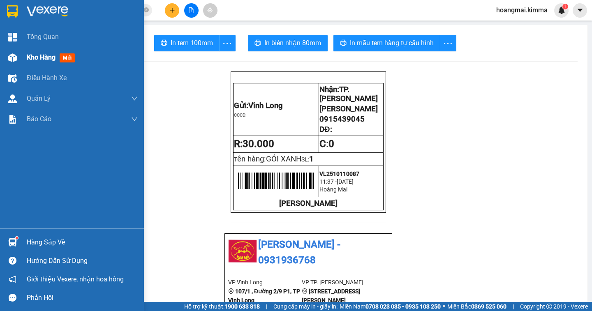
click at [51, 58] on span "Kho hàng" at bounding box center [41, 57] width 29 height 8
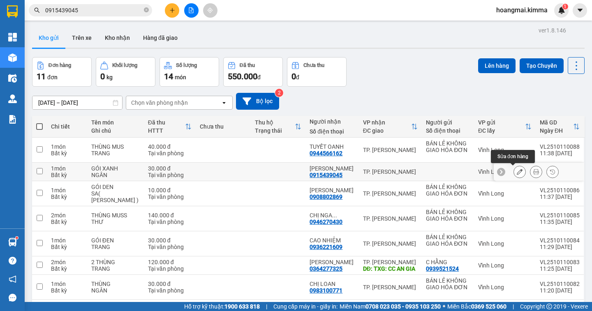
click at [516, 174] on icon at bounding box center [519, 172] width 6 height 6
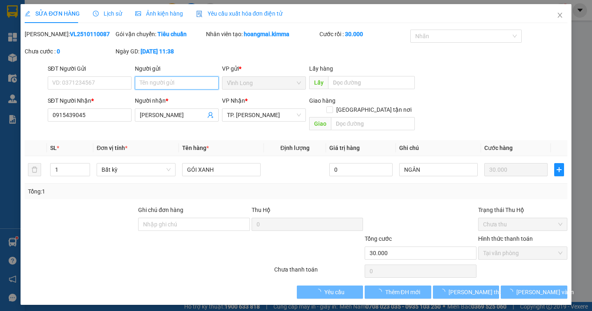
click at [158, 86] on input "Người gửi" at bounding box center [177, 82] width 84 height 13
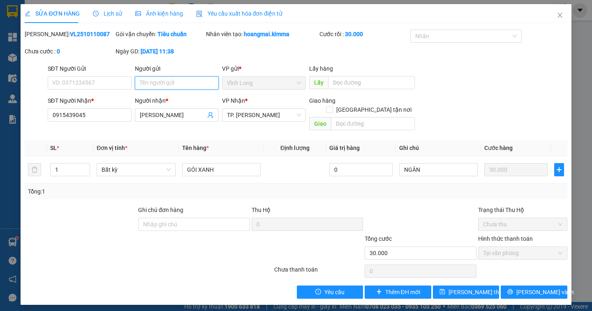
click at [158, 86] on input "Người gửi" at bounding box center [177, 82] width 84 height 13
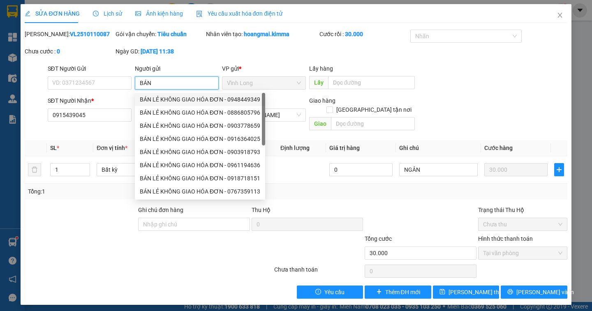
click at [173, 100] on div "BÁN LẺ KHÔNG GIAO HÓA ĐƠN - 0948449349" at bounding box center [200, 99] width 120 height 9
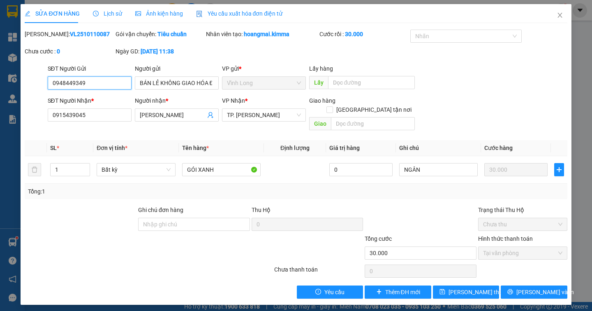
drag, startPoint x: 101, startPoint y: 86, endPoint x: 0, endPoint y: 97, distance: 101.3
click at [0, 97] on div "SỬA ĐƠN HÀNG Lịch sử Ảnh kiện hàng Yêu cầu xuất hóa đơn điện tử Total Paid Fee …" at bounding box center [296, 155] width 592 height 311
click at [480, 288] on span "Lưu thay đổi" at bounding box center [481, 292] width 66 height 9
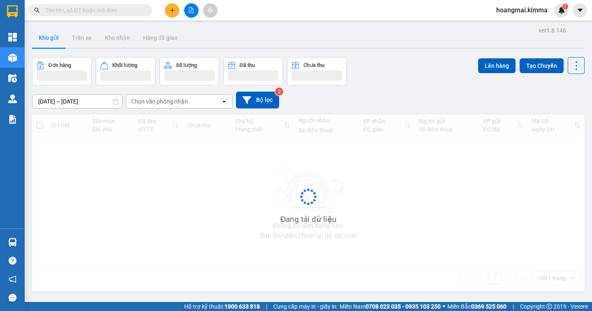
click at [68, 14] on input "text" at bounding box center [93, 10] width 97 height 9
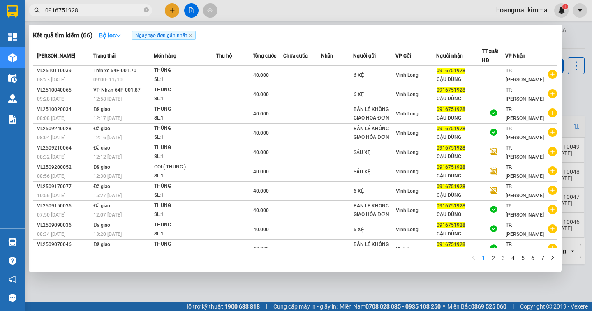
type input "0916751928"
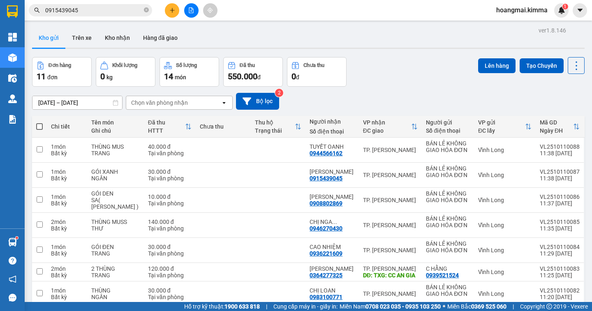
scroll to position [138, 0]
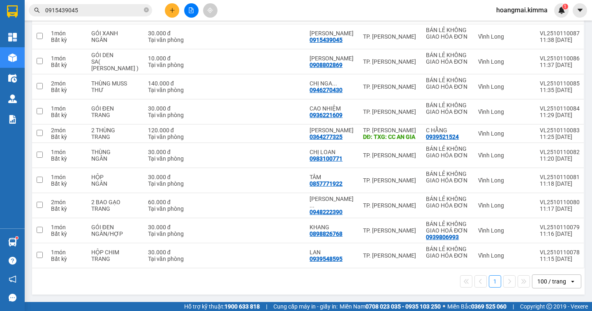
click at [556, 281] on div "100 / trang" at bounding box center [551, 281] width 29 height 8
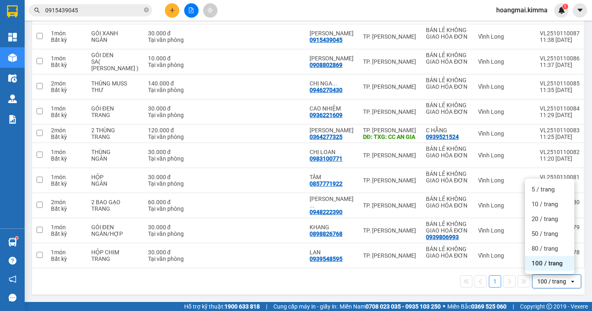
click at [550, 269] on div "100 / trang" at bounding box center [549, 263] width 49 height 15
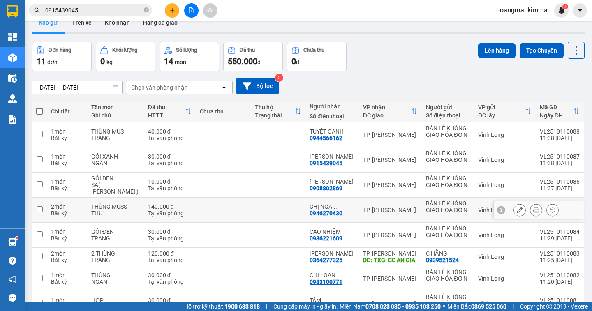
scroll to position [0, 0]
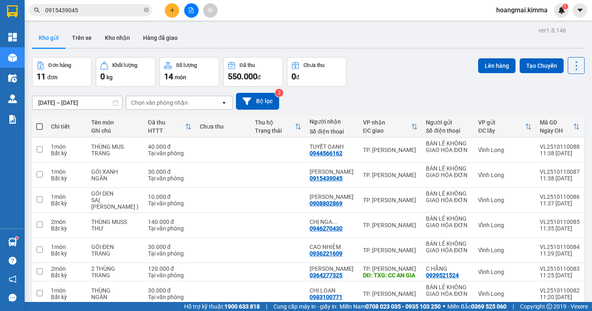
click at [40, 126] on span at bounding box center [39, 126] width 7 height 7
click at [39, 122] on input "checkbox" at bounding box center [39, 122] width 0 height 0
checkbox input "true"
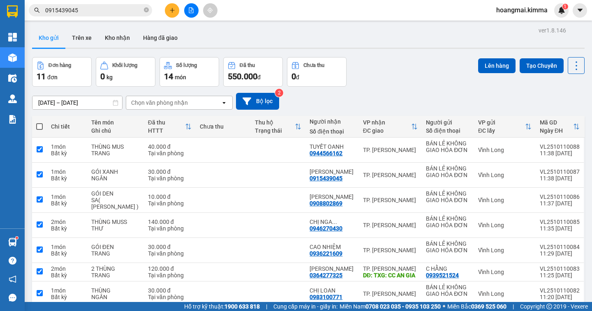
checkbox input "true"
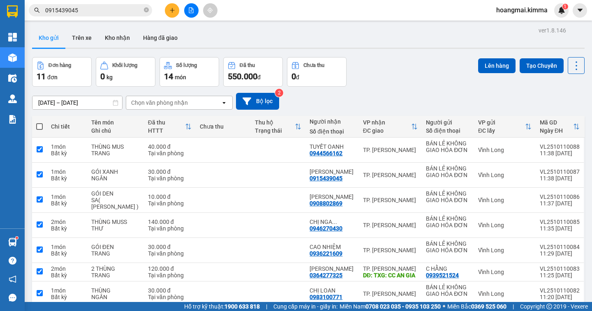
checkbox input "true"
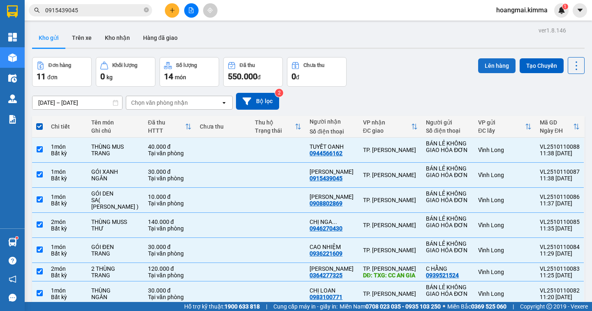
click at [488, 70] on button "Lên hàng" at bounding box center [496, 65] width 37 height 15
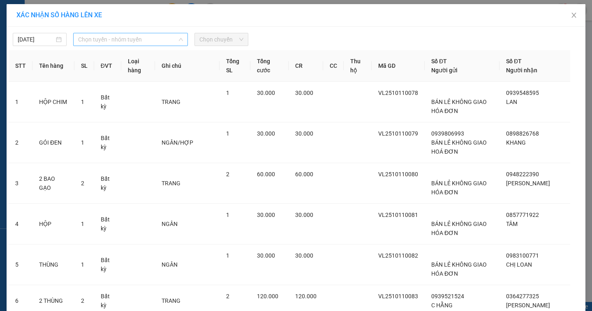
click at [121, 44] on span "Chọn tuyến - nhóm tuyến" at bounding box center [130, 39] width 105 height 12
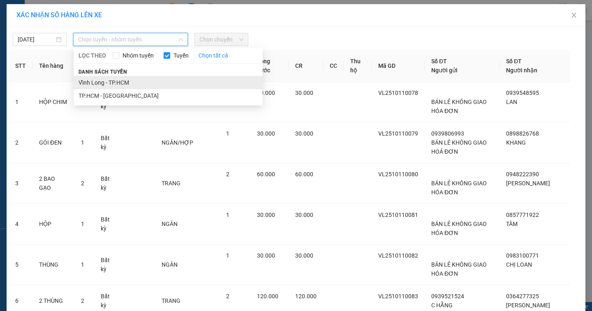
click at [134, 81] on li "Vĩnh Long - TP.HCM" at bounding box center [168, 82] width 189 height 13
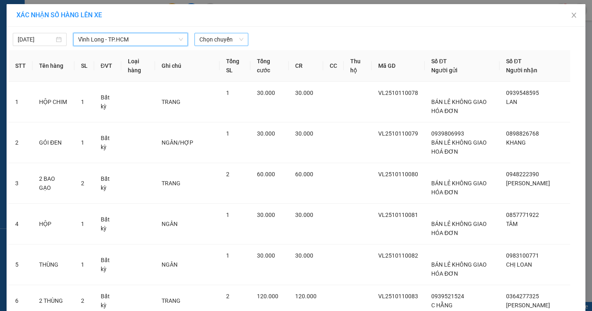
click at [236, 39] on span "Chọn chuyến" at bounding box center [221, 39] width 44 height 12
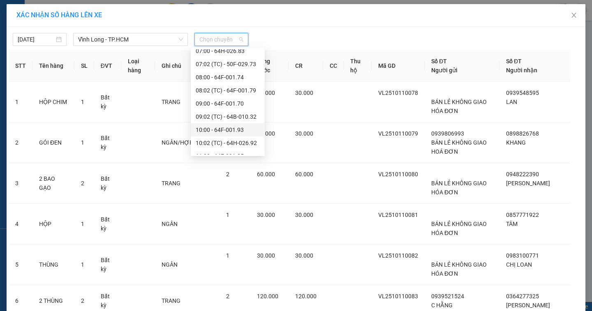
scroll to position [205, 0]
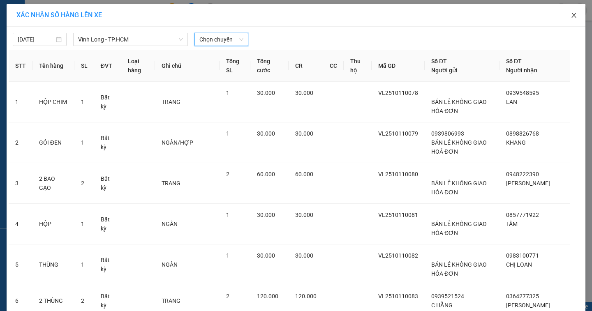
click at [572, 16] on icon "close" at bounding box center [573, 15] width 7 height 7
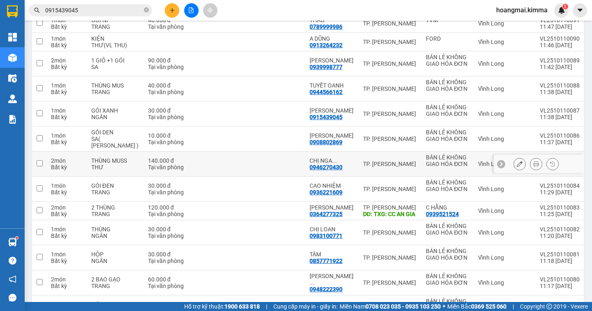
scroll to position [201, 0]
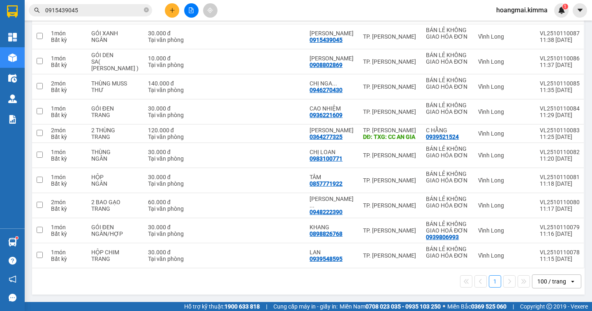
click at [548, 279] on div "100 / trang" at bounding box center [551, 281] width 29 height 8
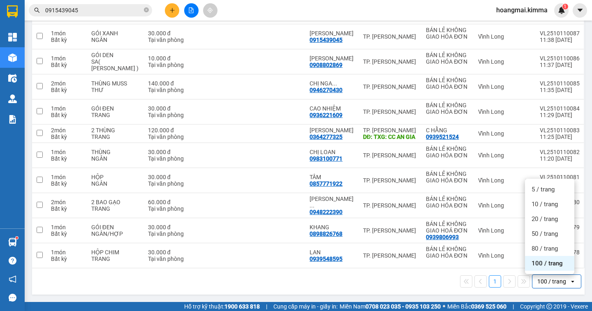
click at [548, 270] on div "100 / trang" at bounding box center [549, 263] width 49 height 15
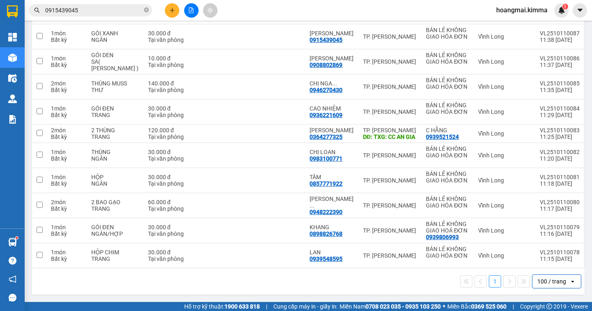
click at [537, 282] on div "100 / trang" at bounding box center [551, 281] width 29 height 8
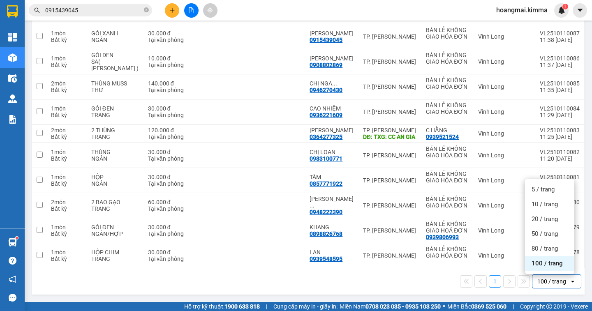
click at [539, 263] on span "100 / trang" at bounding box center [546, 263] width 31 height 8
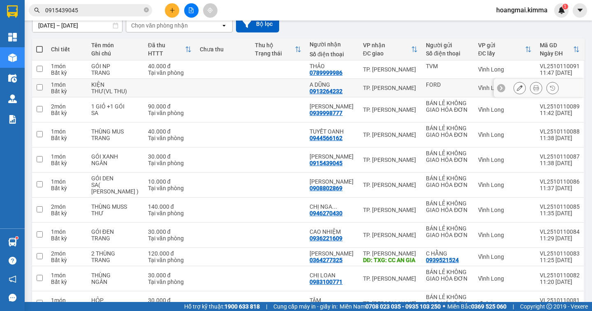
scroll to position [0, 0]
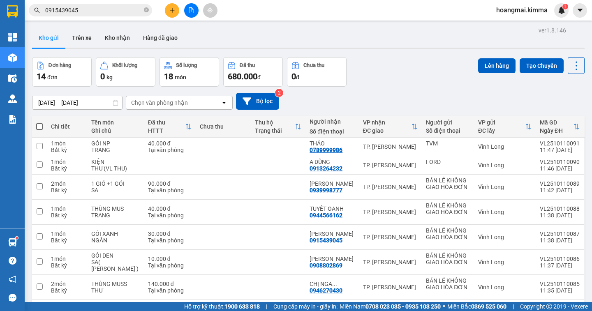
click at [41, 126] on span at bounding box center [39, 126] width 7 height 7
click at [39, 122] on input "checkbox" at bounding box center [39, 122] width 0 height 0
checkbox input "true"
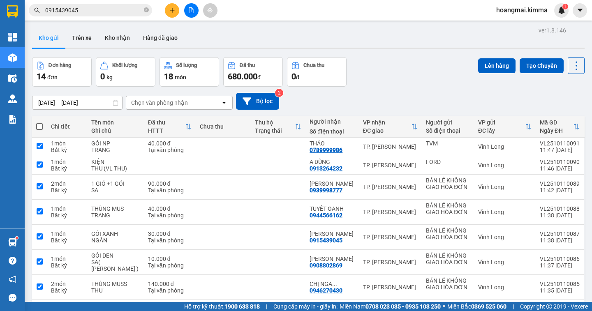
checkbox input "true"
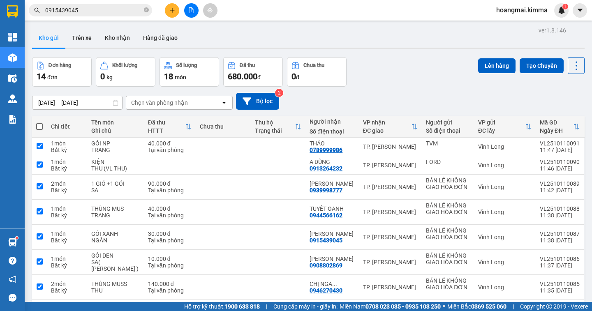
checkbox input "true"
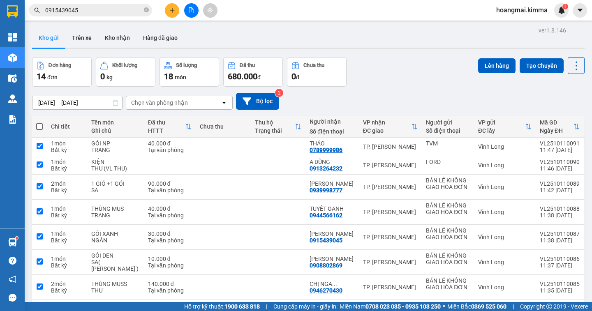
checkbox input "true"
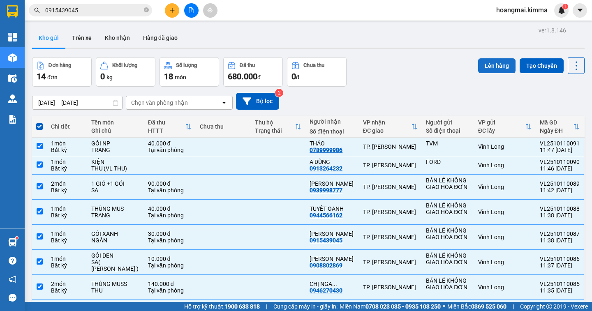
click at [495, 68] on button "Lên hàng" at bounding box center [496, 65] width 37 height 15
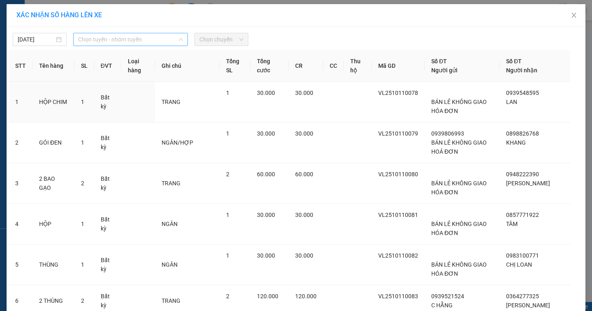
click at [143, 40] on span "Chọn tuyến - nhóm tuyến" at bounding box center [130, 39] width 105 height 12
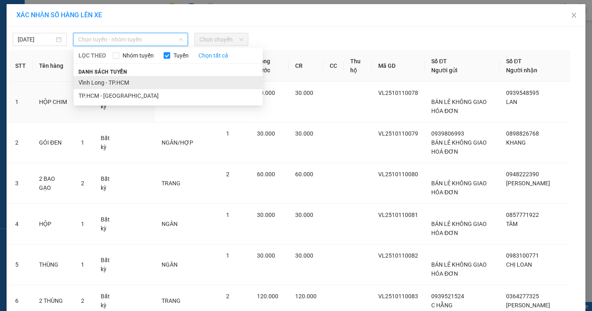
click at [135, 79] on li "Vĩnh Long - TP.HCM" at bounding box center [168, 82] width 189 height 13
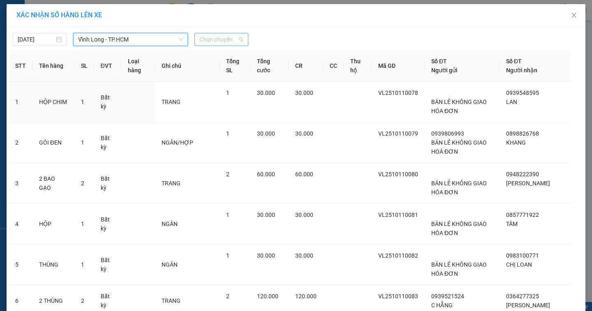
click at [229, 41] on span "Chọn chuyến" at bounding box center [221, 39] width 44 height 12
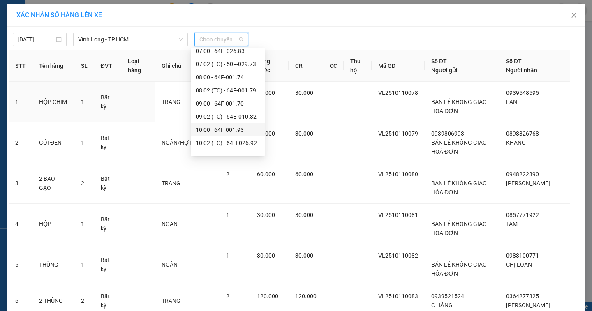
scroll to position [205, 0]
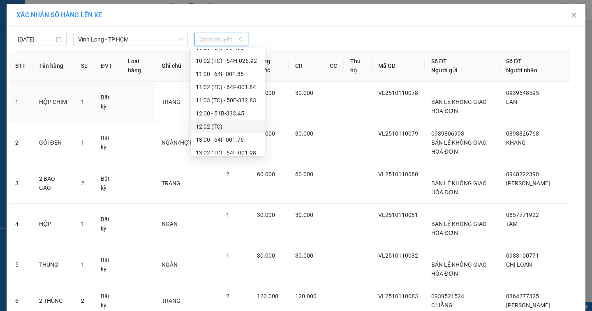
click at [245, 125] on div "12:02 (TC)" at bounding box center [228, 126] width 64 height 9
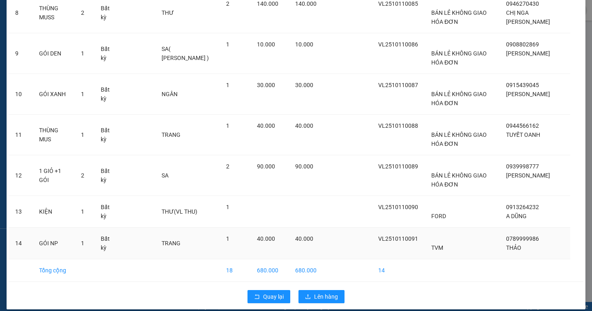
scroll to position [378, 0]
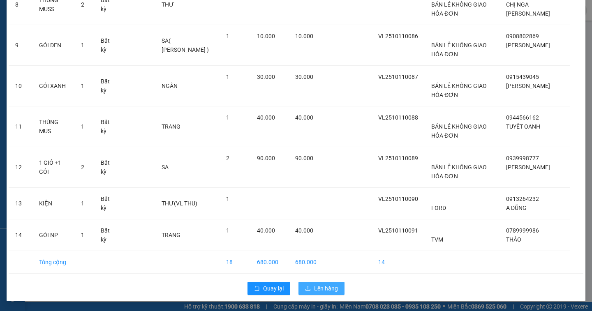
click at [324, 286] on span "Lên hàng" at bounding box center [326, 288] width 24 height 9
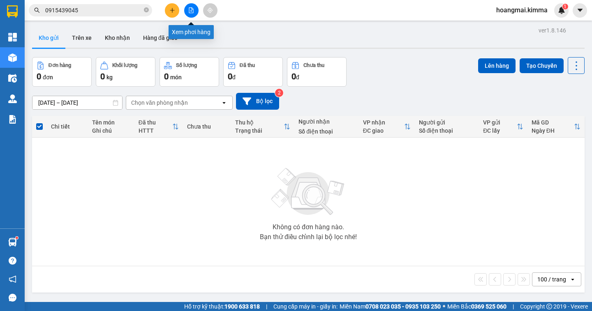
click at [195, 9] on button at bounding box center [191, 10] width 14 height 14
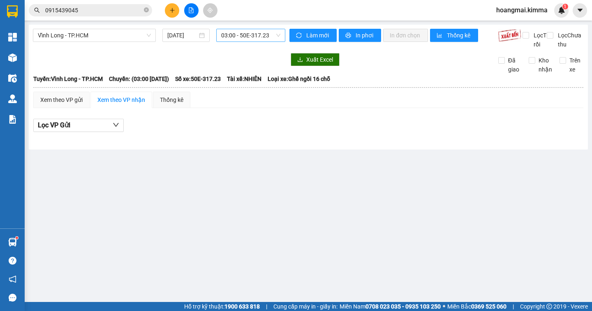
click at [274, 35] on span "03:00 - 50E-317.23" at bounding box center [250, 35] width 59 height 12
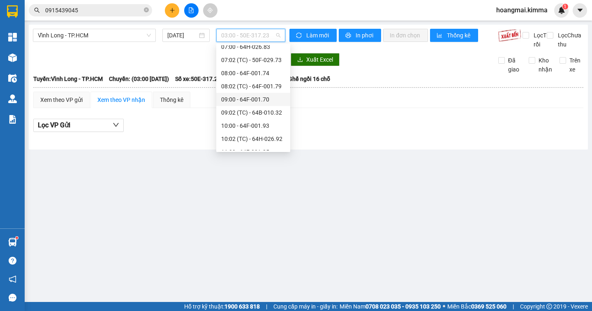
scroll to position [205, 0]
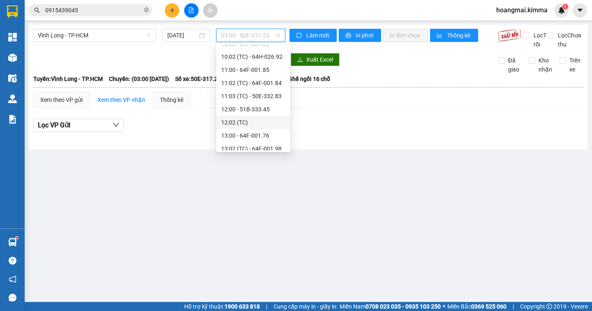
click at [267, 119] on div "12:02 (TC)" at bounding box center [253, 122] width 64 height 9
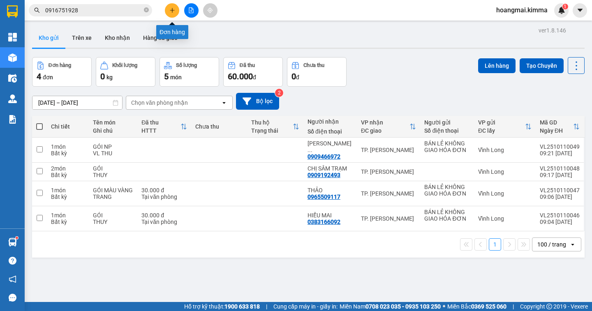
click at [174, 11] on icon "plus" at bounding box center [172, 10] width 6 height 6
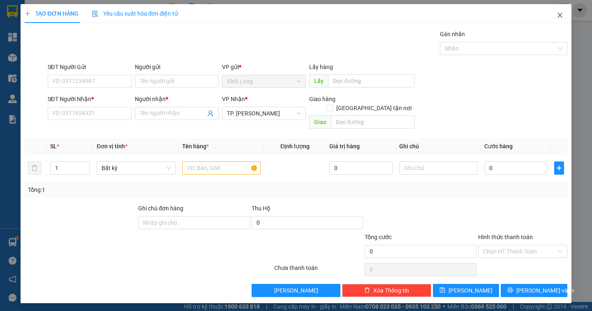
click at [558, 17] on icon "close" at bounding box center [559, 15] width 5 height 5
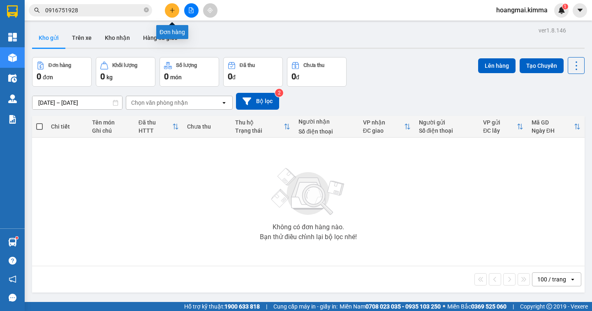
click at [170, 10] on icon "plus" at bounding box center [172, 10] width 6 height 6
